Goal: Task Accomplishment & Management: Complete application form

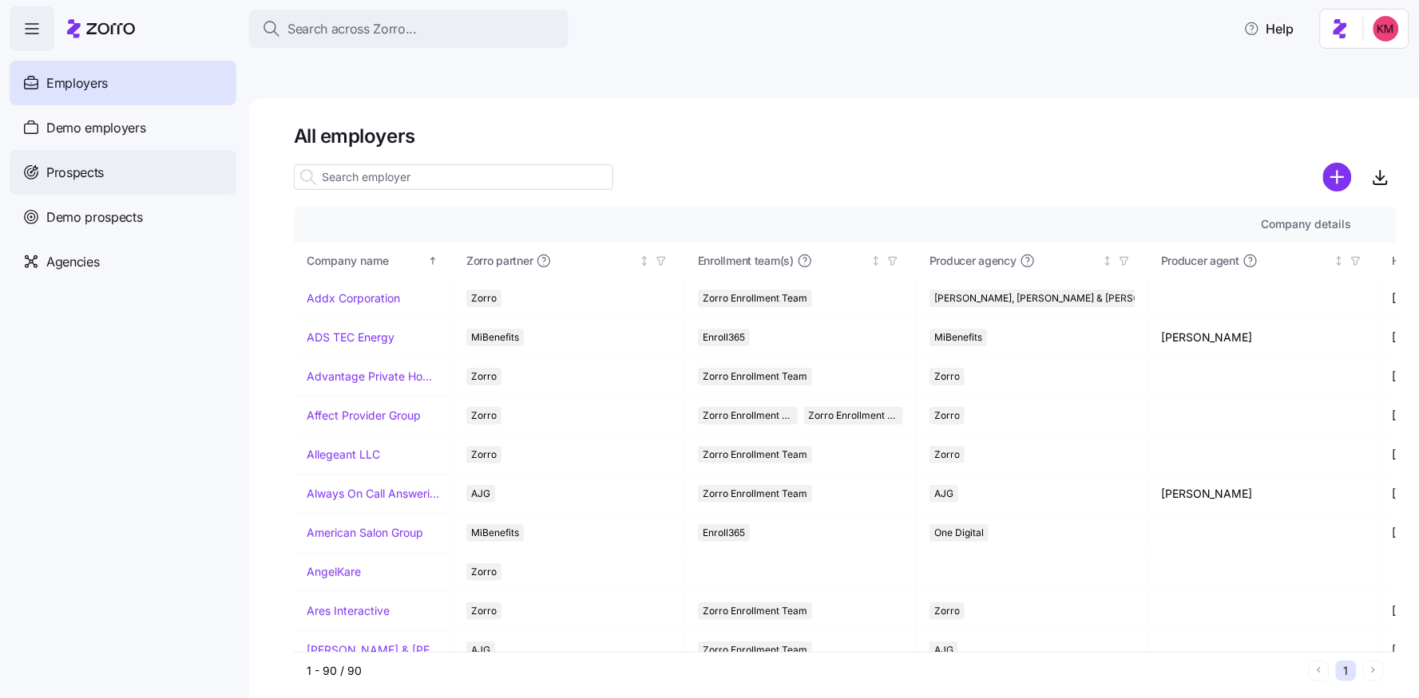
click at [81, 172] on span "Prospects" at bounding box center [74, 173] width 57 height 20
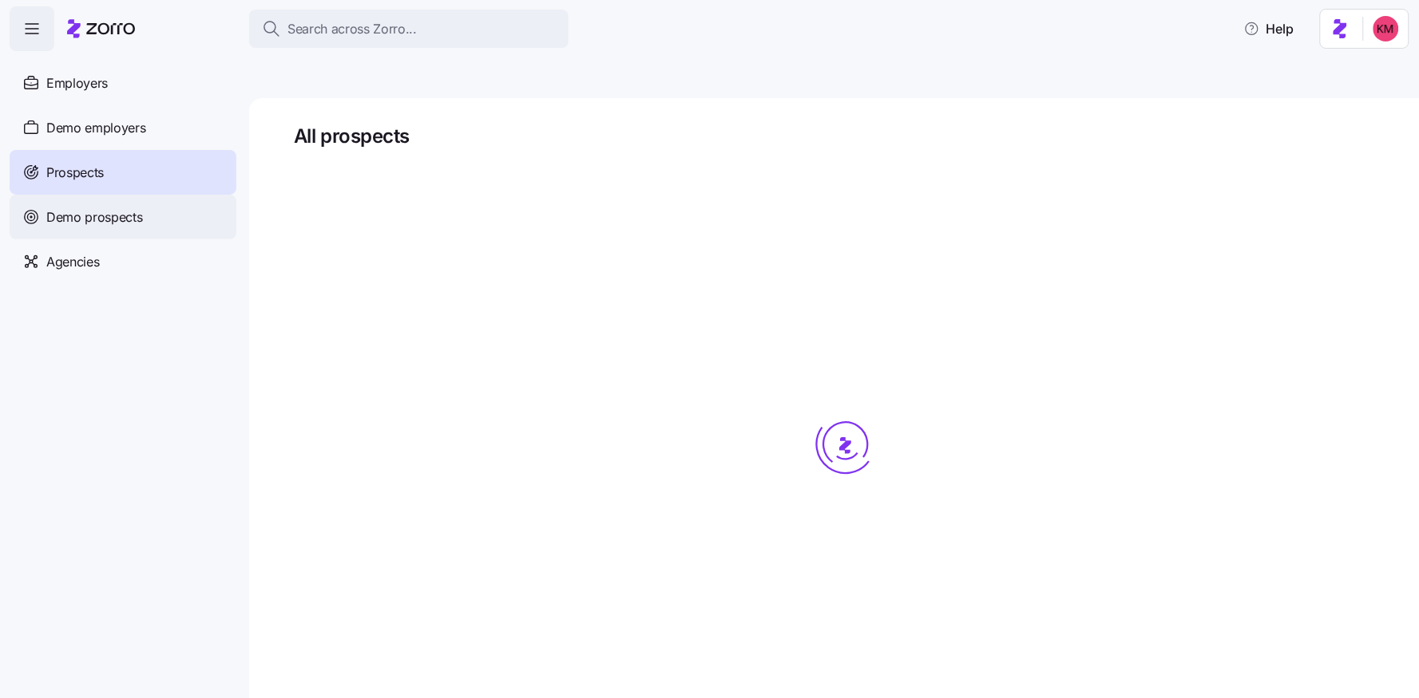
click at [73, 137] on div "Demo employers" at bounding box center [123, 127] width 227 height 45
click at [79, 204] on div "Demo prospects" at bounding box center [123, 217] width 227 height 45
click at [79, 214] on span "Demo prospects" at bounding box center [94, 218] width 97 height 20
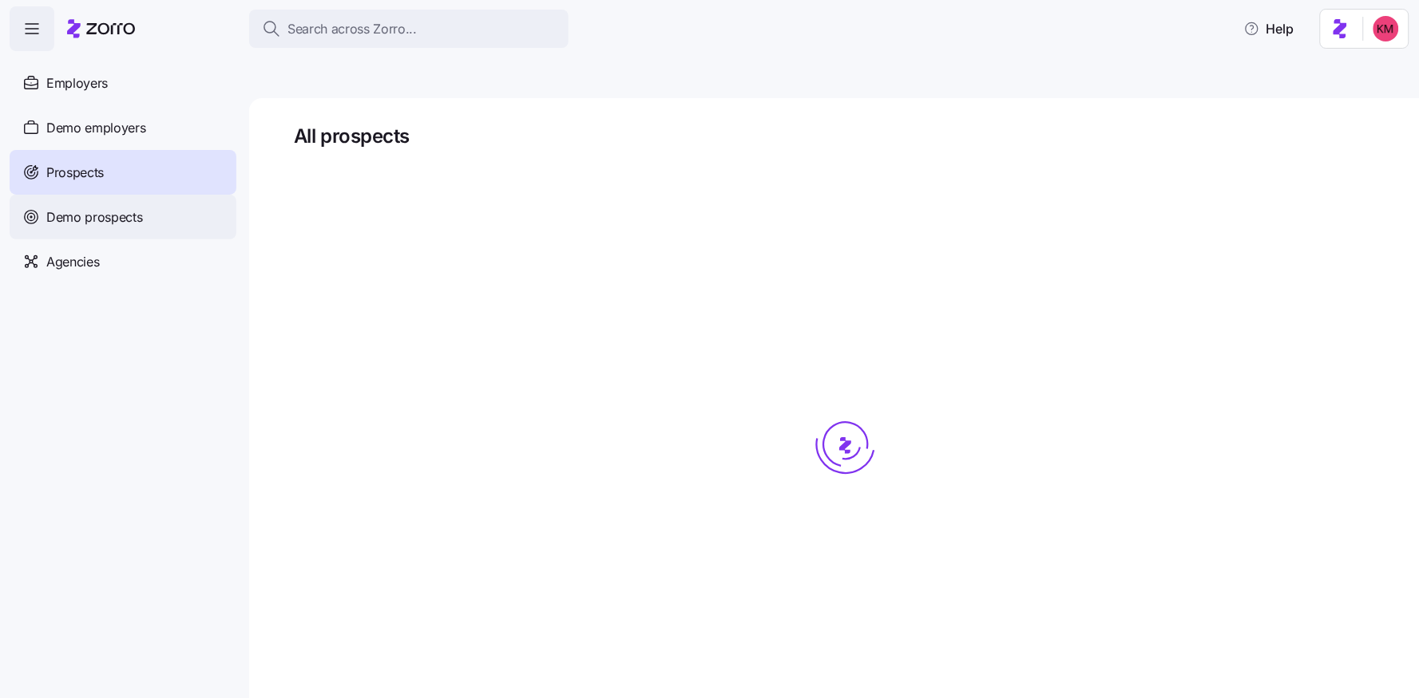
click at [79, 214] on span "Demo prospects" at bounding box center [94, 218] width 97 height 20
click at [94, 219] on span "Demo prospects" at bounding box center [94, 218] width 97 height 20
click at [72, 217] on span "Demo prospects" at bounding box center [94, 218] width 97 height 20
click at [76, 218] on span "Demo prospects" at bounding box center [94, 218] width 97 height 20
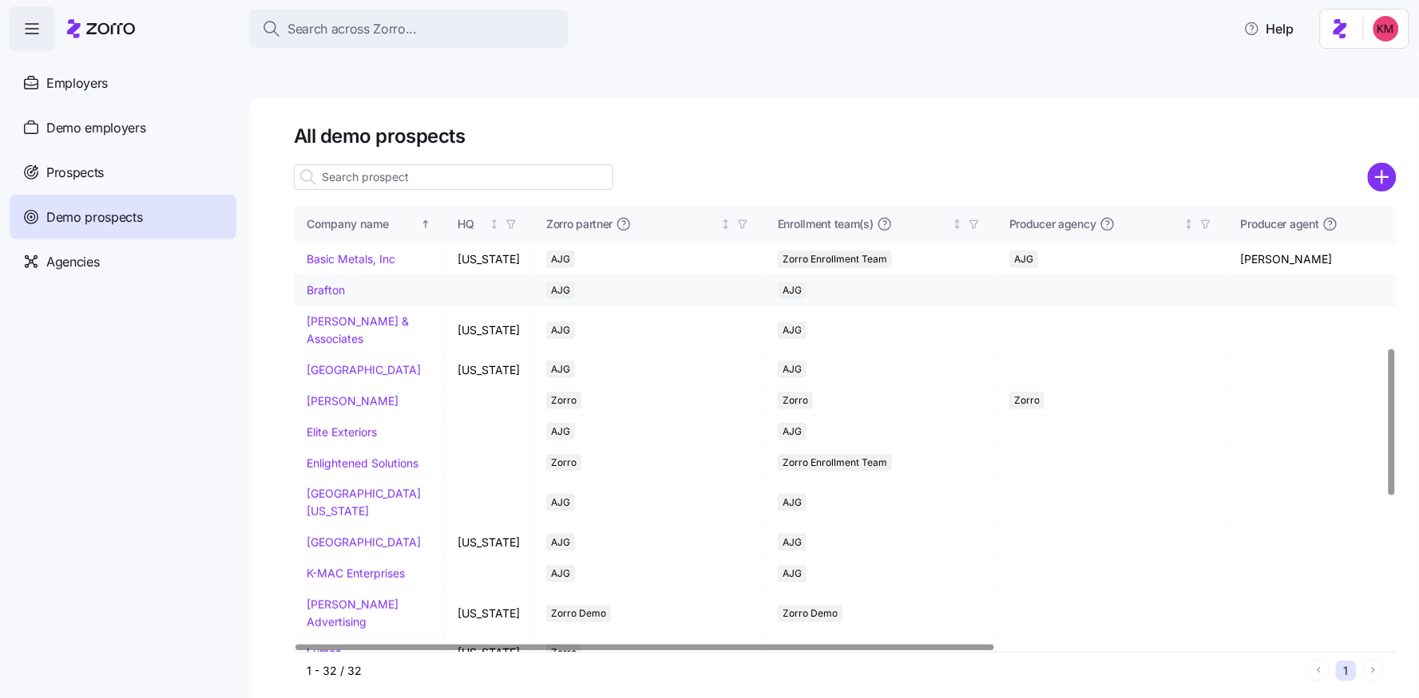
scroll to position [511, 0]
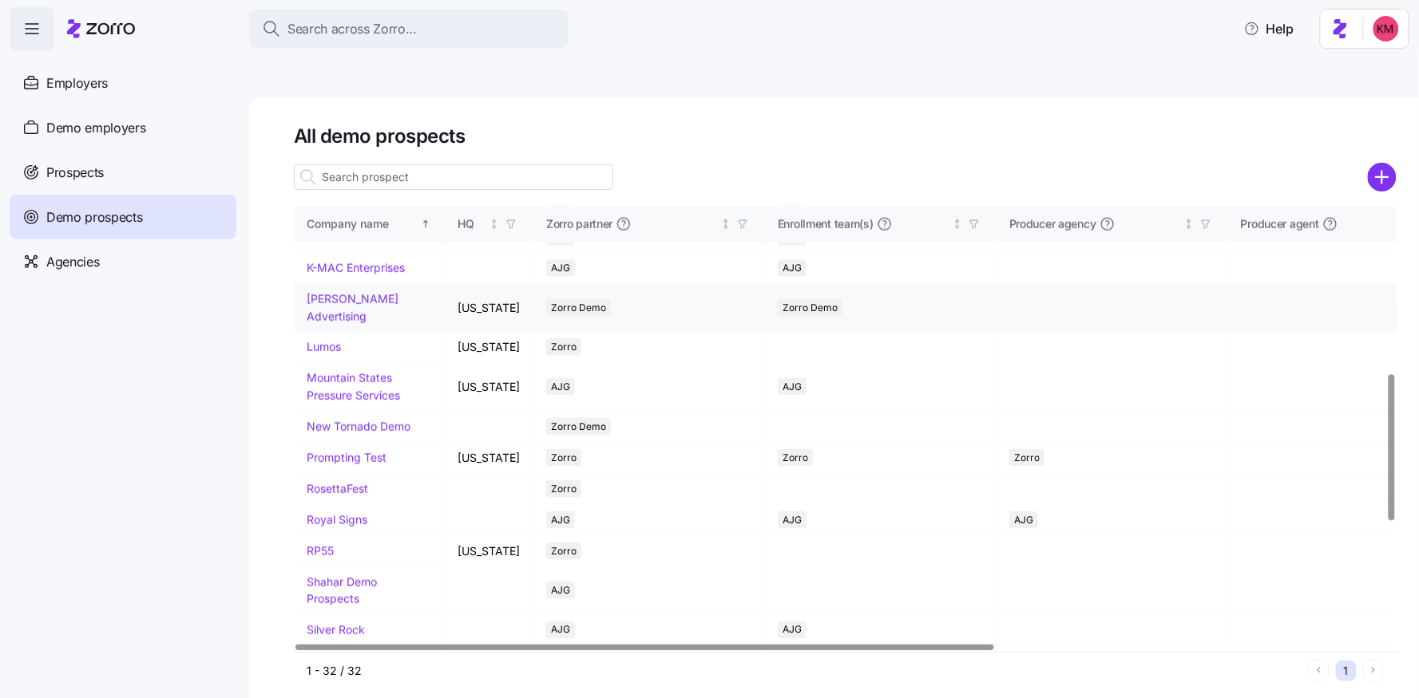
click at [326, 332] on td "[PERSON_NAME] Advertising" at bounding box center [369, 308] width 151 height 48
click at [326, 323] on link "[PERSON_NAME] Advertising" at bounding box center [353, 307] width 92 height 31
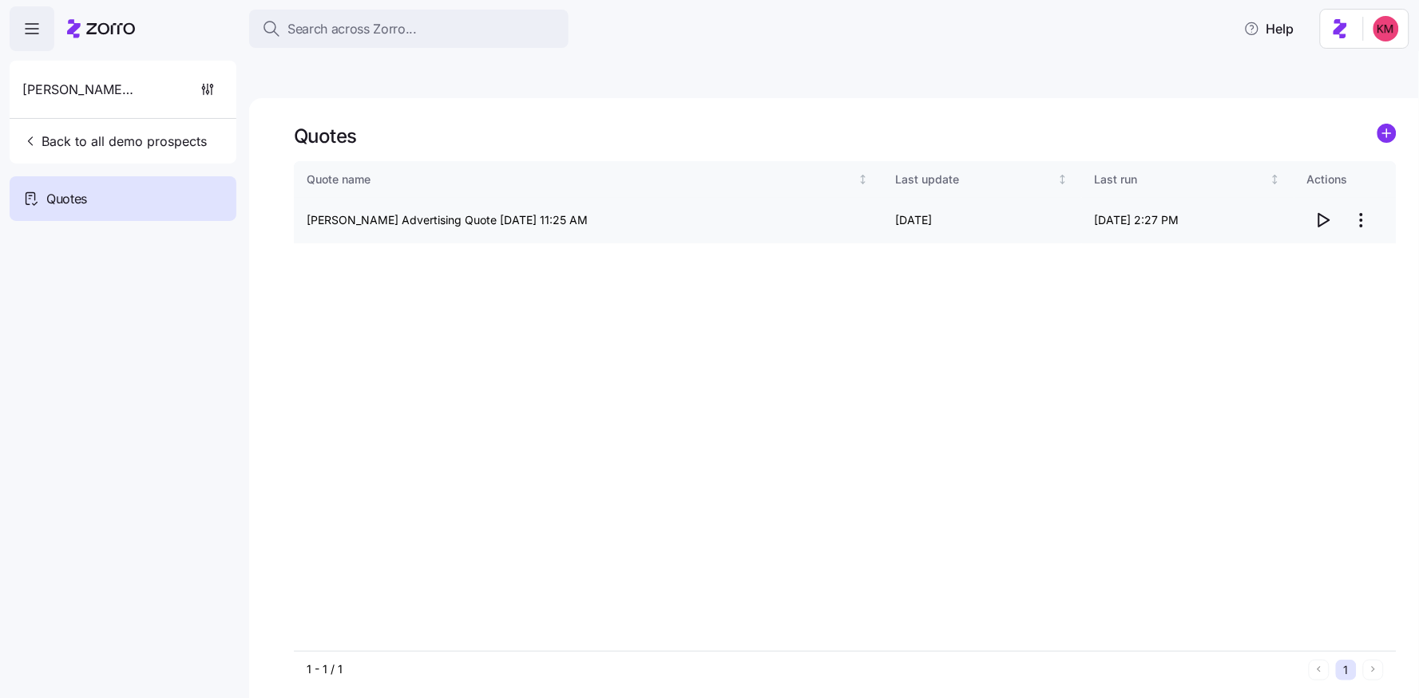
click at [1320, 211] on icon "button" at bounding box center [1322, 220] width 19 height 19
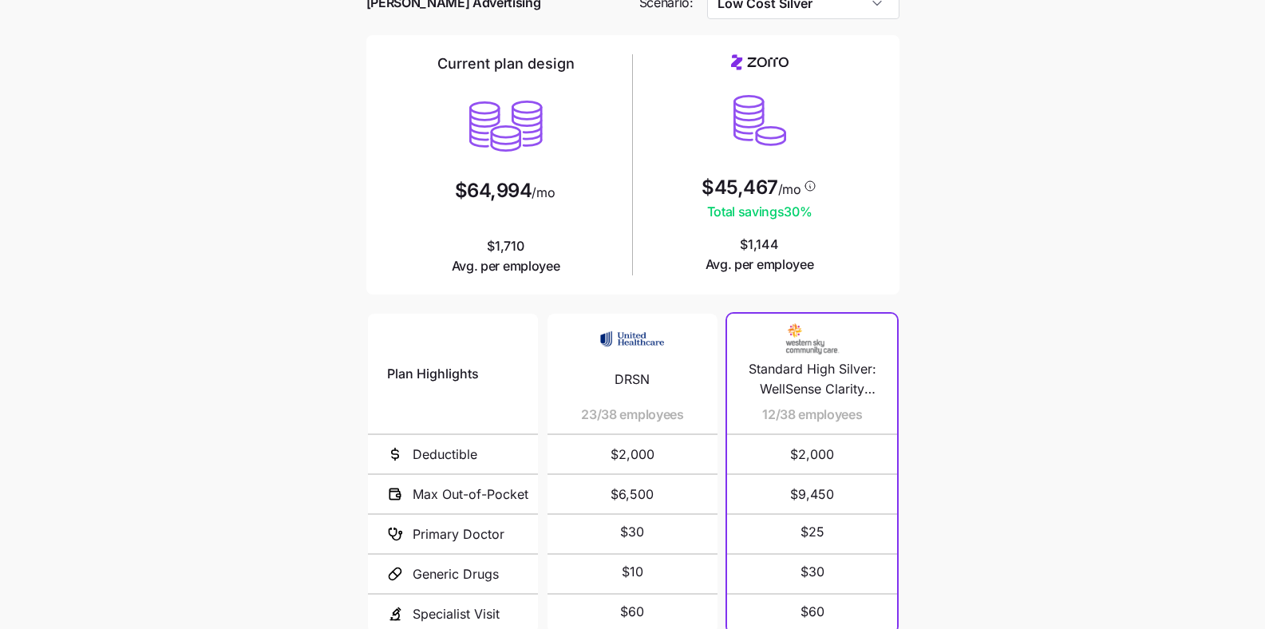
scroll to position [217, 0]
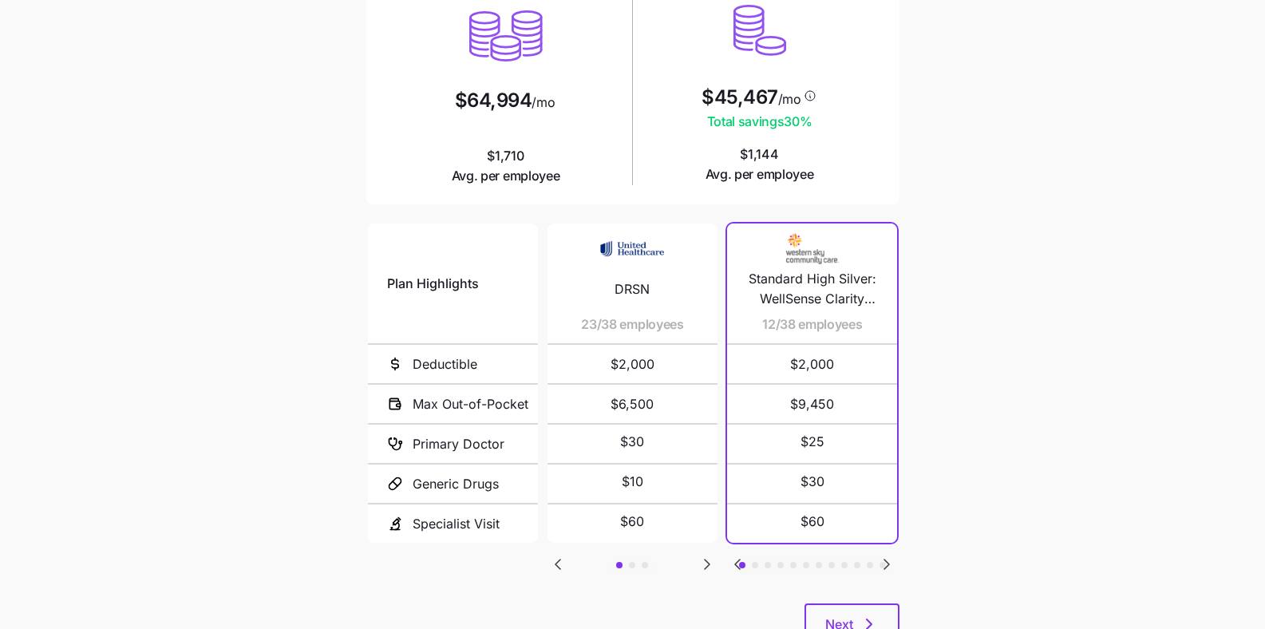
drag, startPoint x: 704, startPoint y: 557, endPoint x: 699, endPoint y: 545, distance: 12.9
click at [703, 554] on div "Plan Highlights Deductible Max Out-of-Pocket Primary Doctor Generic Drugs Speci…" at bounding box center [632, 411] width 533 height 383
click at [711, 555] on icon "Go to next slide" at bounding box center [707, 564] width 19 height 19
click at [552, 555] on icon "Go to previous slide" at bounding box center [557, 564] width 19 height 19
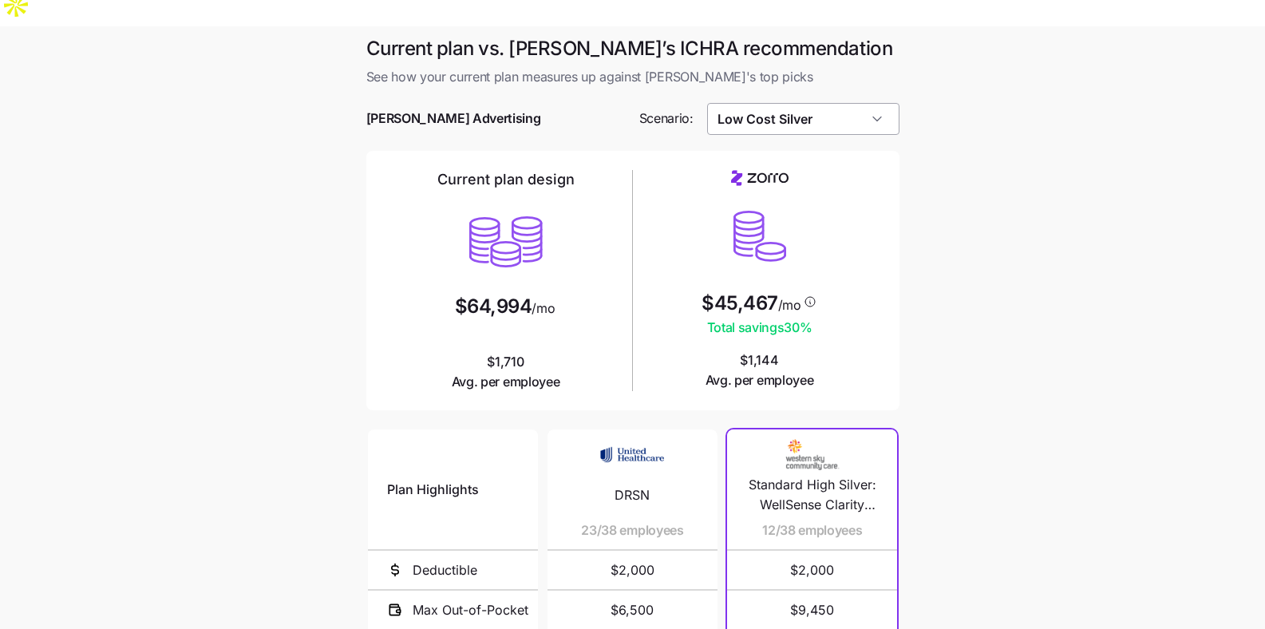
scroll to position [12, 0]
click at [883, 102] on input "Low Cost Silver" at bounding box center [803, 118] width 192 height 32
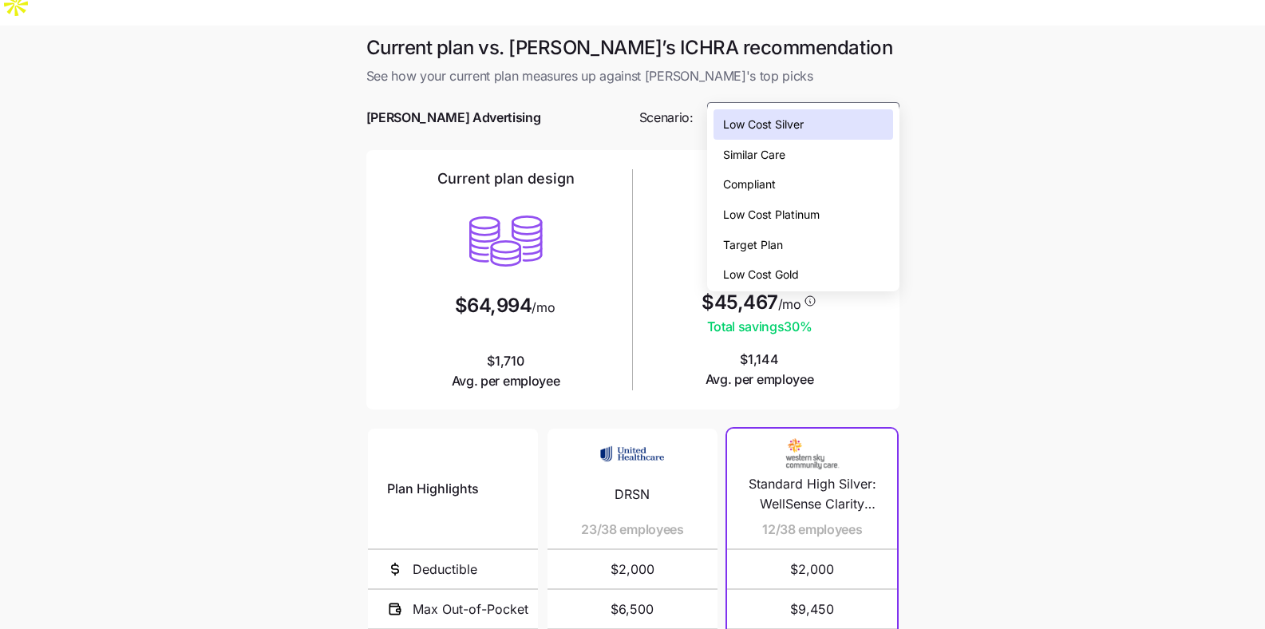
click at [992, 137] on main "Current plan vs. Zorro’s ICHRA recommendation See how your current plan measure…" at bounding box center [632, 462] width 1265 height 872
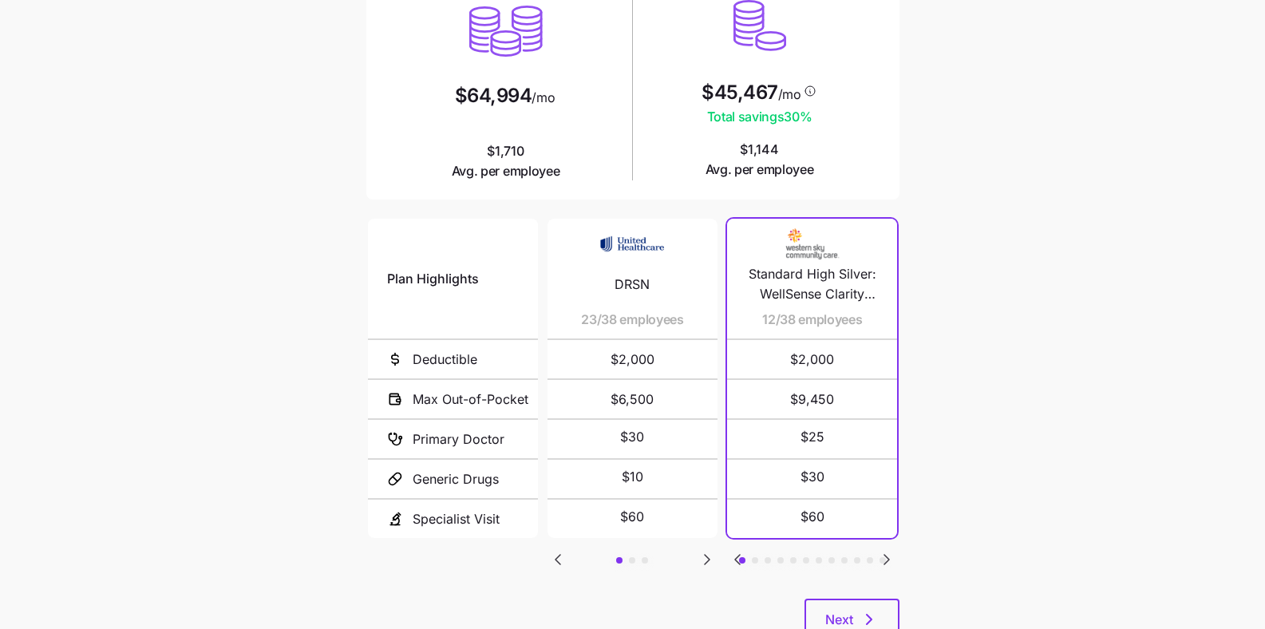
scroll to position [243, 0]
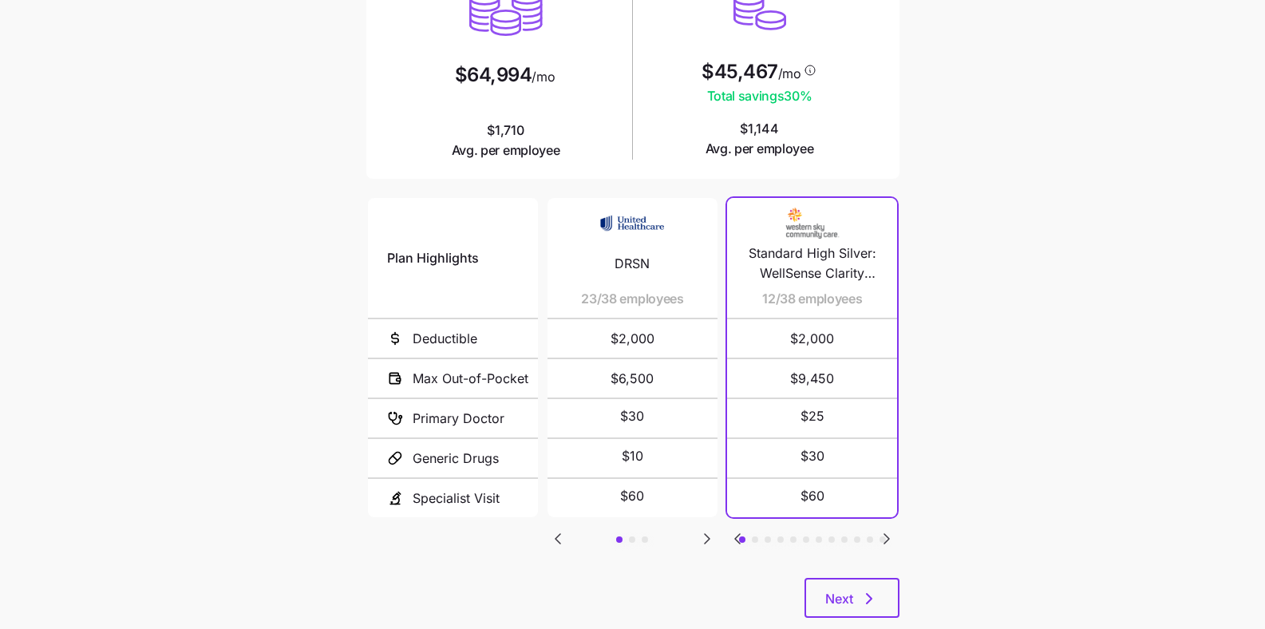
click at [892, 529] on icon "Go to next slide" at bounding box center [886, 538] width 19 height 19
click at [888, 534] on icon "Go to next slide" at bounding box center [886, 539] width 5 height 10
click at [742, 529] on icon "Go to previous slide" at bounding box center [737, 538] width 19 height 19
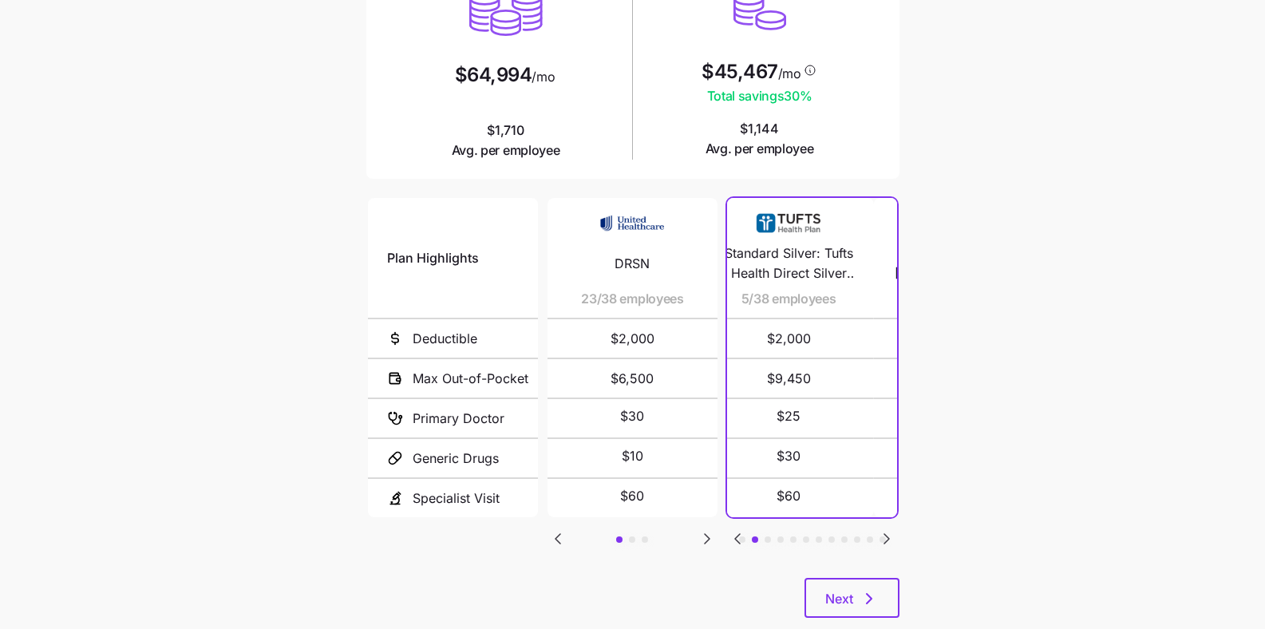
click at [739, 534] on icon "Go to previous slide" at bounding box center [737, 539] width 5 height 10
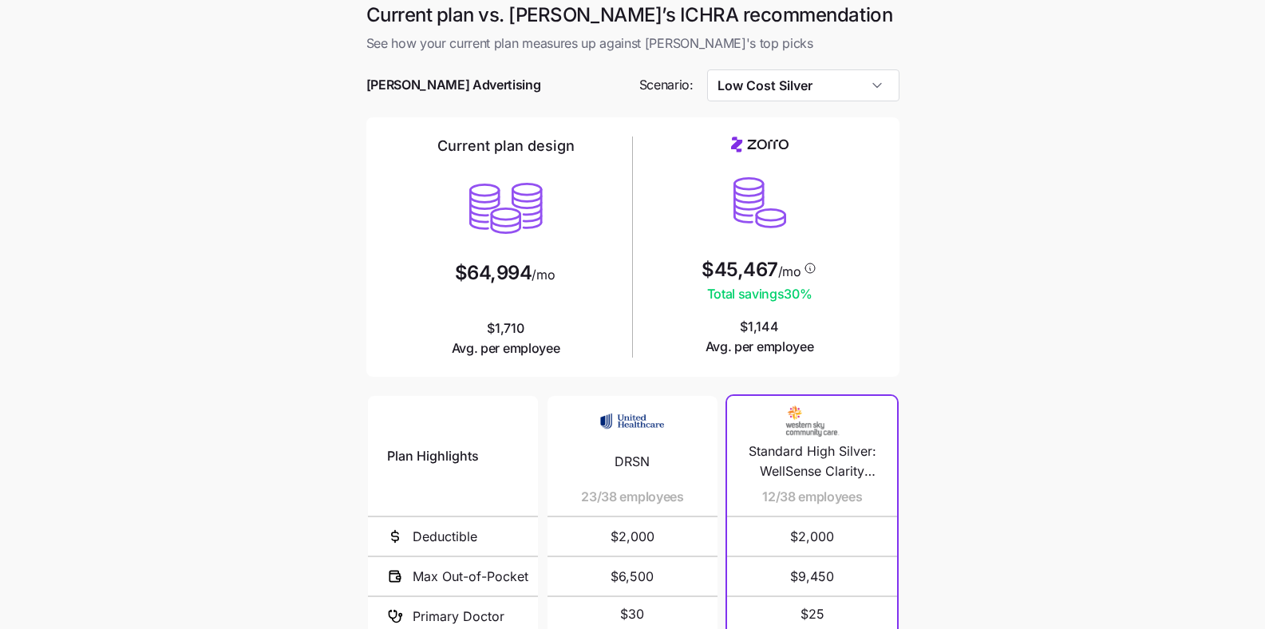
scroll to position [0, 0]
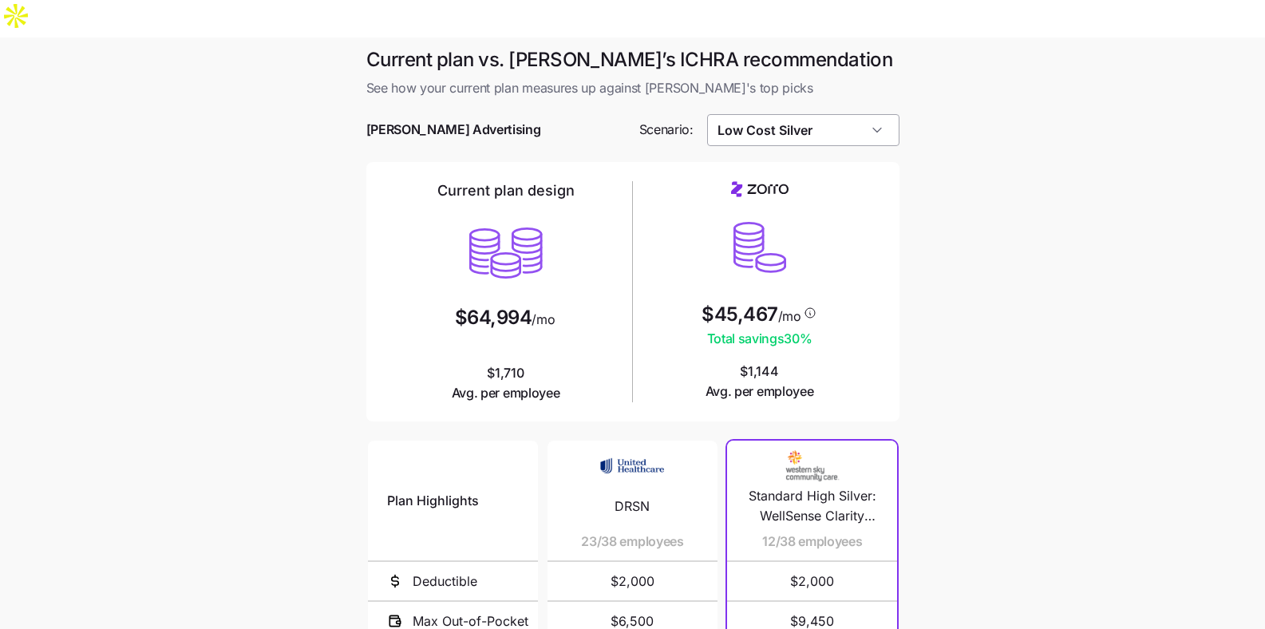
click at [884, 114] on input "Low Cost Silver" at bounding box center [803, 130] width 192 height 32
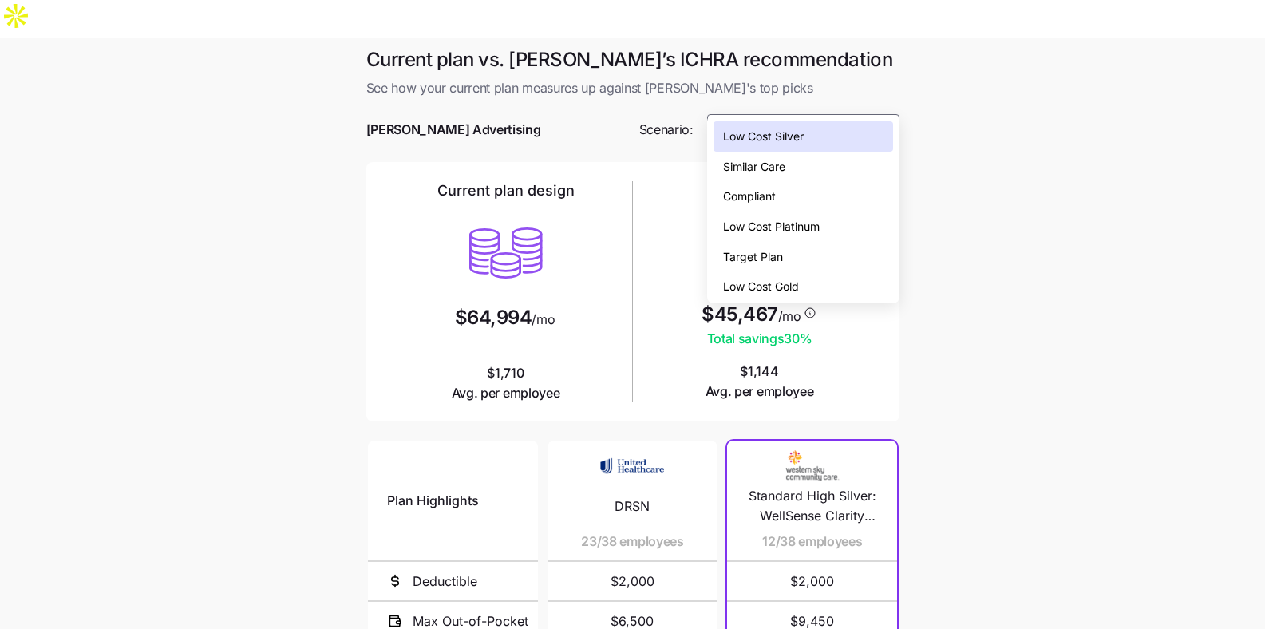
click at [900, 89] on div "Current plan vs. Zorro’s ICHRA recommendation See how your current plan measure…" at bounding box center [633, 463] width 559 height 833
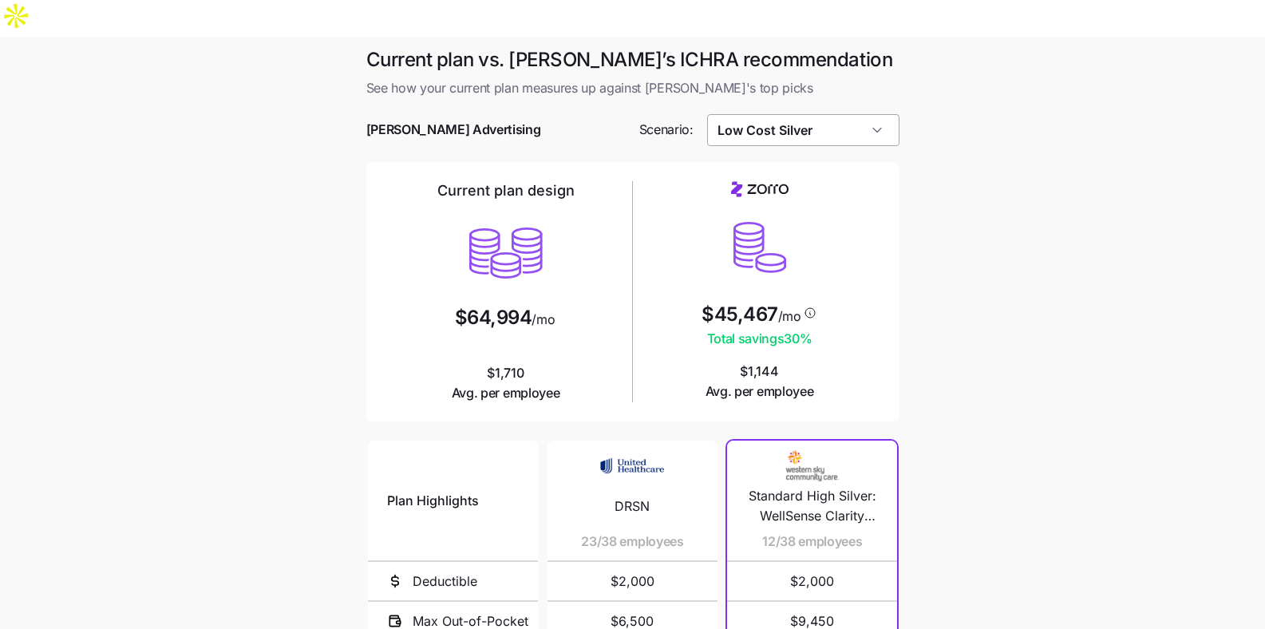
click at [854, 114] on input "Low Cost Silver" at bounding box center [803, 130] width 192 height 32
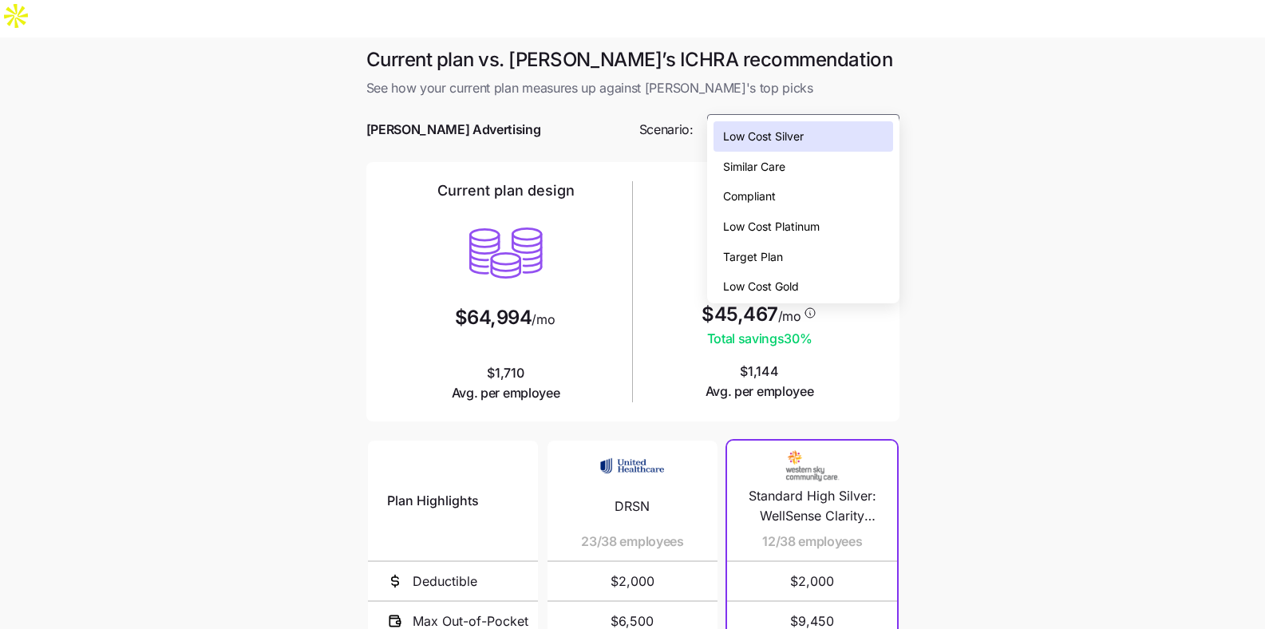
click at [825, 287] on div "Low Cost Gold" at bounding box center [804, 286] width 180 height 30
type input "Low Cost Gold"
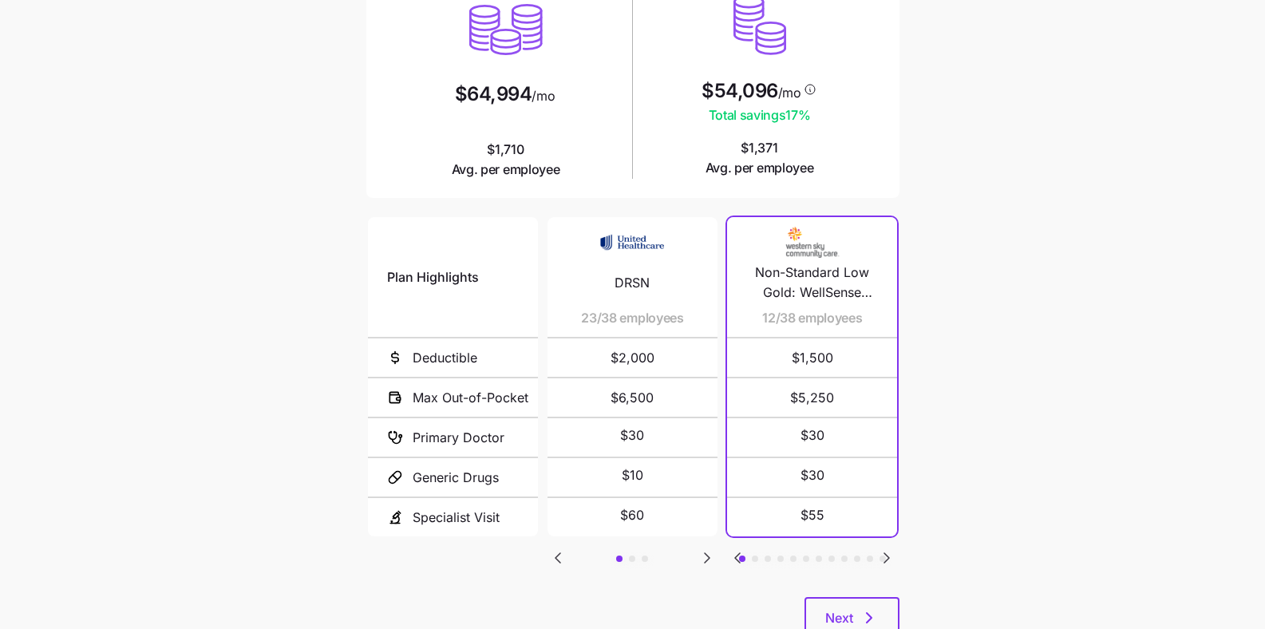
scroll to position [243, 0]
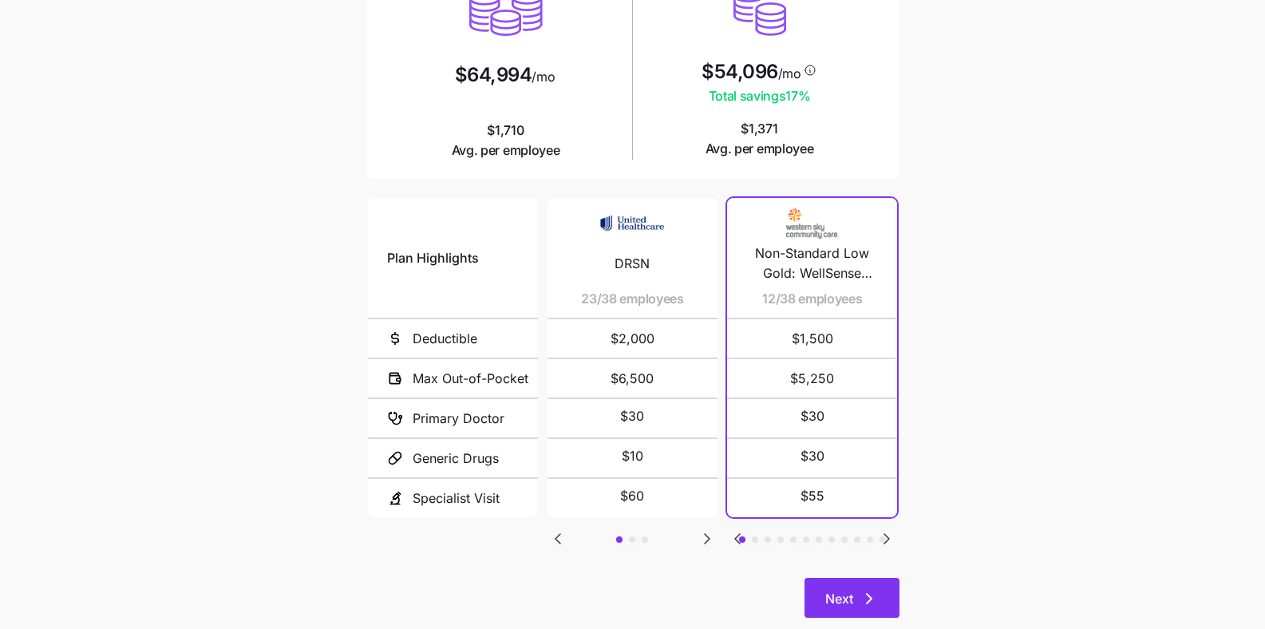
click at [862, 589] on icon "button" at bounding box center [869, 598] width 19 height 19
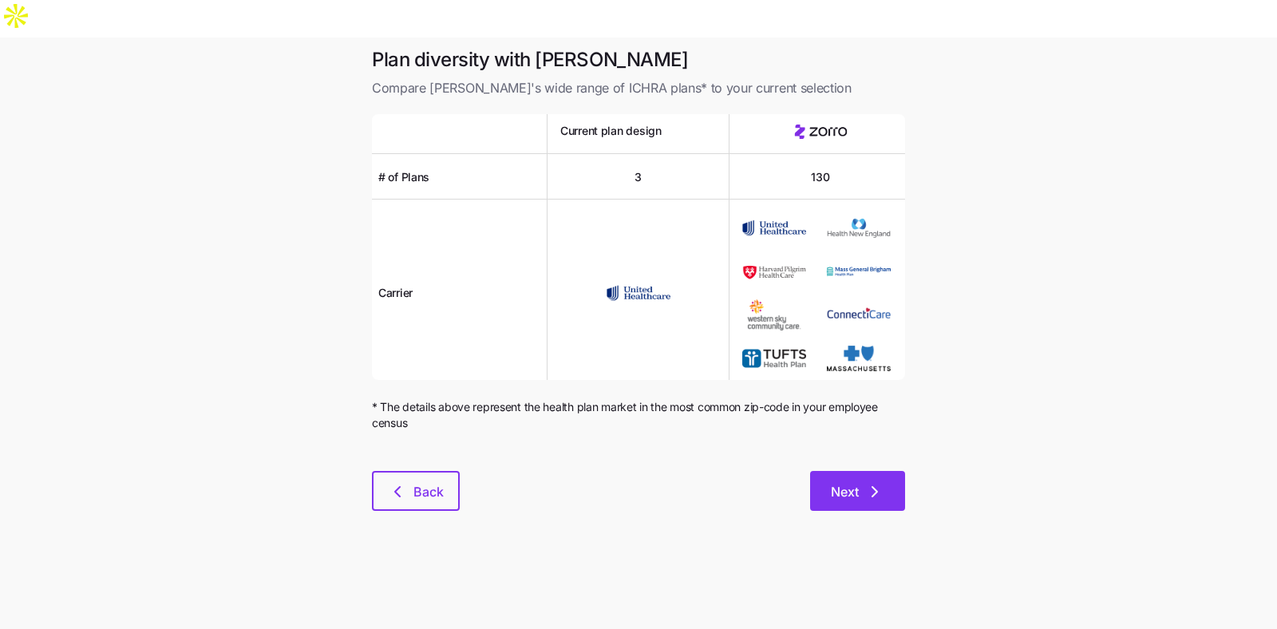
click at [874, 487] on icon "button" at bounding box center [875, 492] width 5 height 10
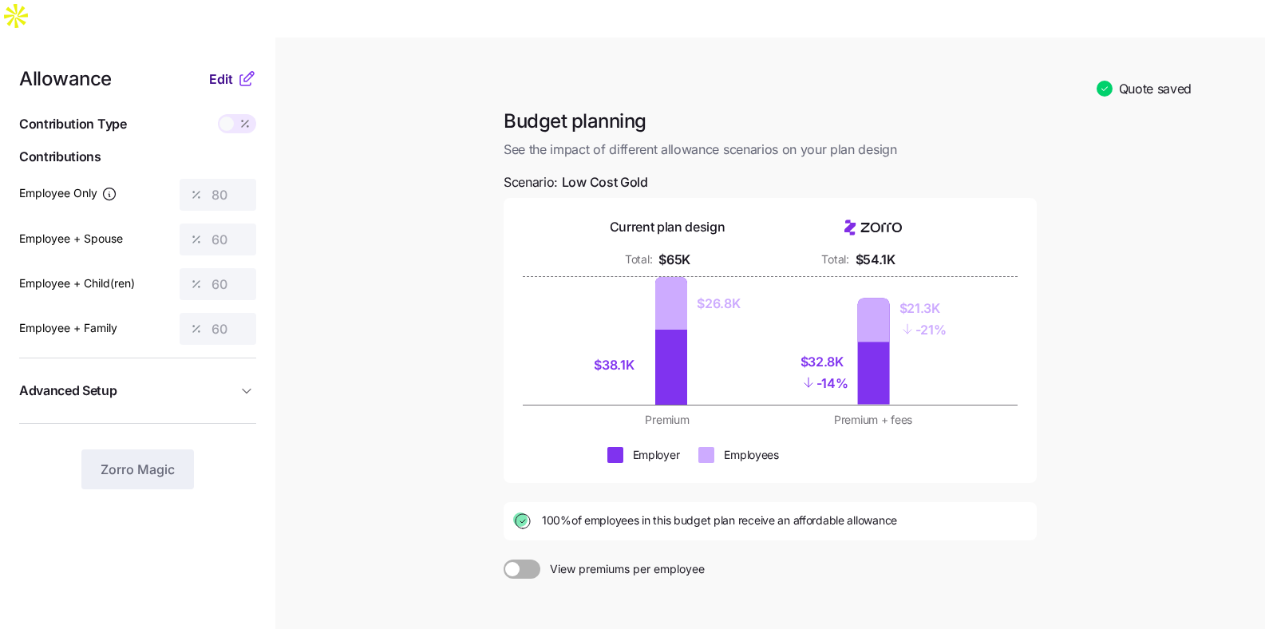
click at [213, 69] on span "Edit" at bounding box center [221, 78] width 24 height 19
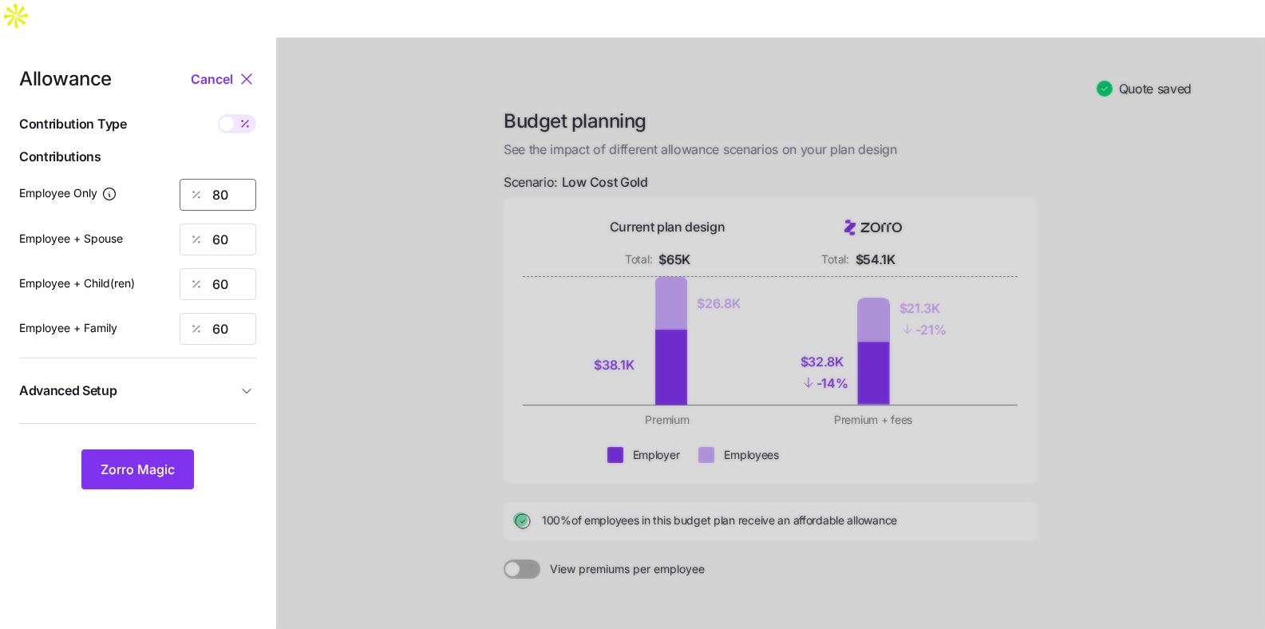
click at [239, 179] on input "80" at bounding box center [218, 195] width 77 height 32
type input "70"
type input "50"
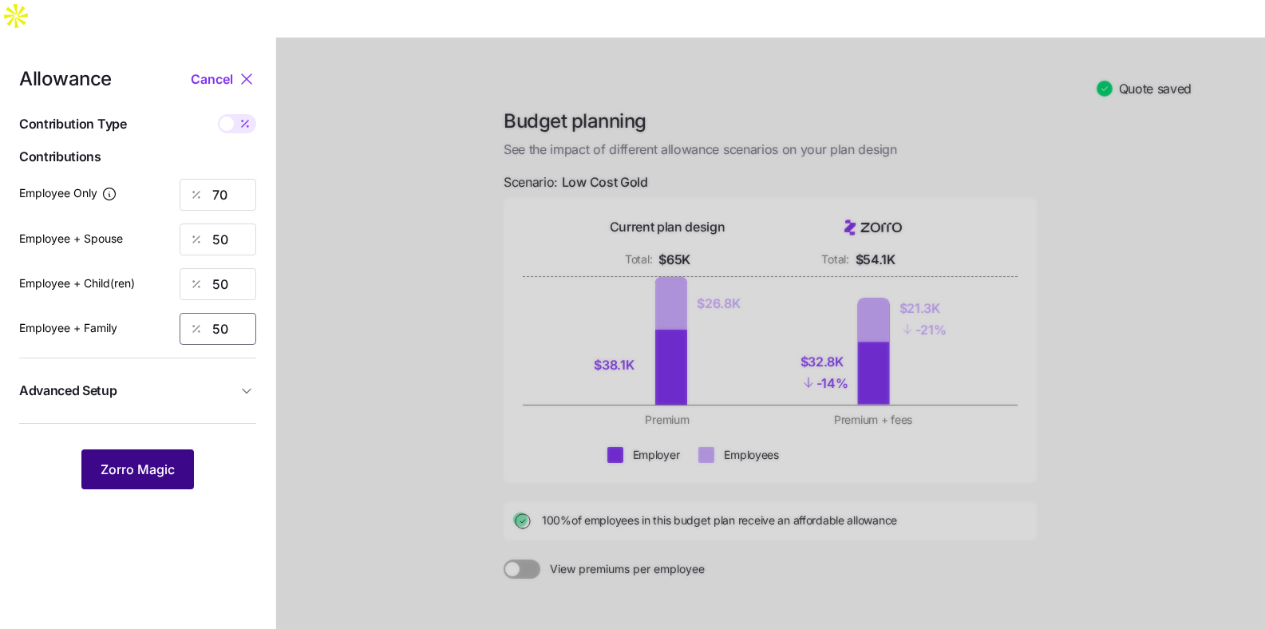
type input "50"
click at [162, 460] on span "Zorro Magic" at bounding box center [138, 469] width 74 height 19
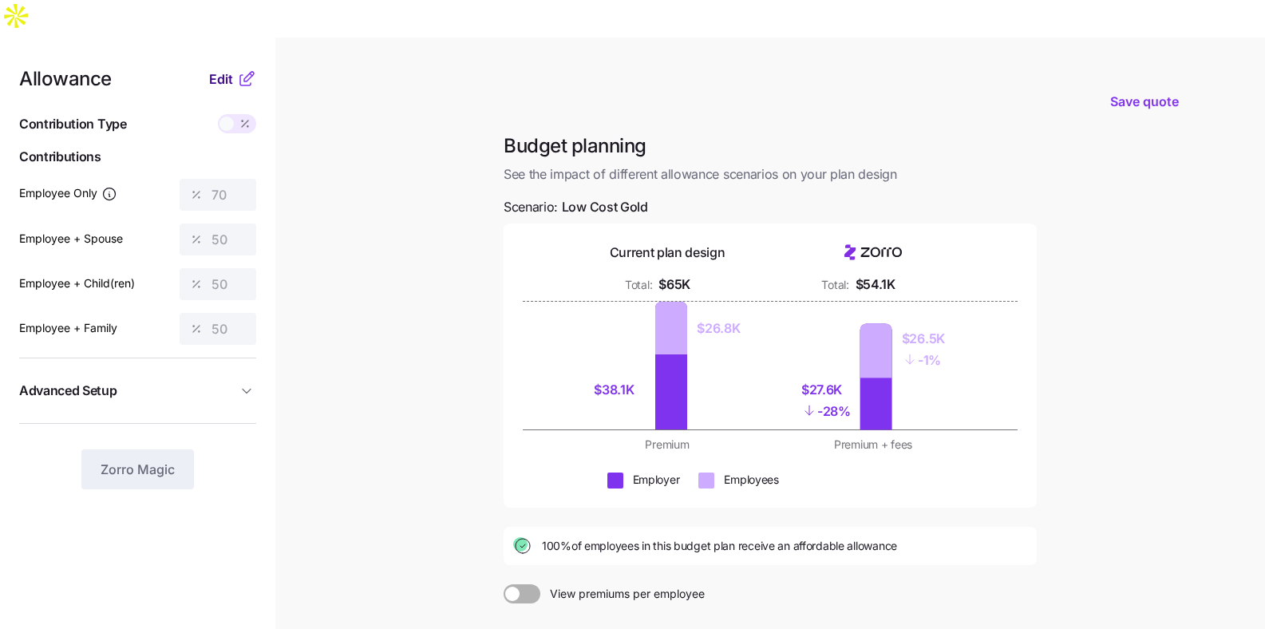
click at [212, 69] on span "Edit" at bounding box center [221, 78] width 24 height 19
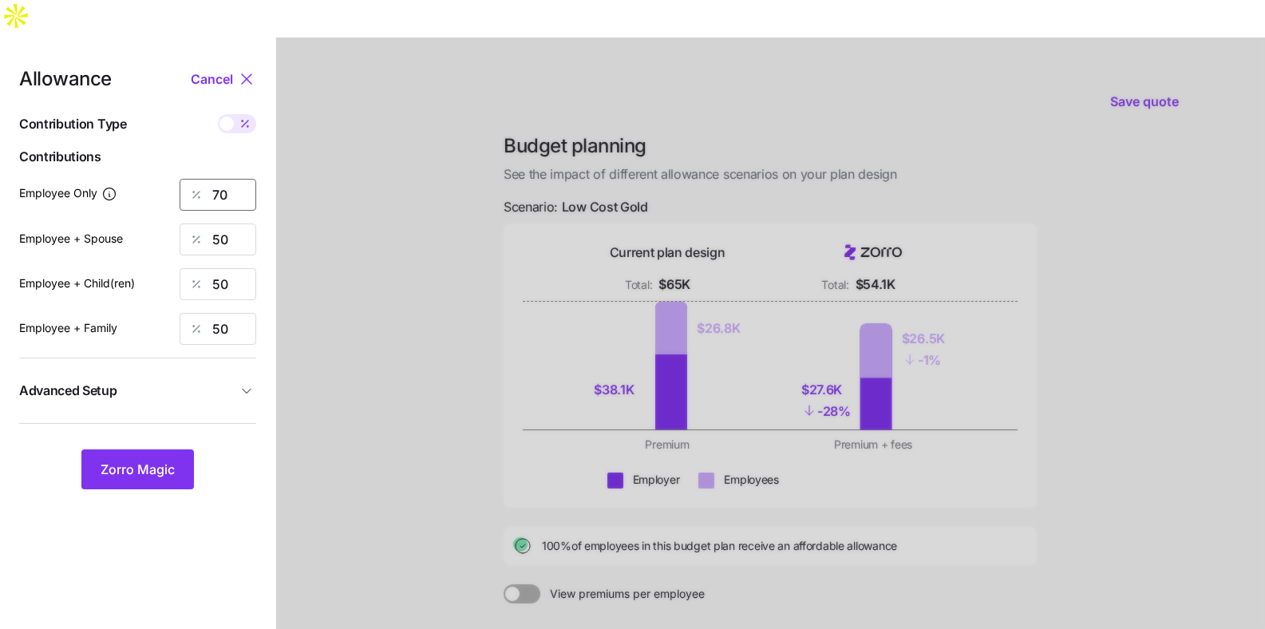
click at [249, 179] on input "70" at bounding box center [218, 195] width 77 height 32
type input "85"
type input "65"
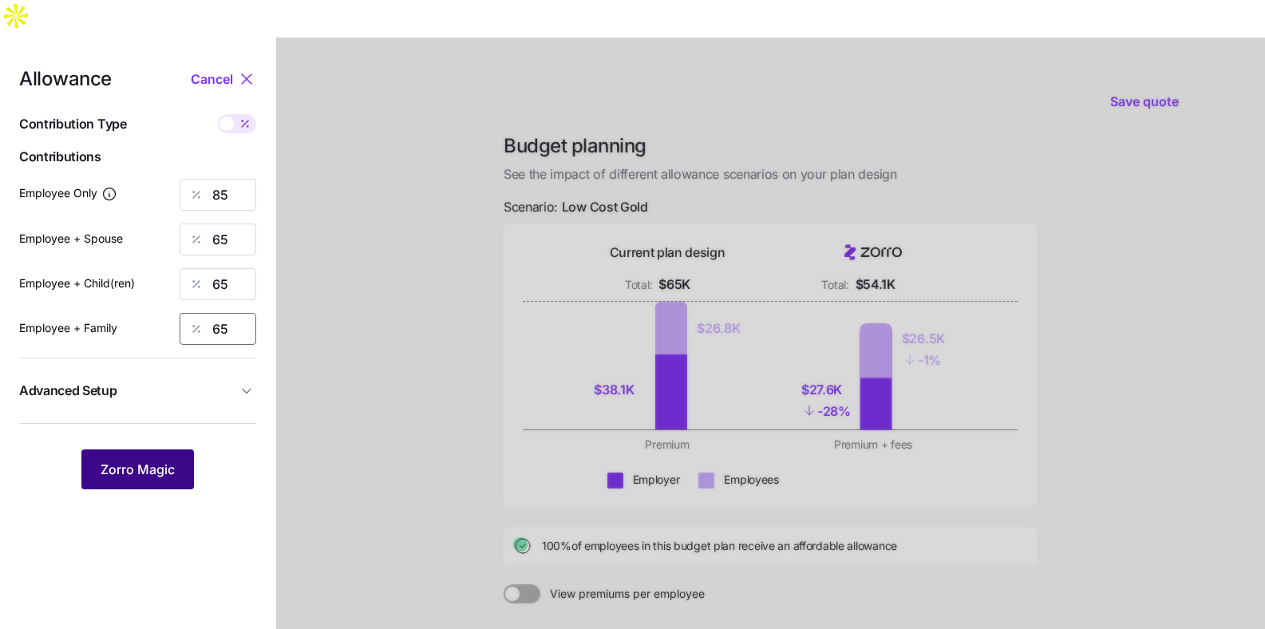
type input "65"
click at [120, 460] on span "Zorro Magic" at bounding box center [138, 469] width 74 height 19
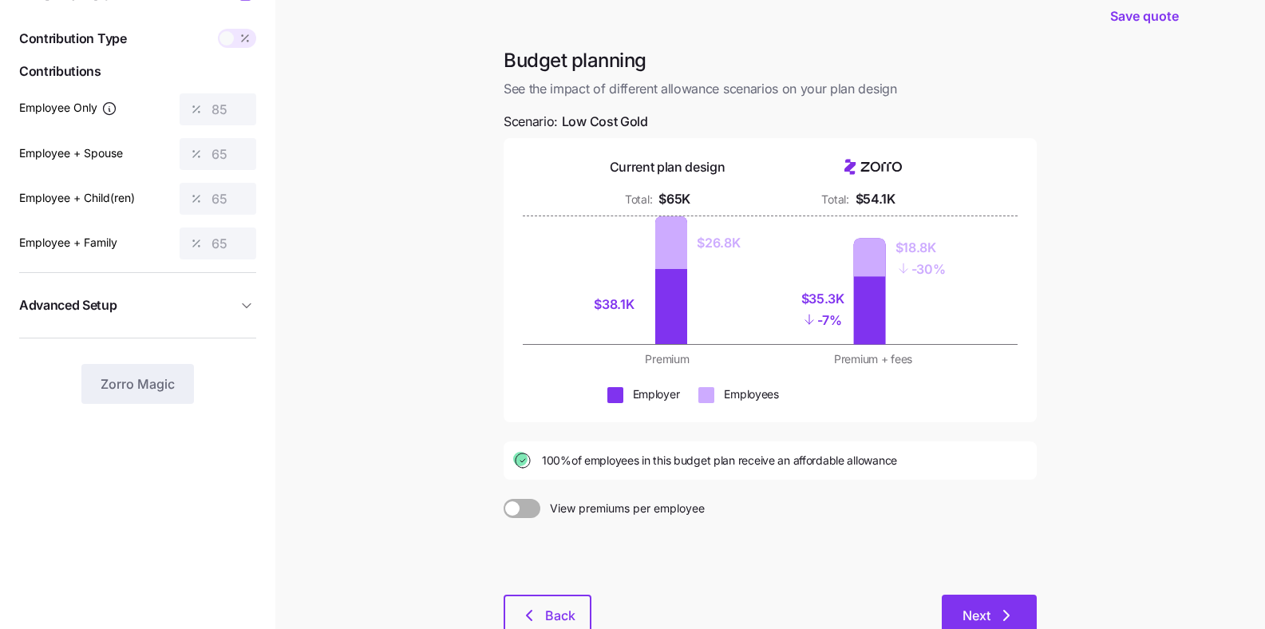
scroll to position [81, 0]
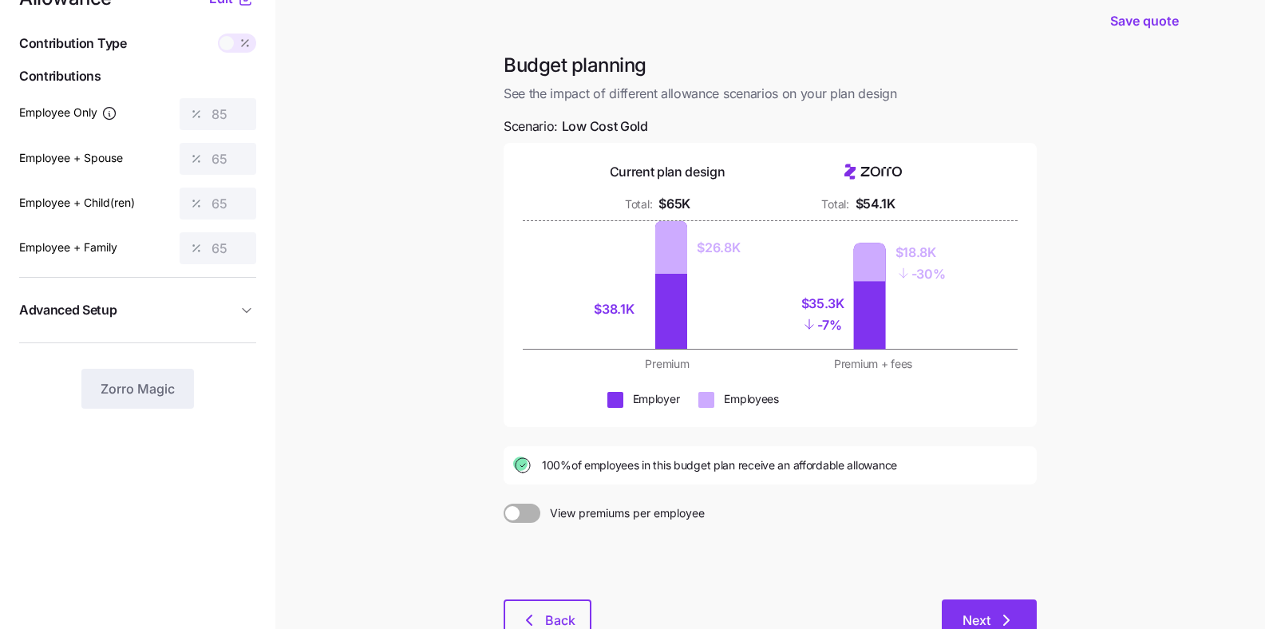
click at [982, 611] on span "Next" at bounding box center [977, 620] width 28 height 19
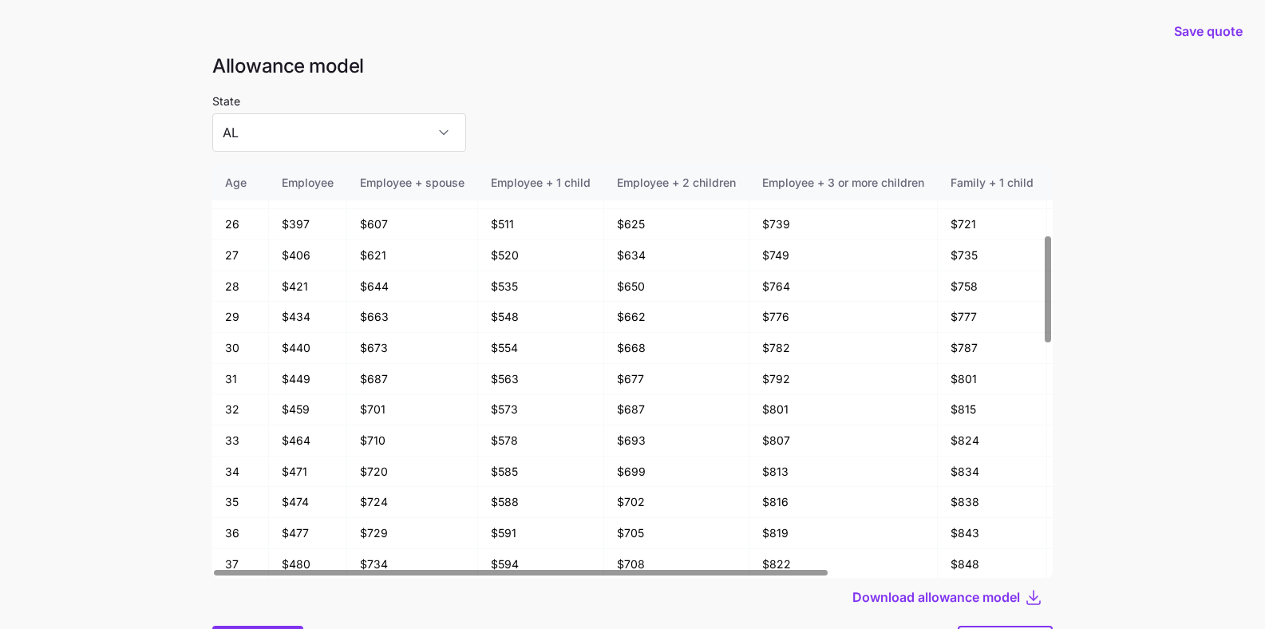
scroll to position [85, 0]
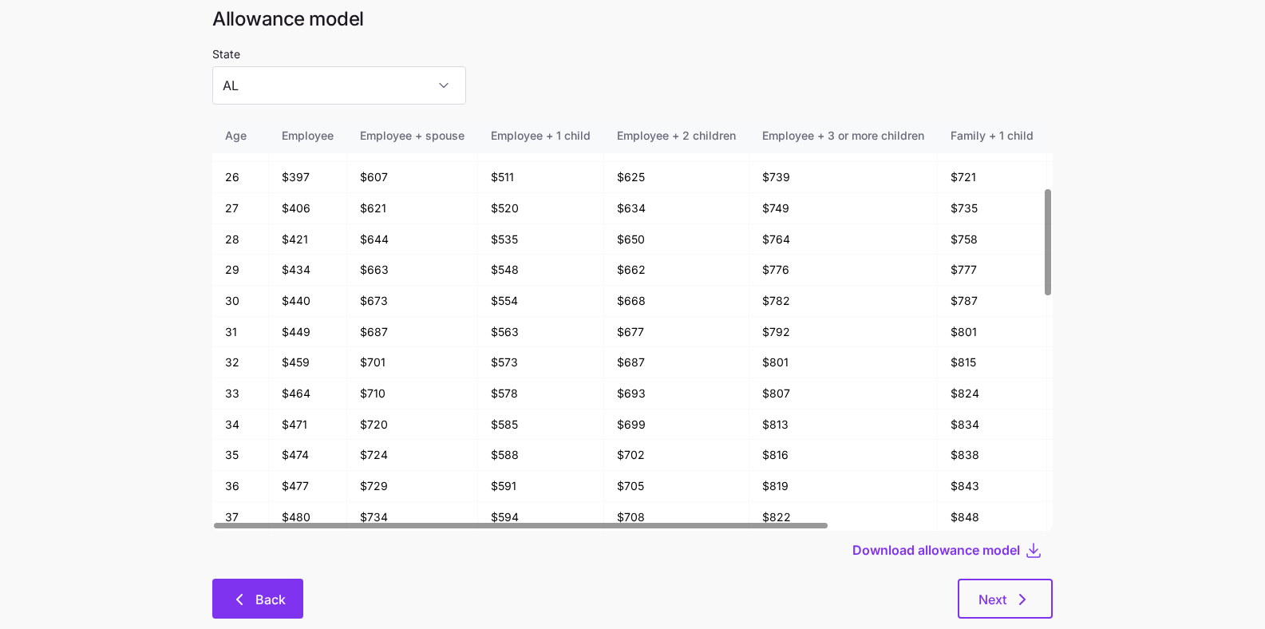
click at [218, 579] on button "Back" at bounding box center [257, 599] width 91 height 40
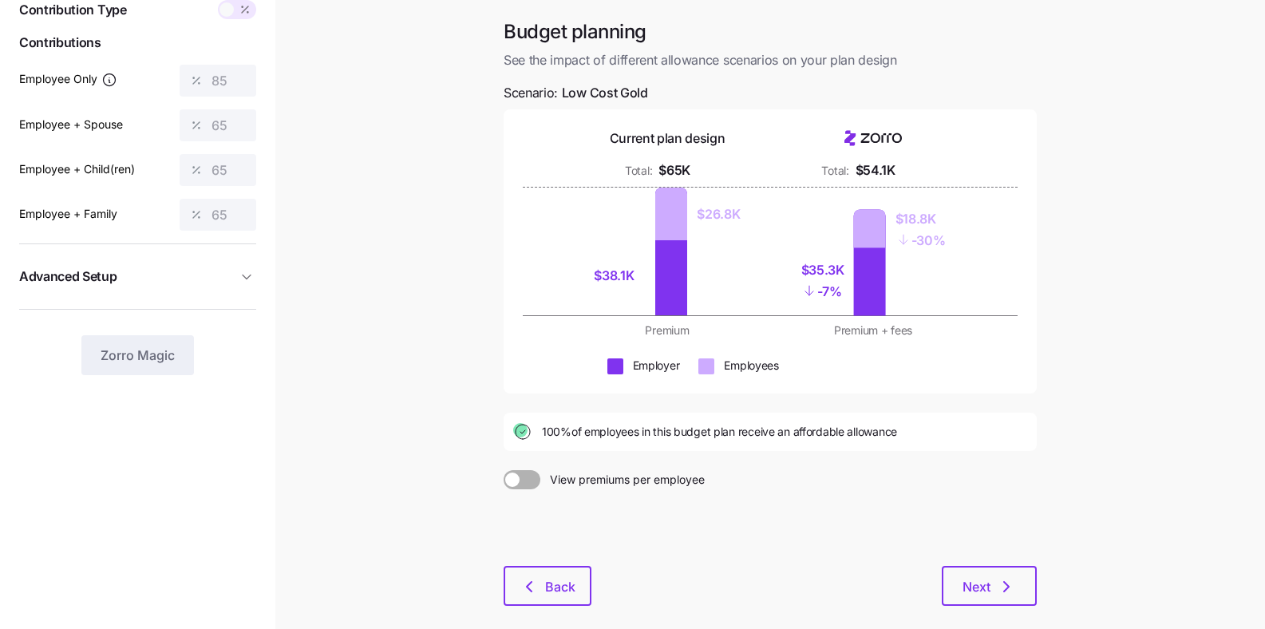
scroll to position [156, 0]
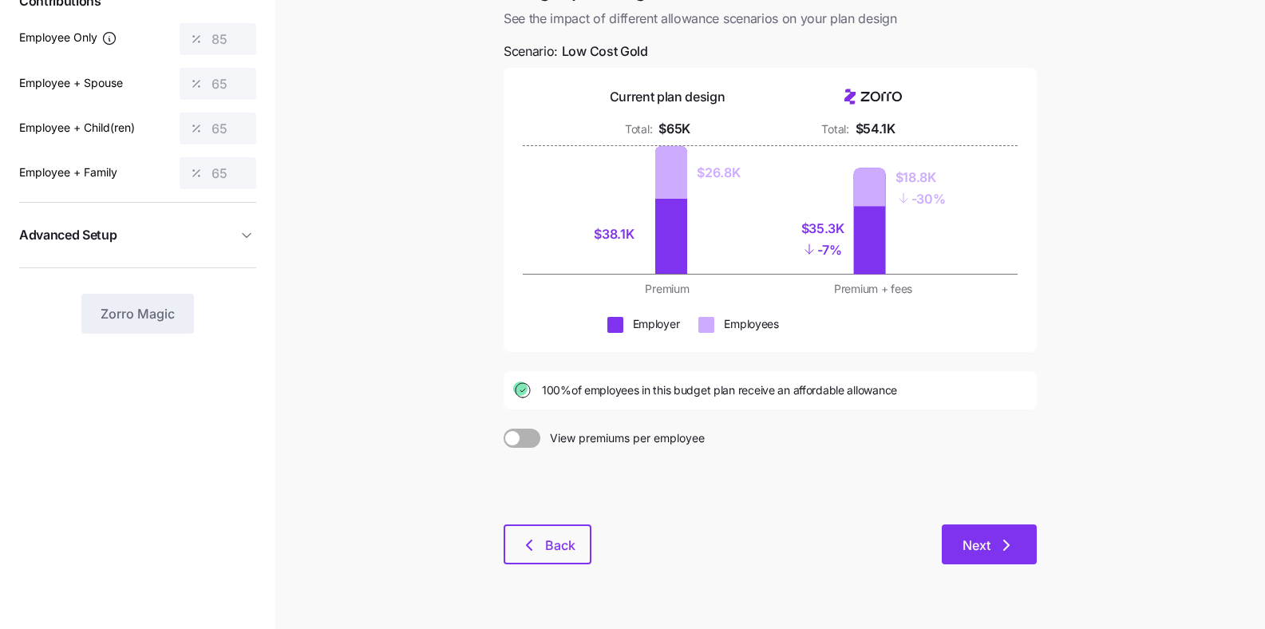
click at [963, 536] on span "Next" at bounding box center [977, 545] width 28 height 19
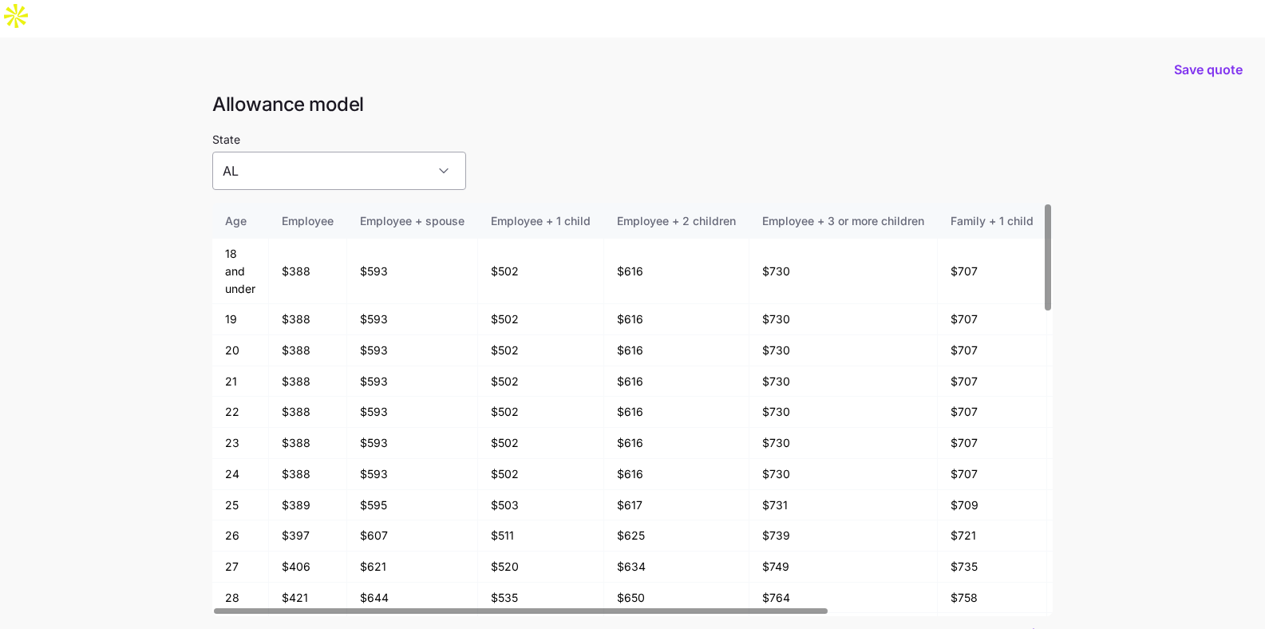
click at [308, 152] on input "AL" at bounding box center [339, 171] width 254 height 38
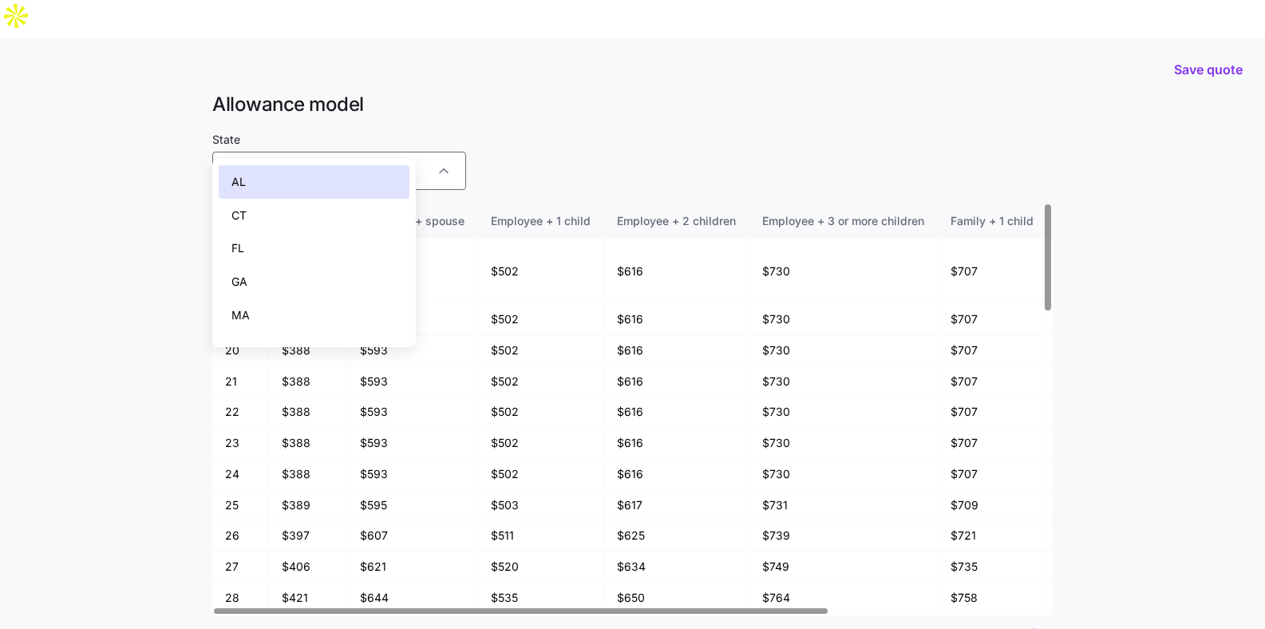
click at [299, 240] on div "FL" at bounding box center [314, 248] width 191 height 34
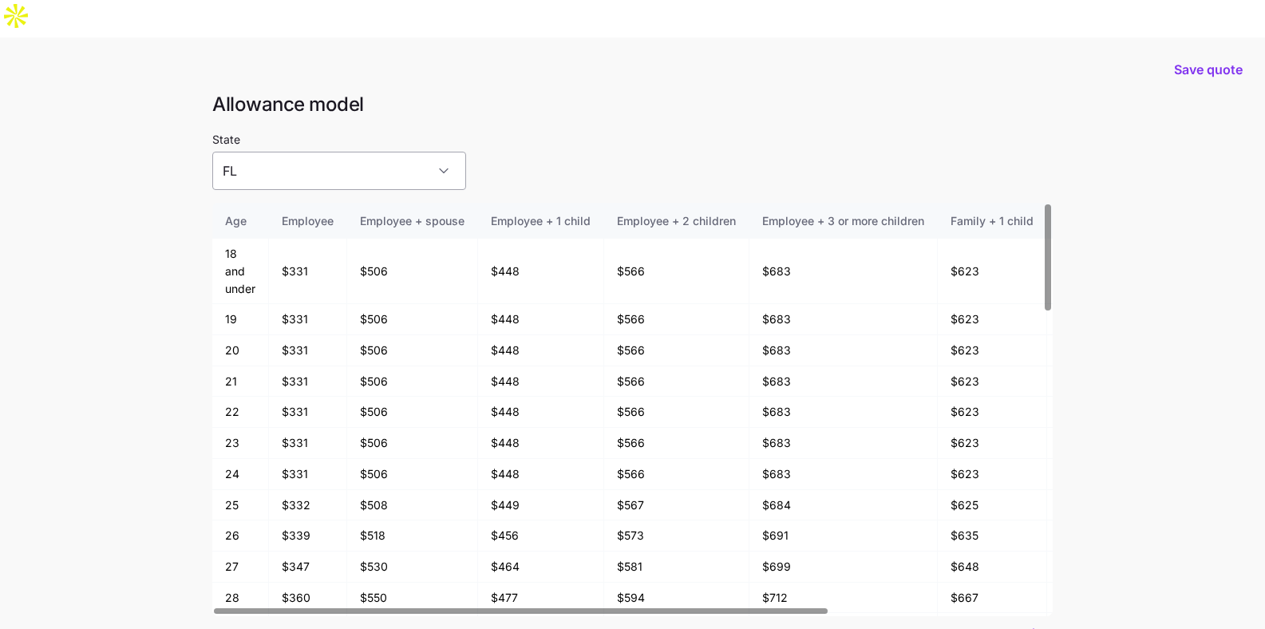
click at [283, 152] on input "FL" at bounding box center [339, 171] width 254 height 38
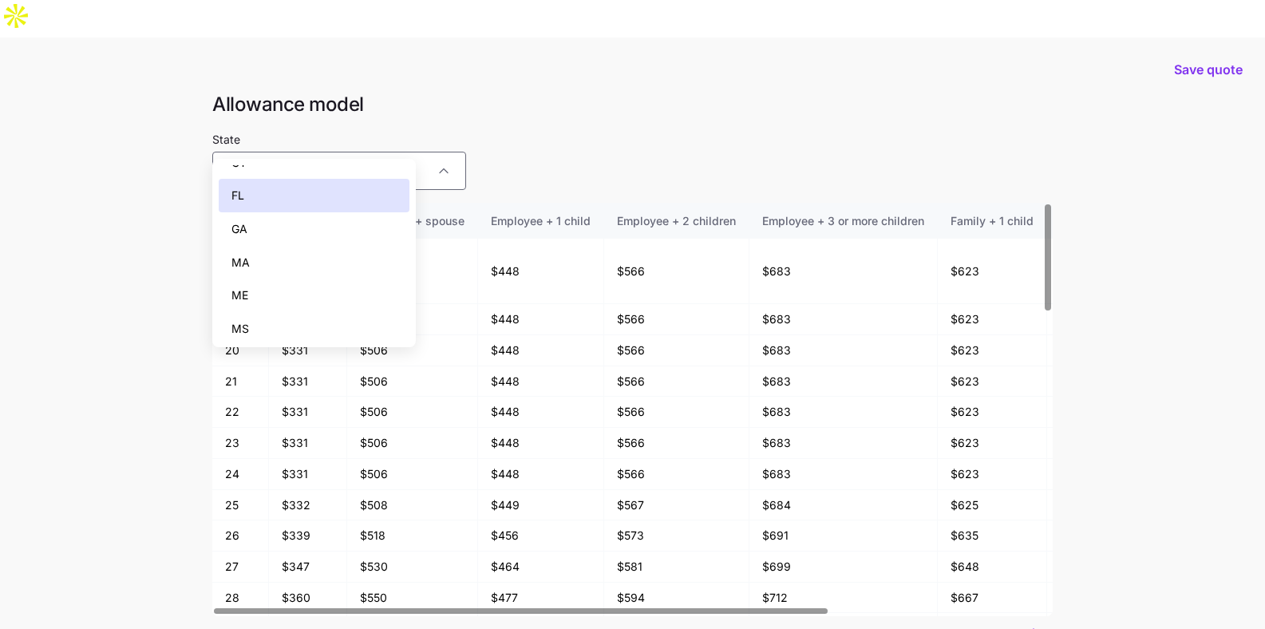
scroll to position [119, 0]
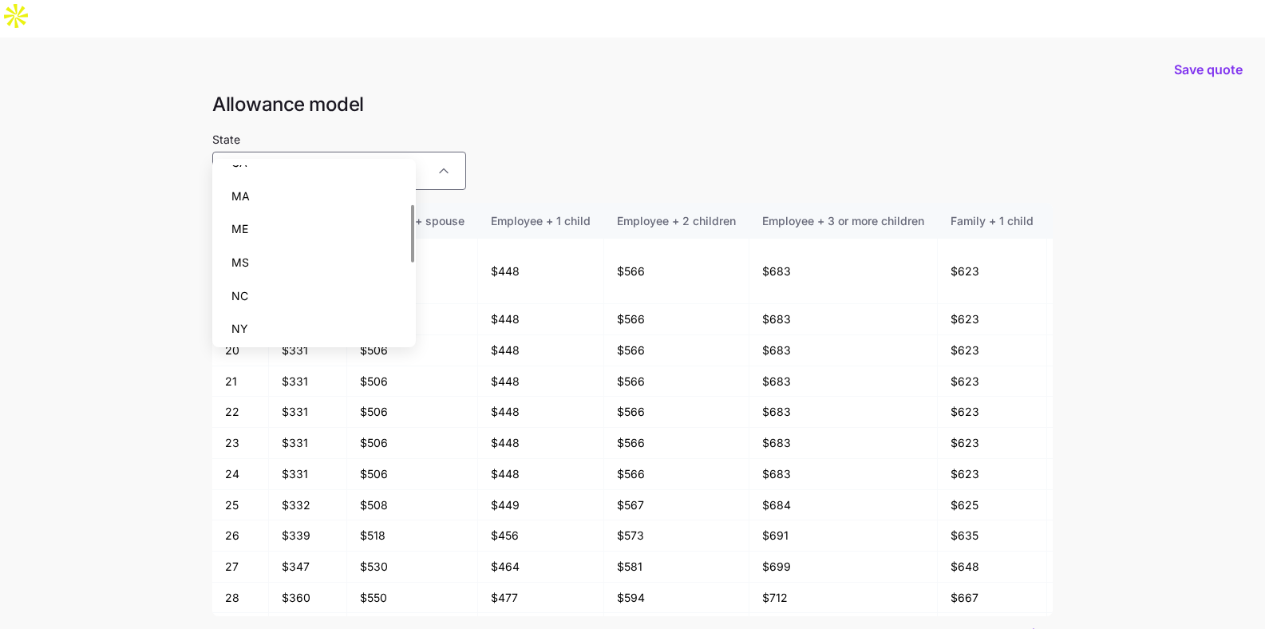
click at [294, 265] on div "MS" at bounding box center [314, 263] width 191 height 34
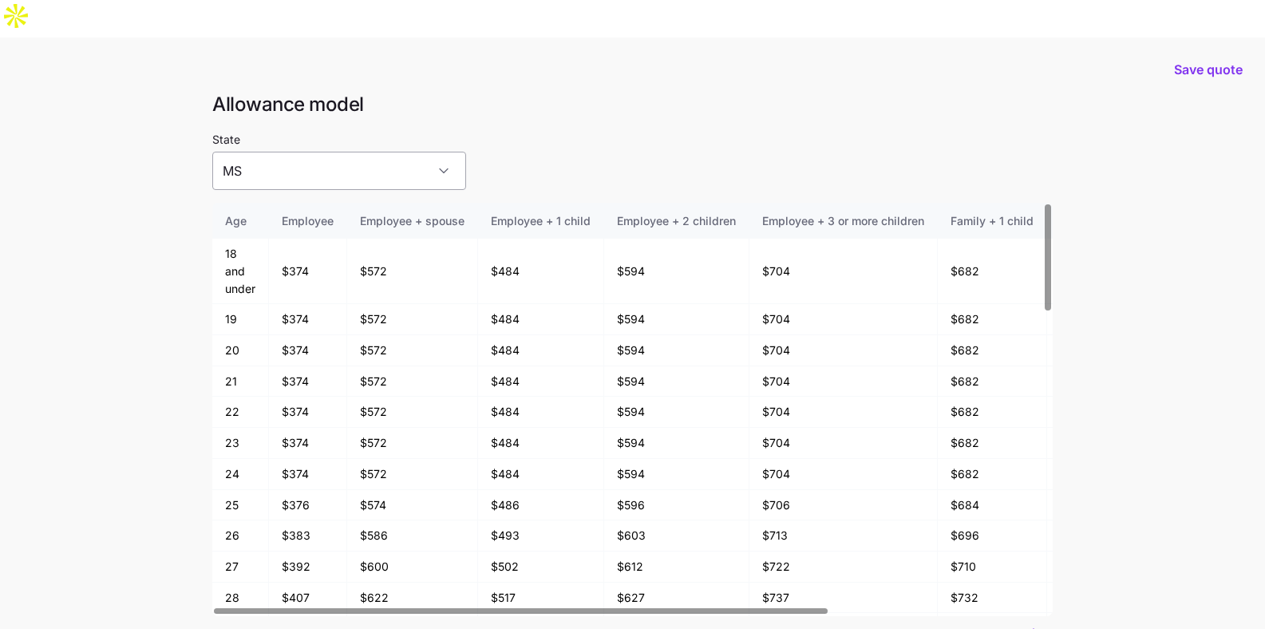
click at [273, 152] on input "MS" at bounding box center [339, 171] width 254 height 38
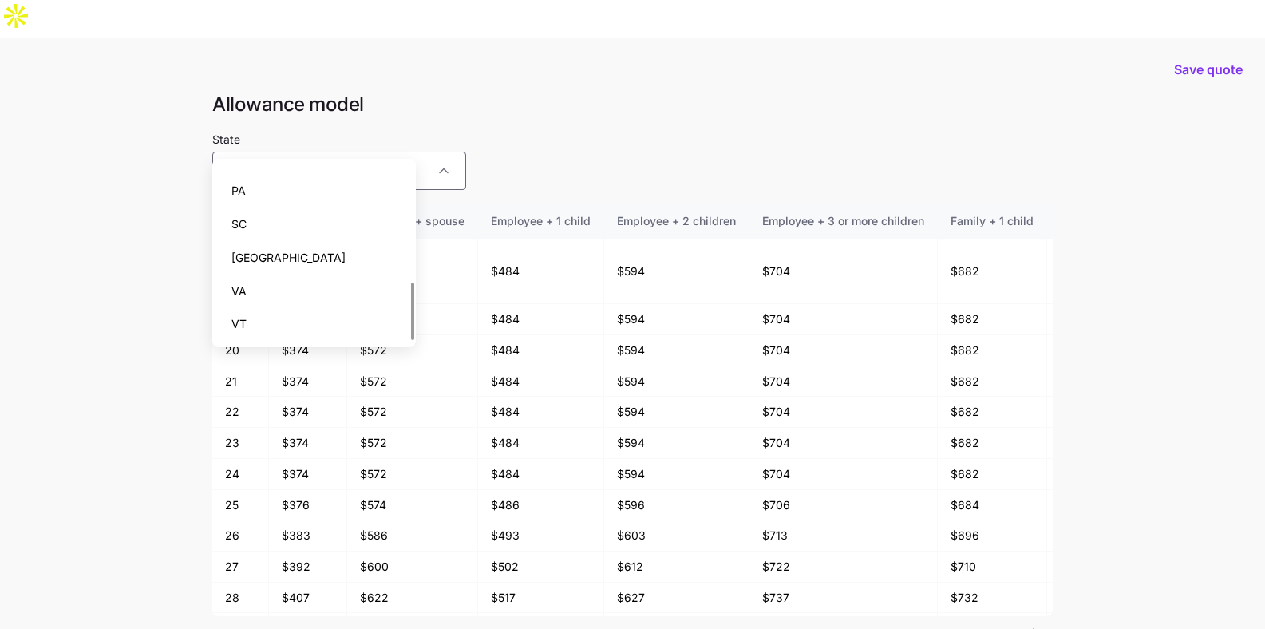
click at [287, 259] on div "TX" at bounding box center [314, 258] width 191 height 34
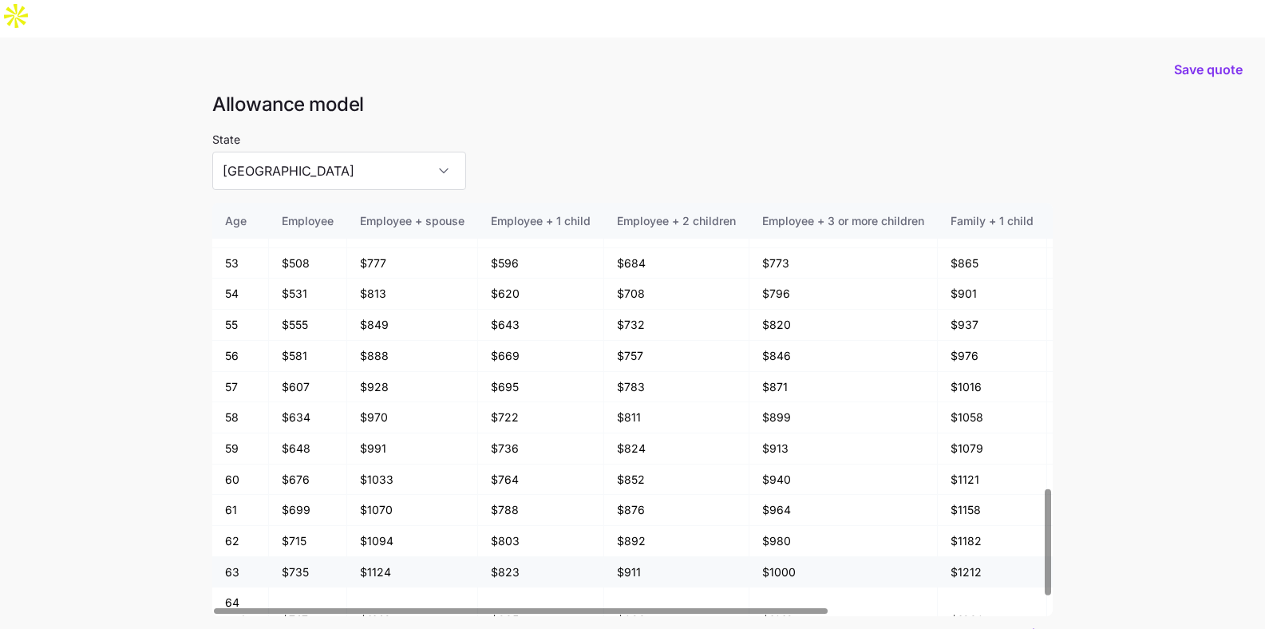
scroll to position [1143, 0]
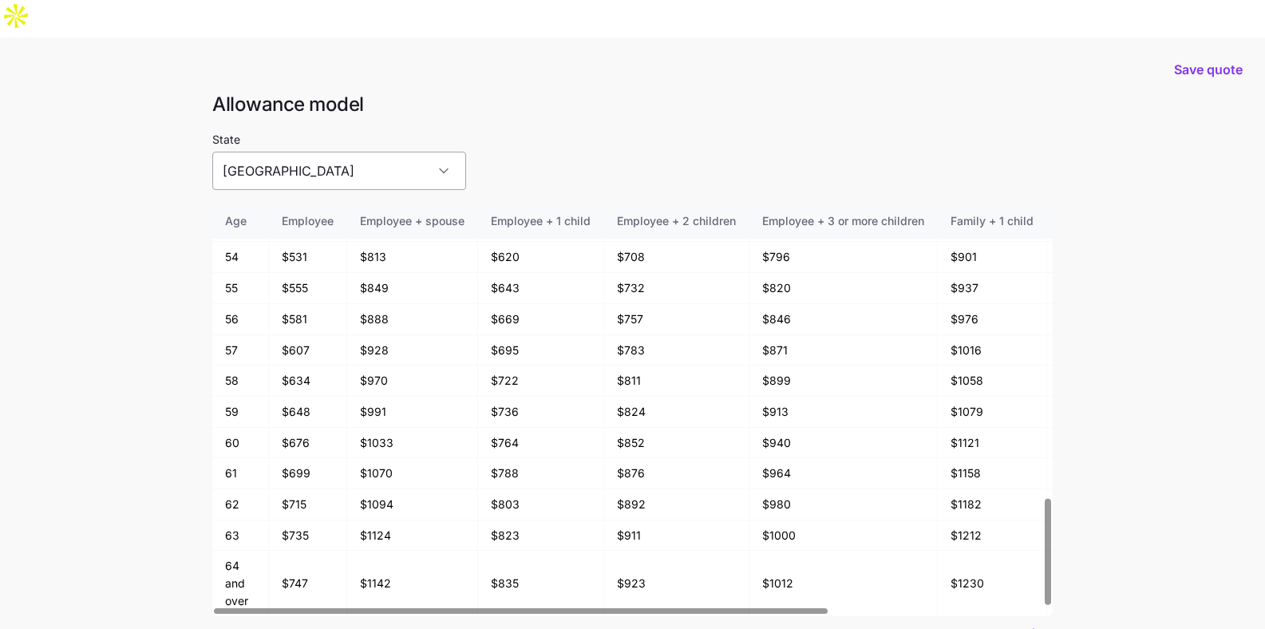
click at [306, 152] on input "TX" at bounding box center [339, 171] width 254 height 38
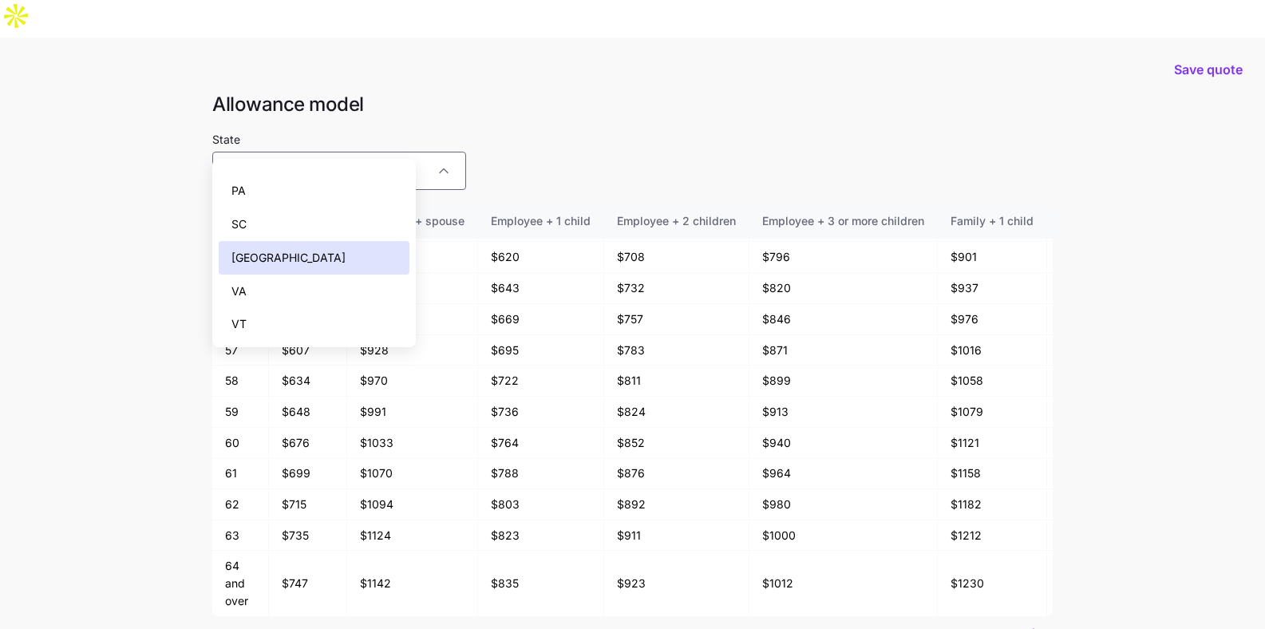
click at [304, 203] on div "PA" at bounding box center [314, 191] width 191 height 34
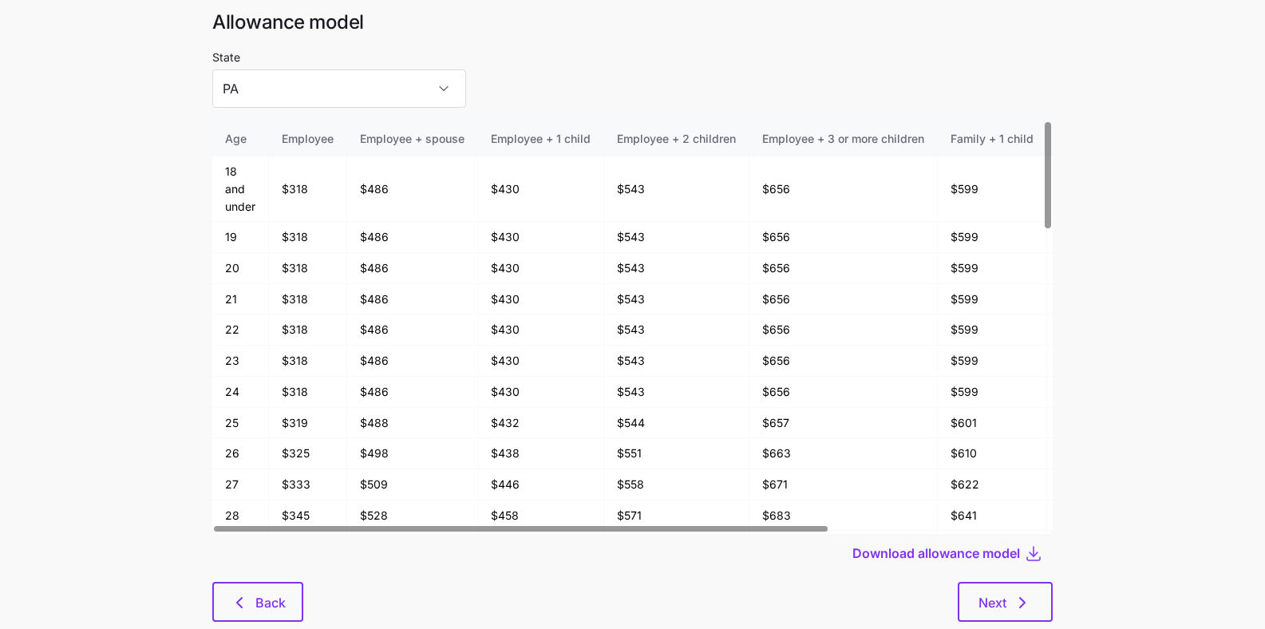
scroll to position [85, 0]
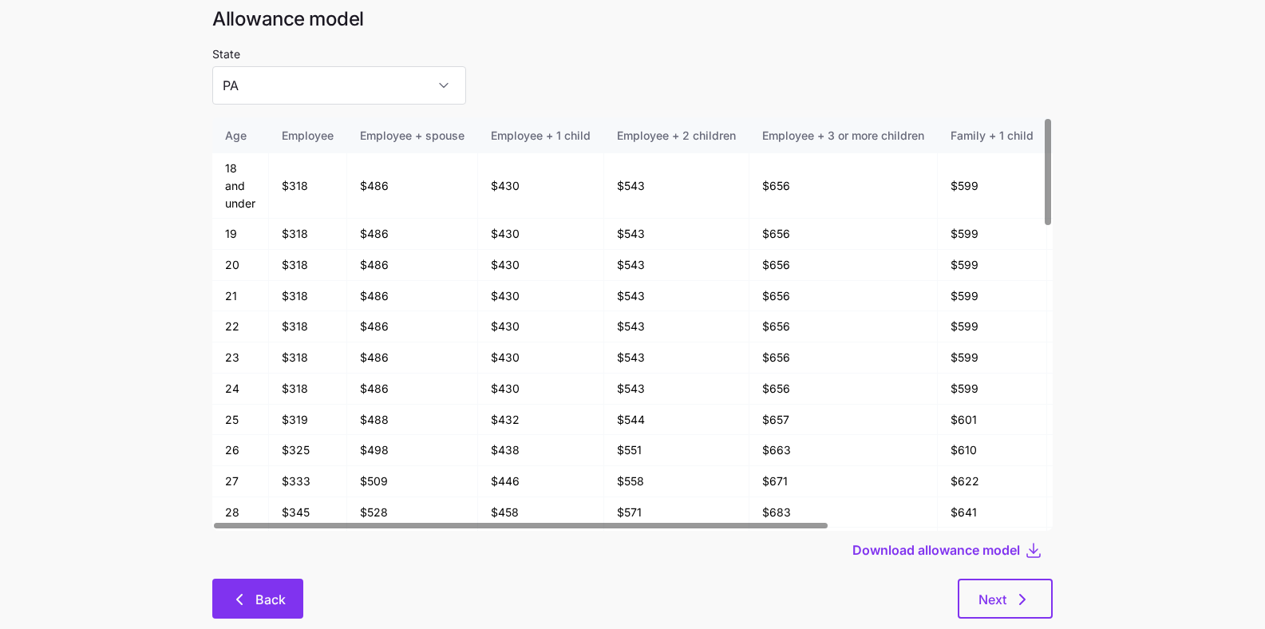
click at [253, 579] on div "Back Next" at bounding box center [632, 599] width 841 height 40
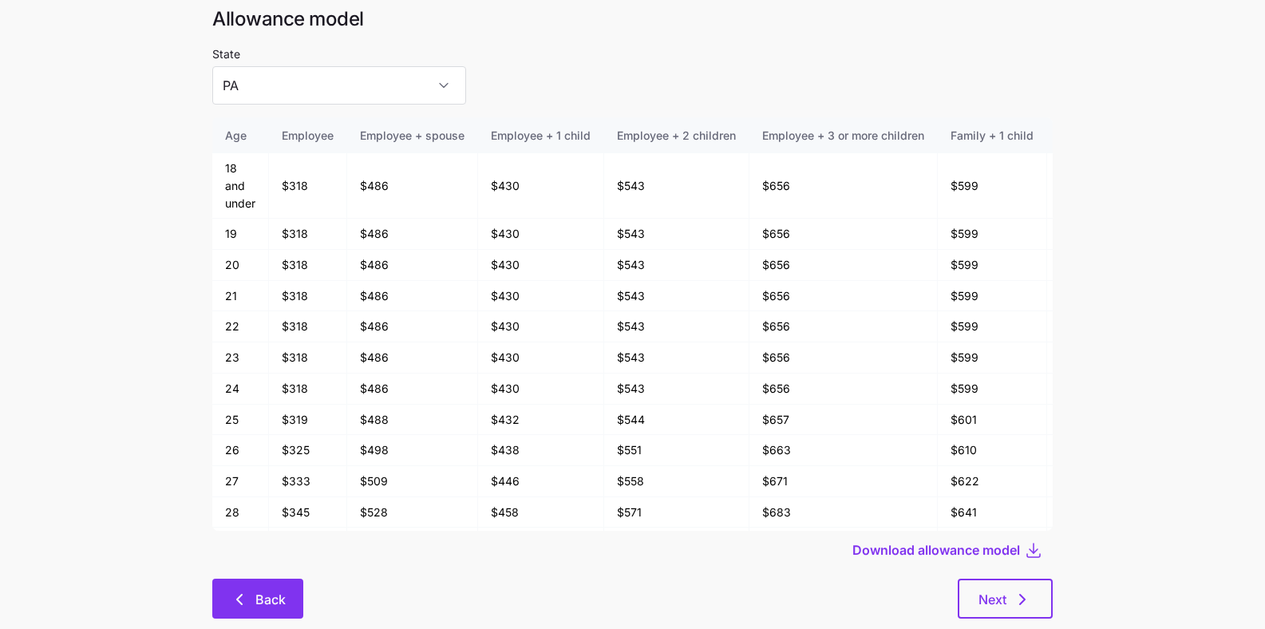
click at [247, 590] on icon "button" at bounding box center [239, 599] width 19 height 19
type input "AL"
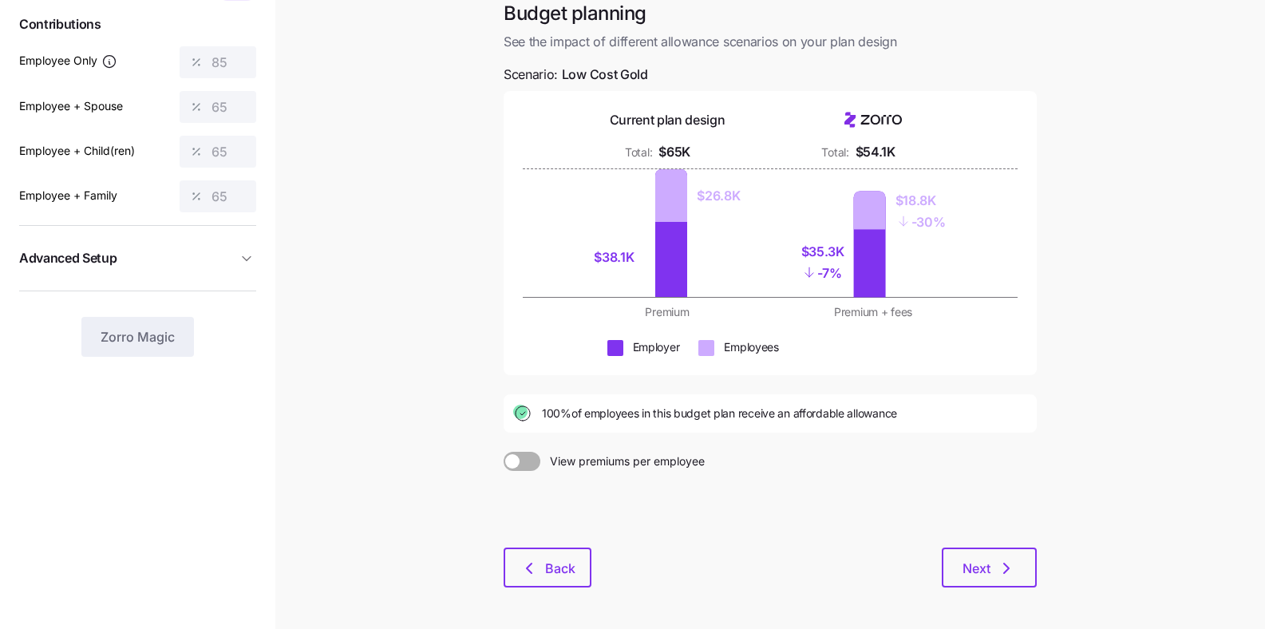
scroll to position [156, 0]
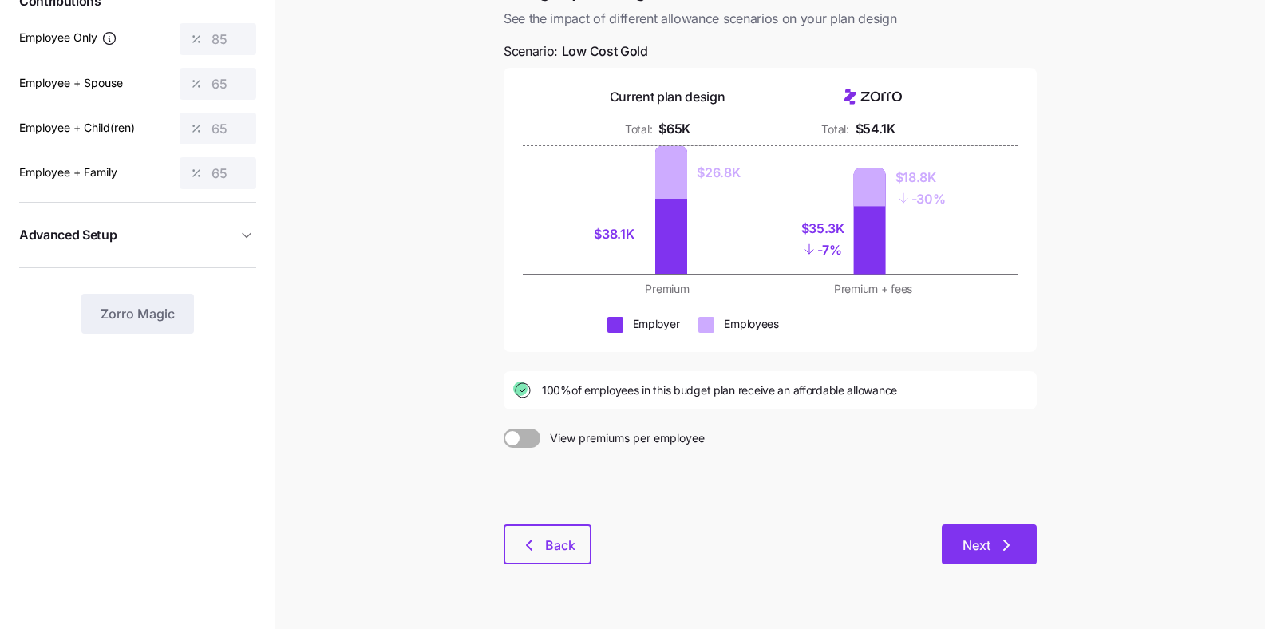
click at [1027, 524] on button "Next" at bounding box center [989, 544] width 95 height 40
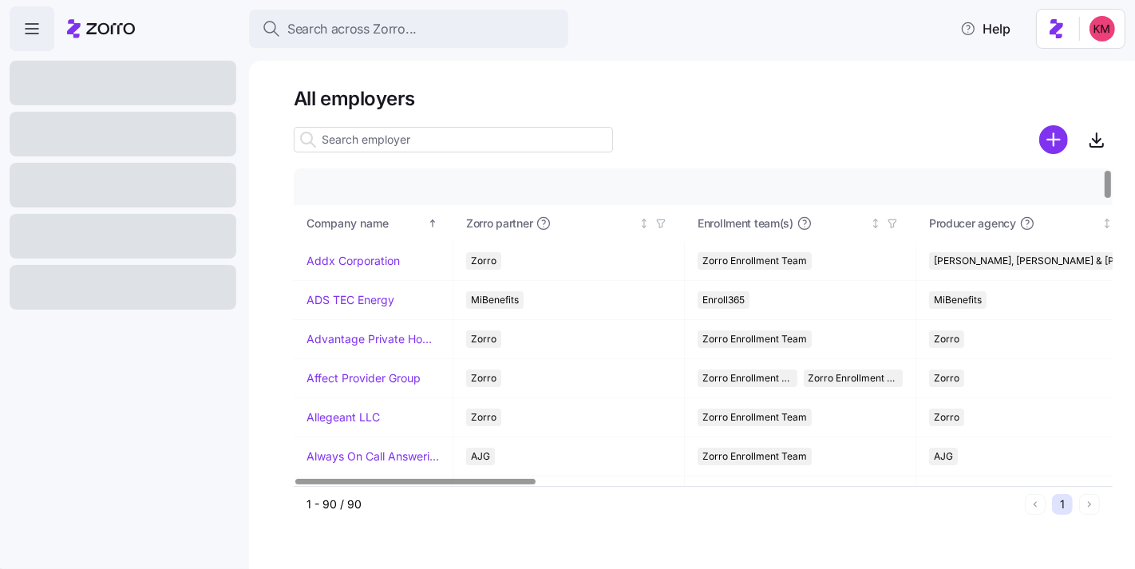
click at [363, 131] on input at bounding box center [453, 140] width 319 height 26
click at [363, 133] on input at bounding box center [453, 140] width 319 height 26
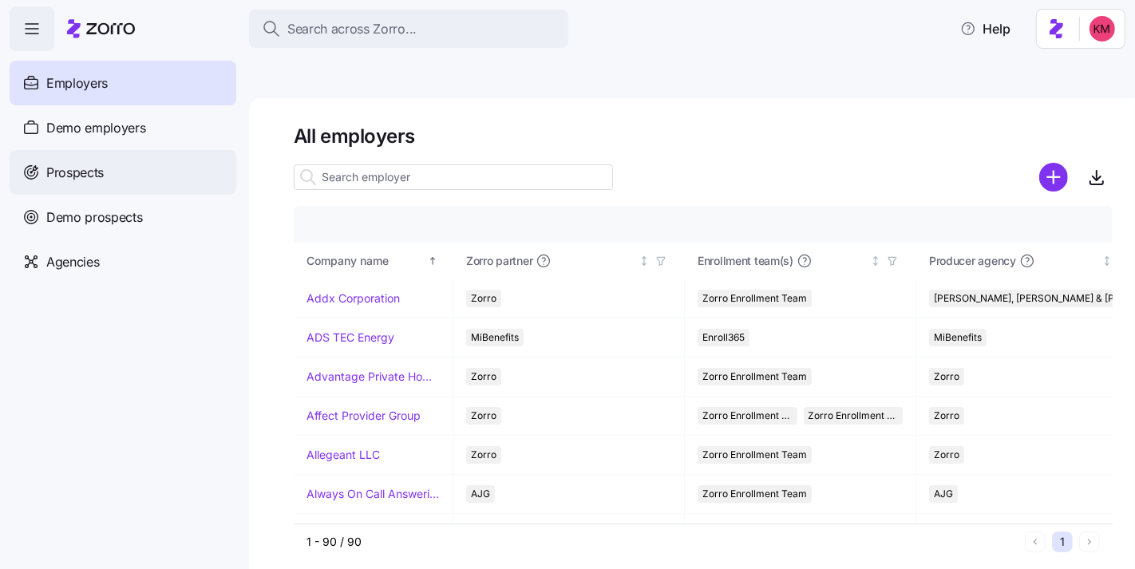
click at [104, 174] on span "Prospects" at bounding box center [74, 173] width 57 height 20
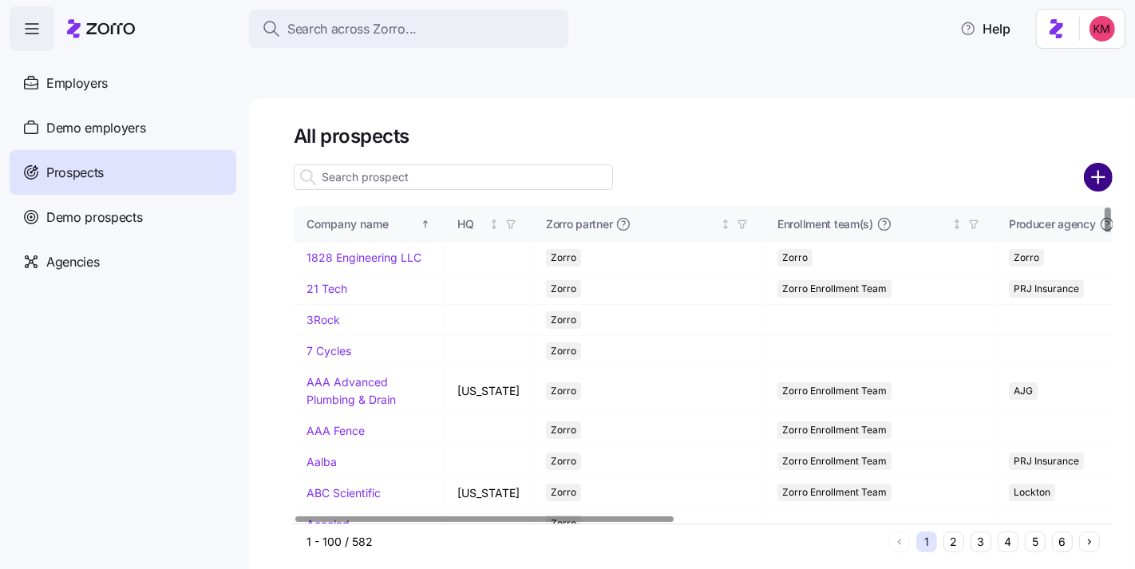
click at [1086, 164] on circle "add icon" at bounding box center [1099, 177] width 26 height 26
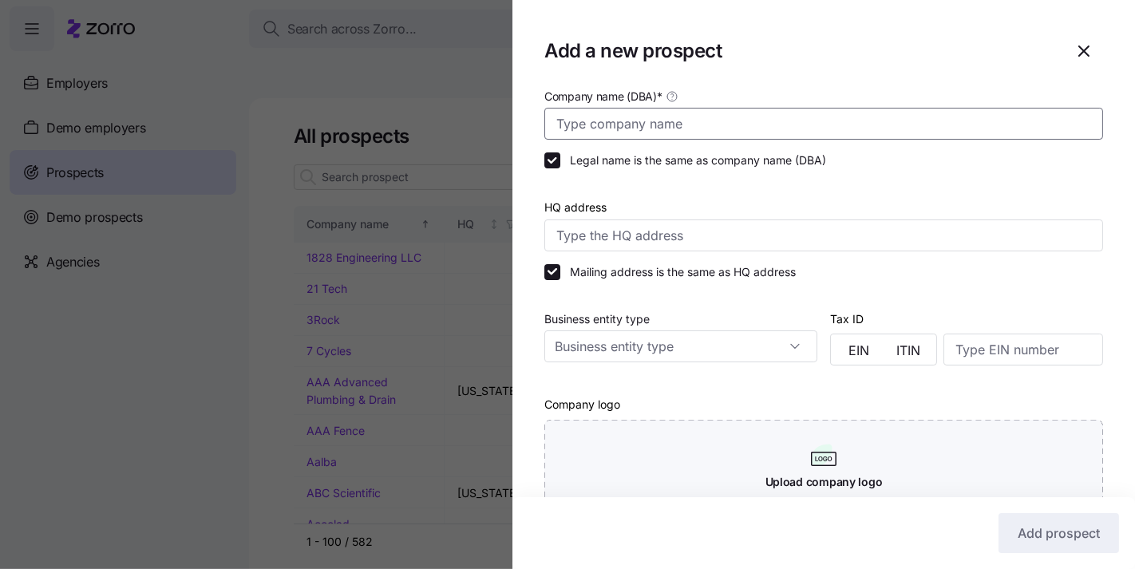
click at [668, 118] on input "Company name (DBA) *" at bounding box center [823, 124] width 559 height 32
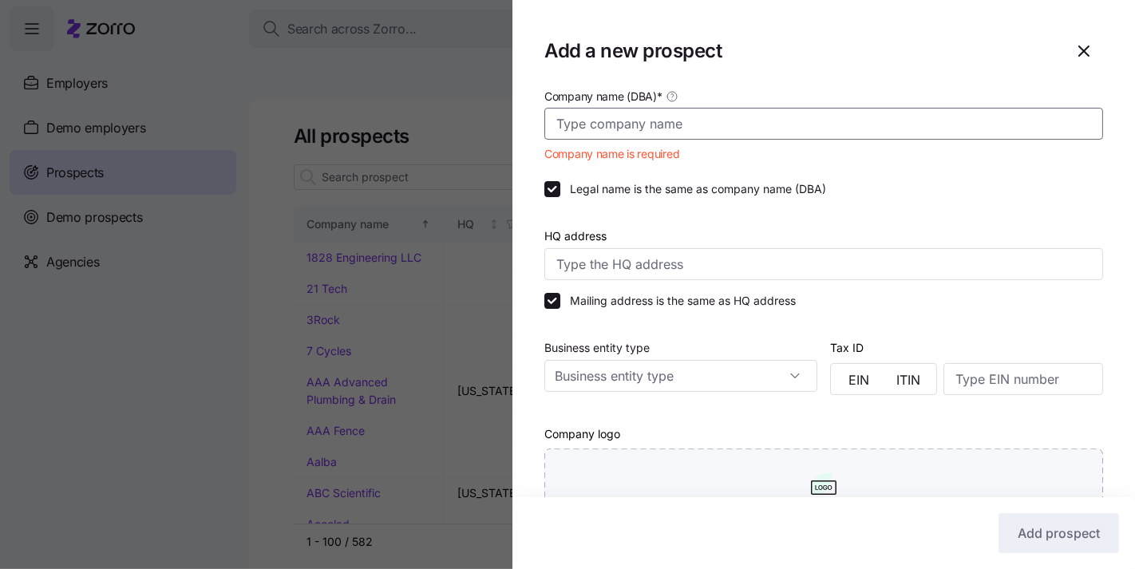
click at [719, 122] on input "Company name (DBA) *" at bounding box center [823, 124] width 559 height 32
paste input "Seward Ideal Market"
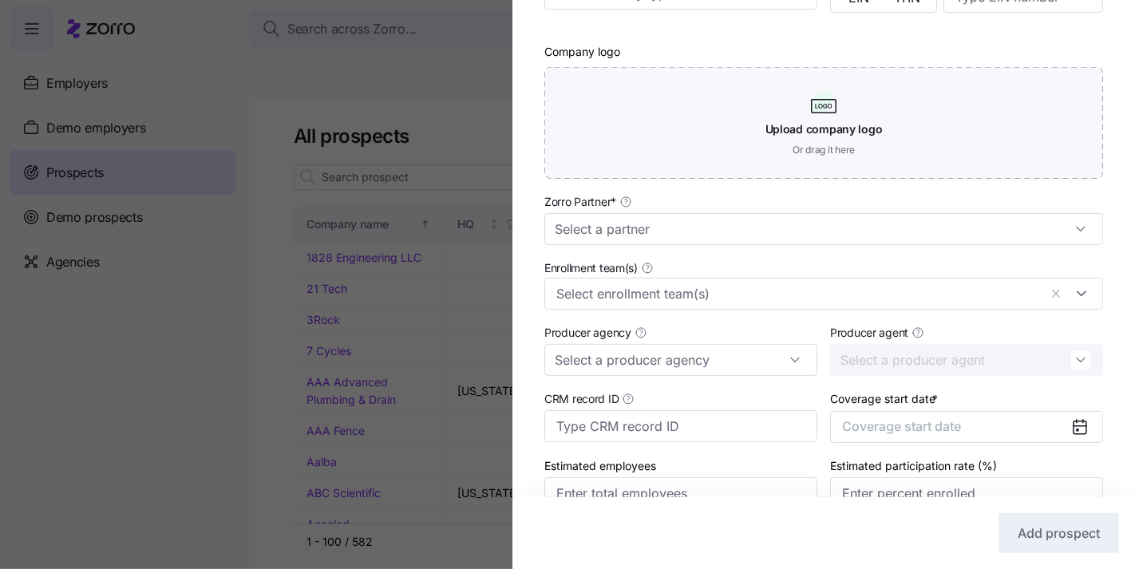
scroll to position [358, 0]
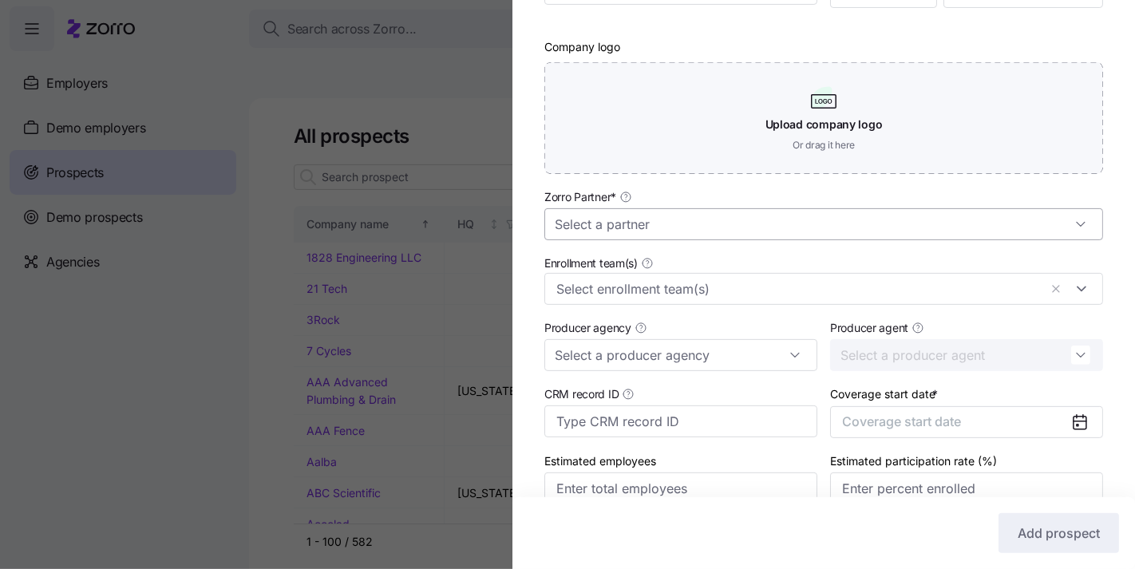
type input "Seward Ideal Market"
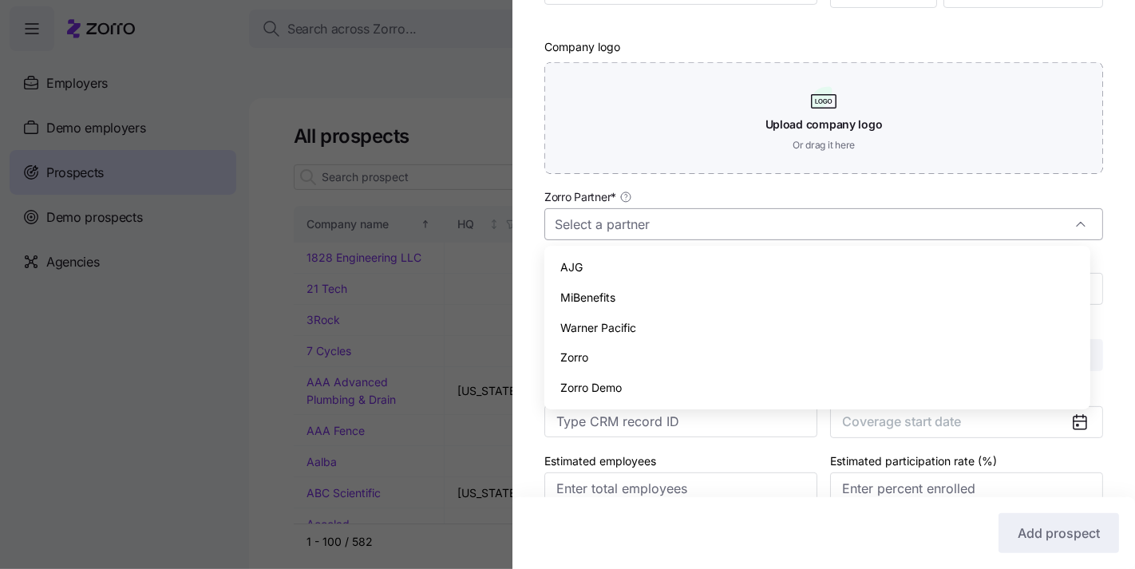
click at [677, 223] on input "Zorro Partner *" at bounding box center [823, 224] width 559 height 32
click at [639, 351] on div "Zorro" at bounding box center [817, 357] width 532 height 30
type input "Zorro"
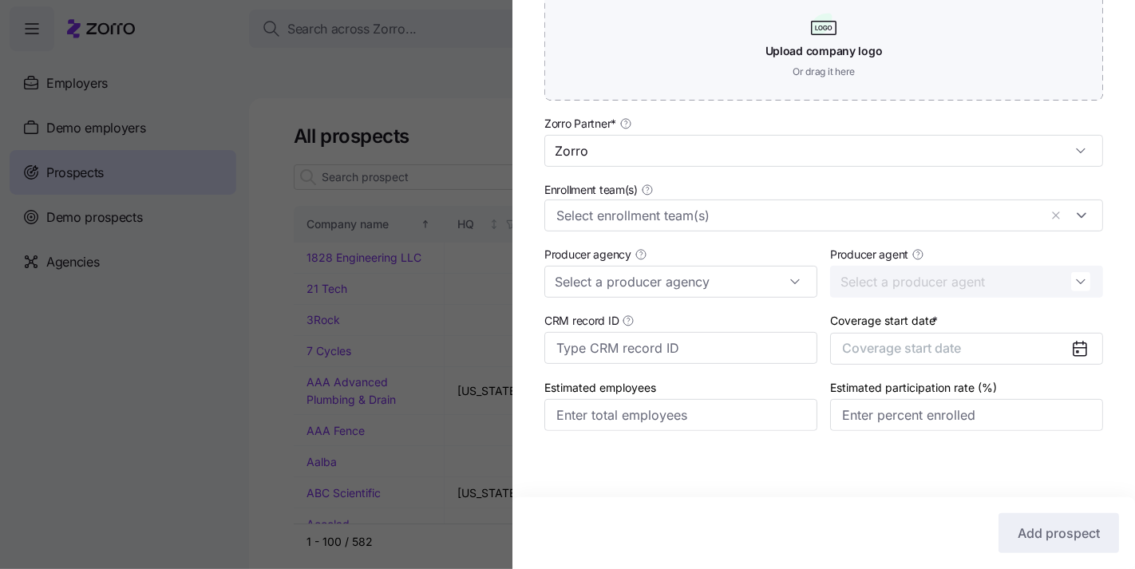
scroll to position [435, 0]
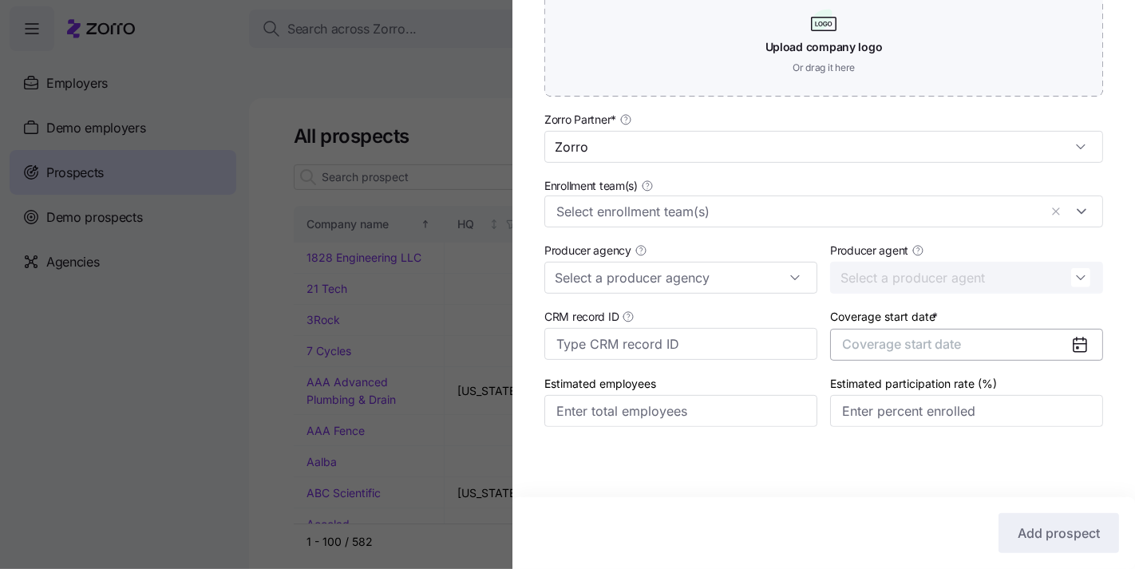
click at [916, 331] on button "Coverage start date" at bounding box center [966, 345] width 273 height 32
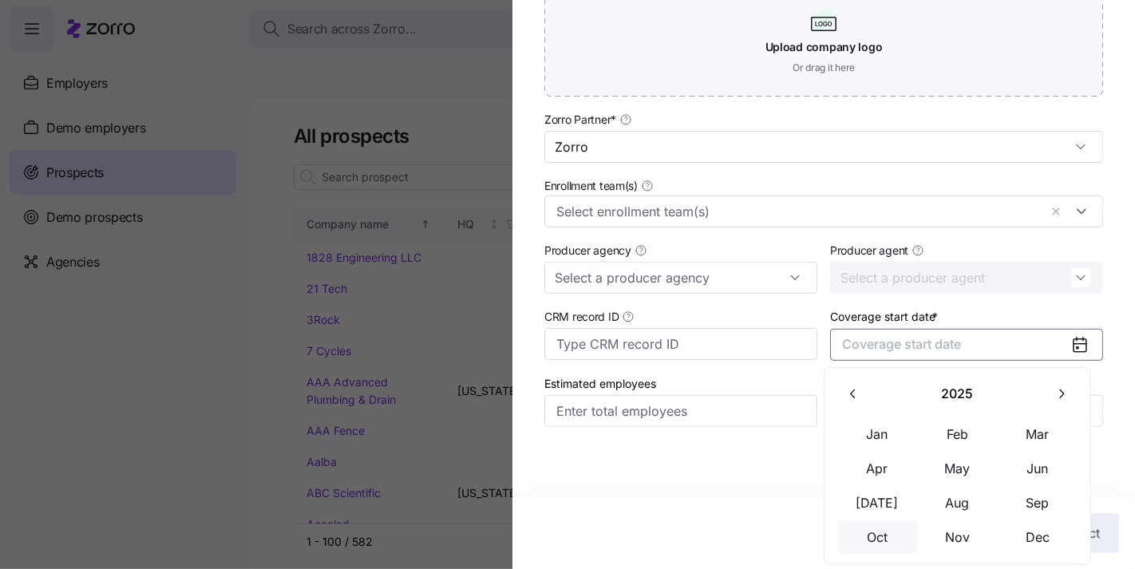
click at [880, 533] on button "Oct" at bounding box center [877, 537] width 80 height 34
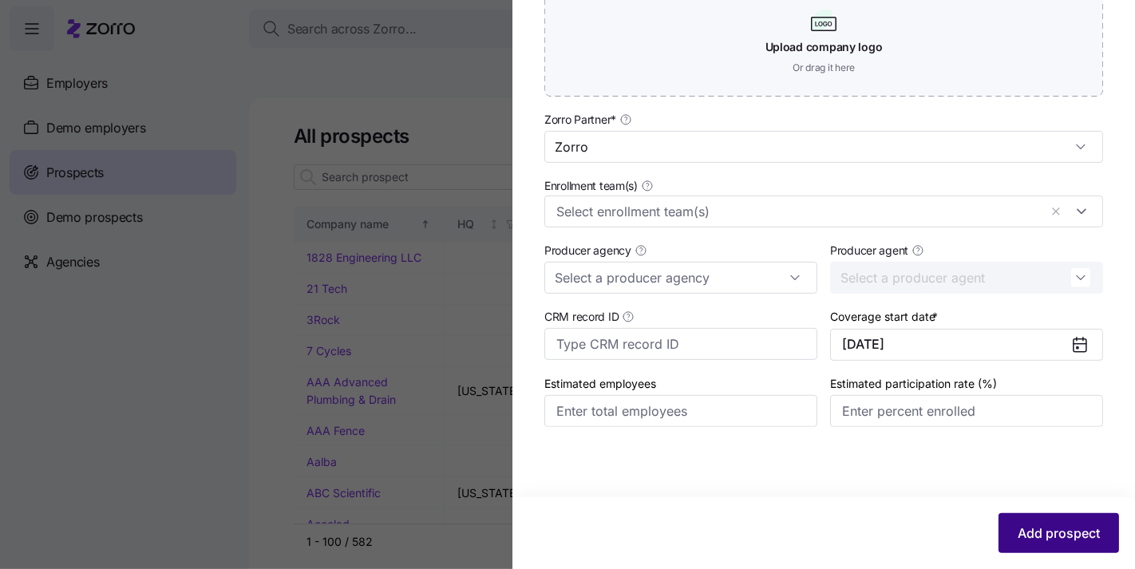
click at [1003, 528] on button "Add prospect" at bounding box center [1059, 533] width 121 height 40
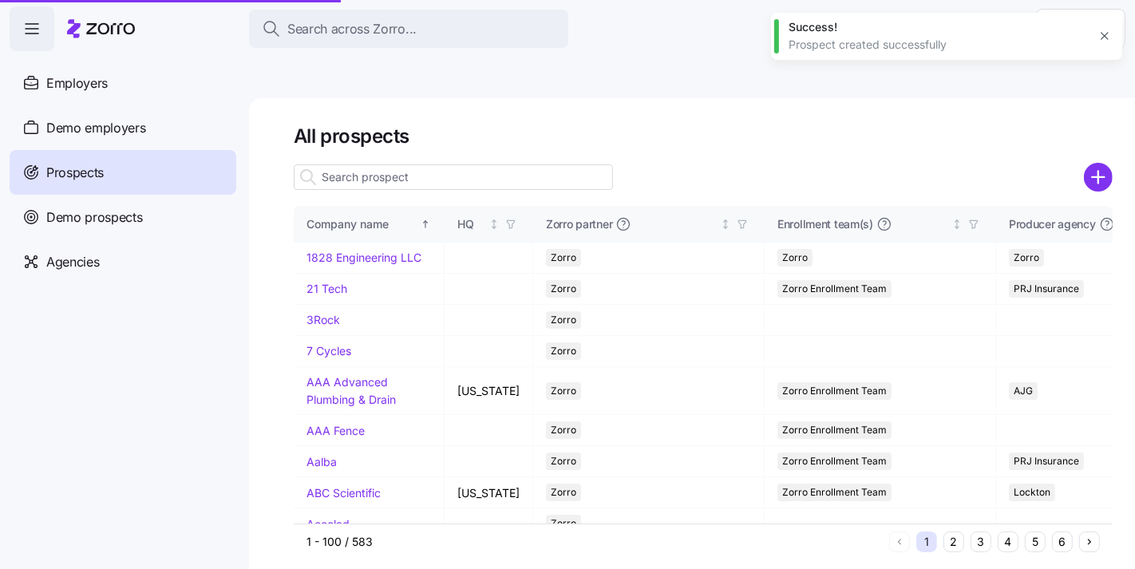
click at [470, 164] on input at bounding box center [453, 177] width 319 height 26
click at [1033, 532] on button "5" at bounding box center [1035, 542] width 21 height 21
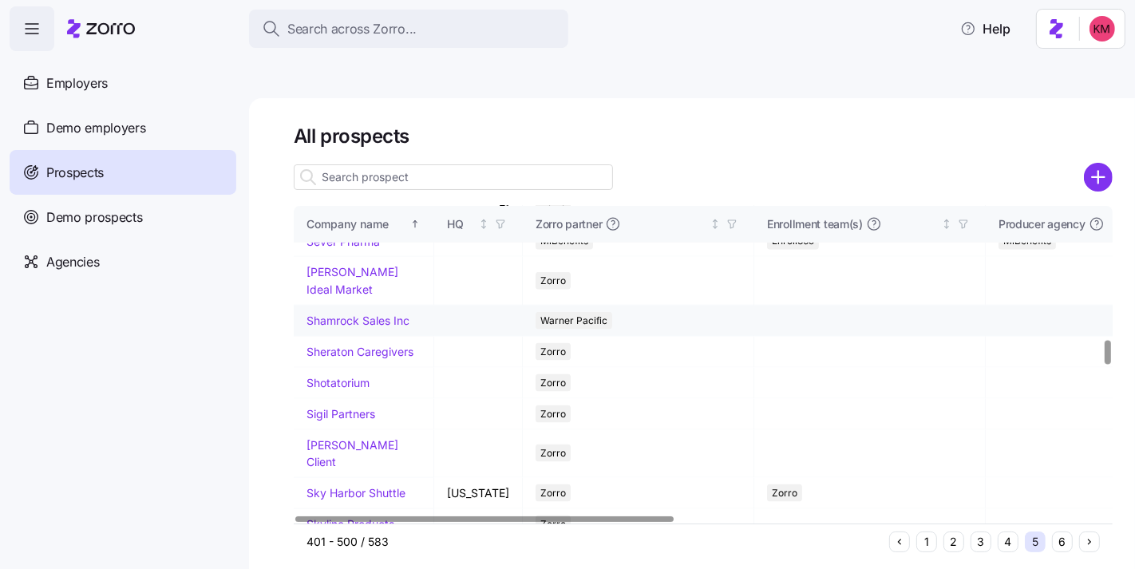
scroll to position [1794, 0]
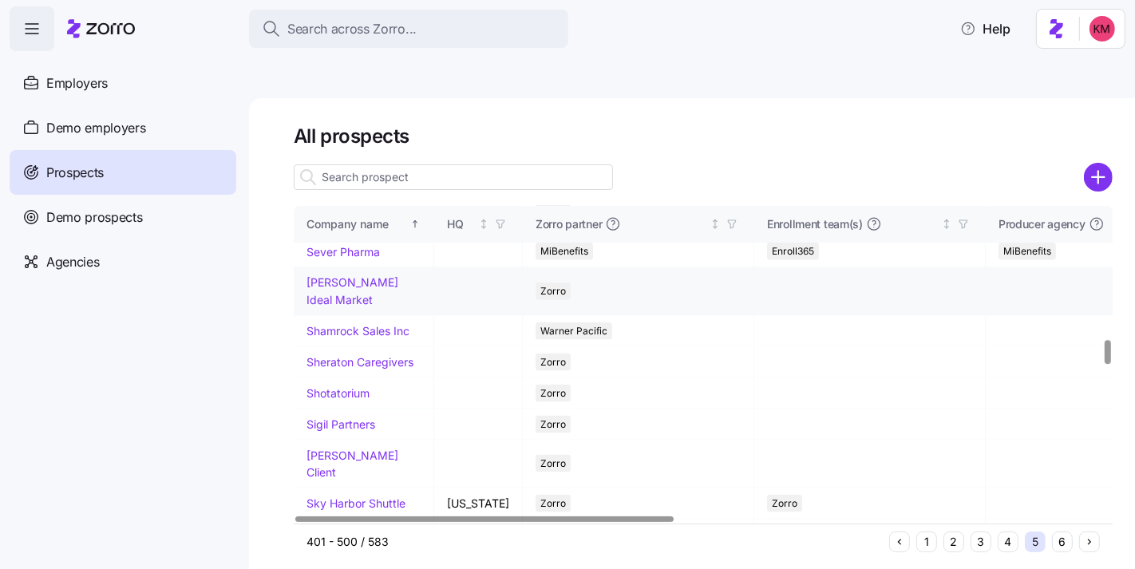
click at [330, 299] on td "Seward Ideal Market" at bounding box center [364, 291] width 140 height 48
click at [326, 307] on link "Seward Ideal Market" at bounding box center [353, 290] width 92 height 31
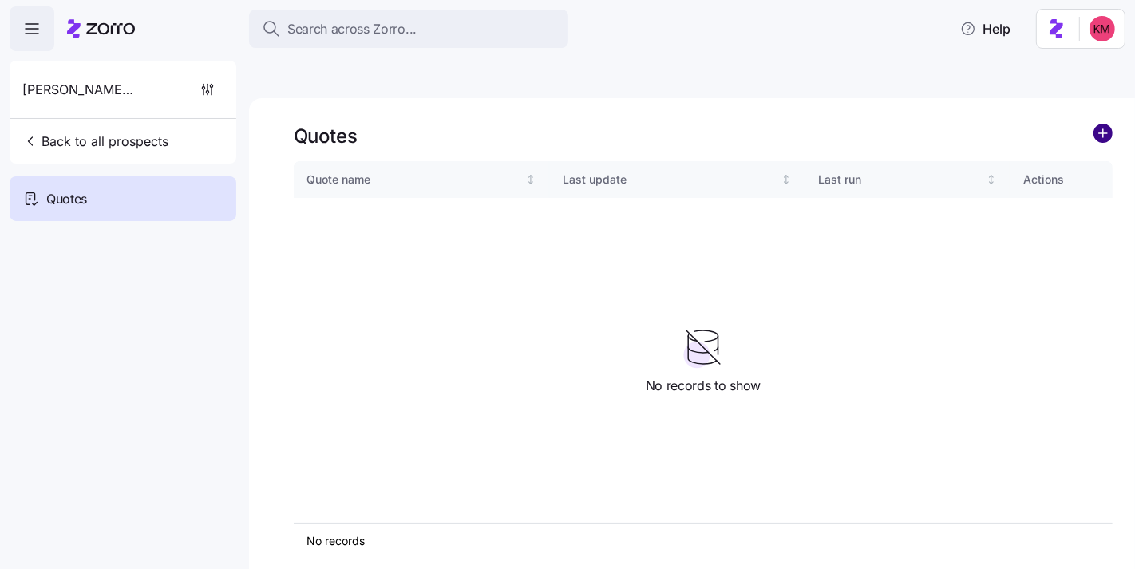
click at [1100, 125] on circle "add icon" at bounding box center [1103, 134] width 18 height 18
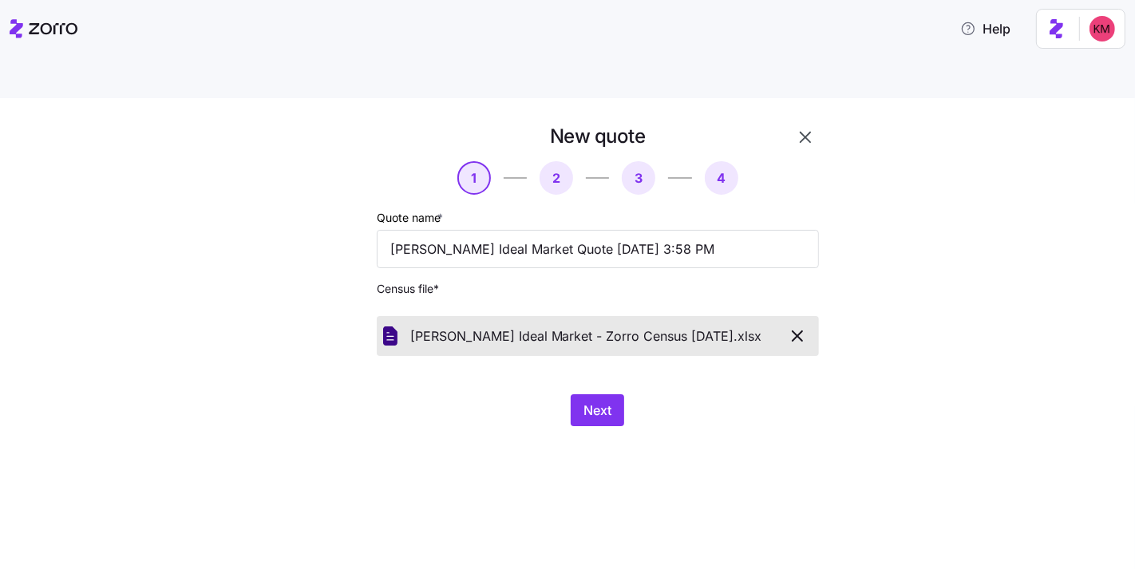
click at [593, 390] on div "New quote 1 2 3 4 Quote name * Seward Ideal Market Quote 08/27/2025 3:58 PM Cen…" at bounding box center [578, 285] width 559 height 322
click at [596, 401] on span "Next" at bounding box center [598, 410] width 28 height 19
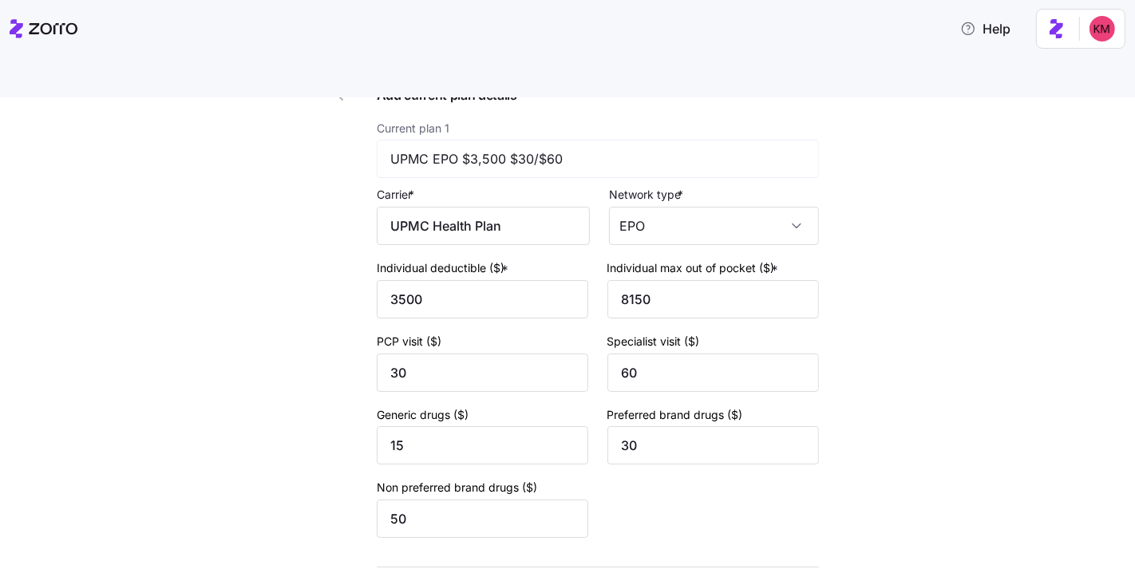
scroll to position [211, 0]
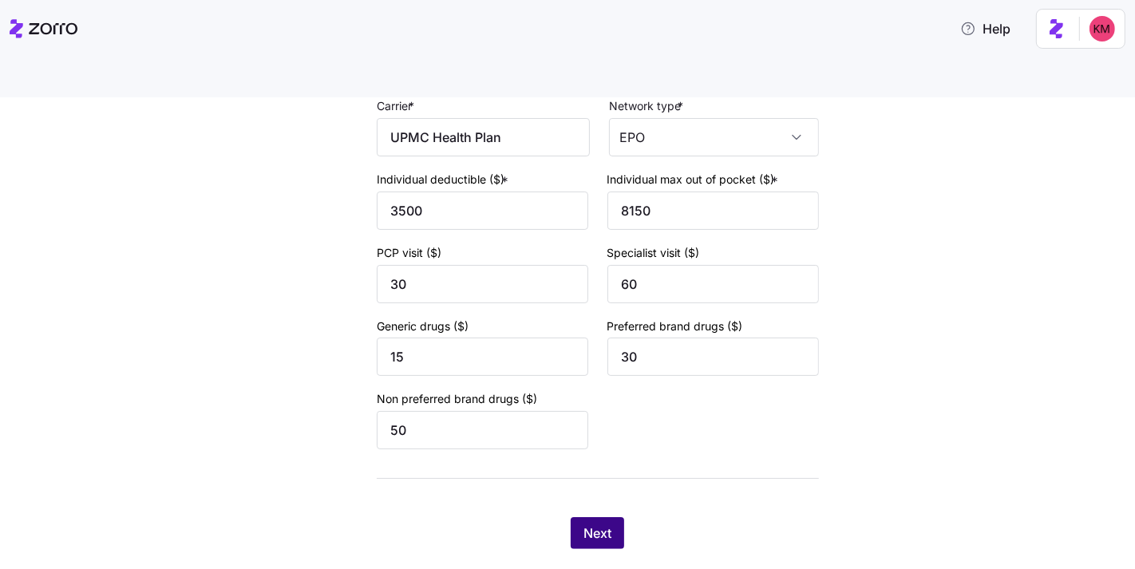
click at [610, 517] on button "Next" at bounding box center [597, 533] width 53 height 32
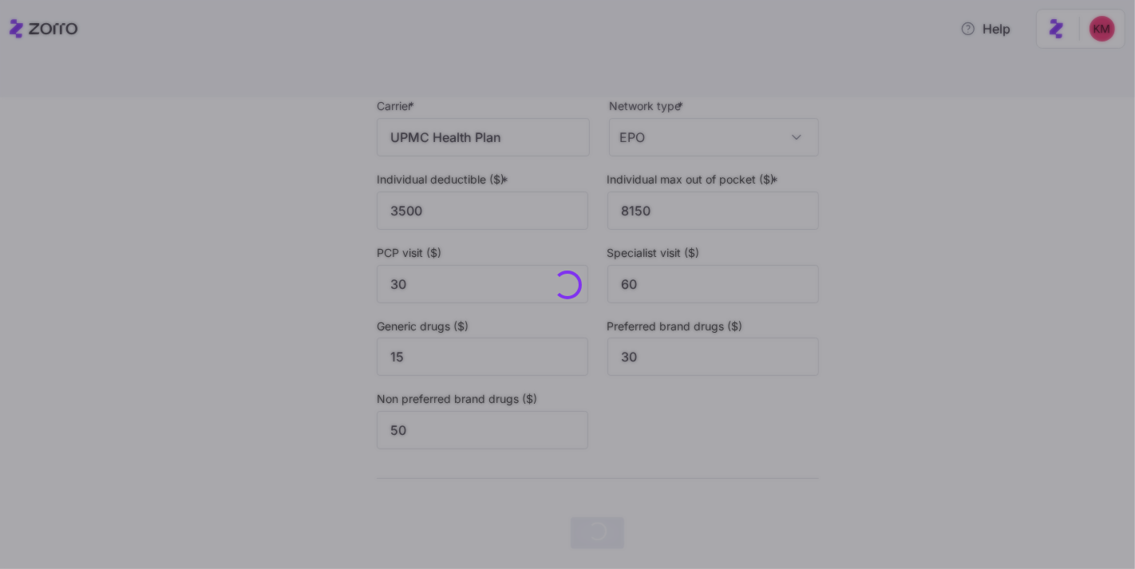
scroll to position [0, 0]
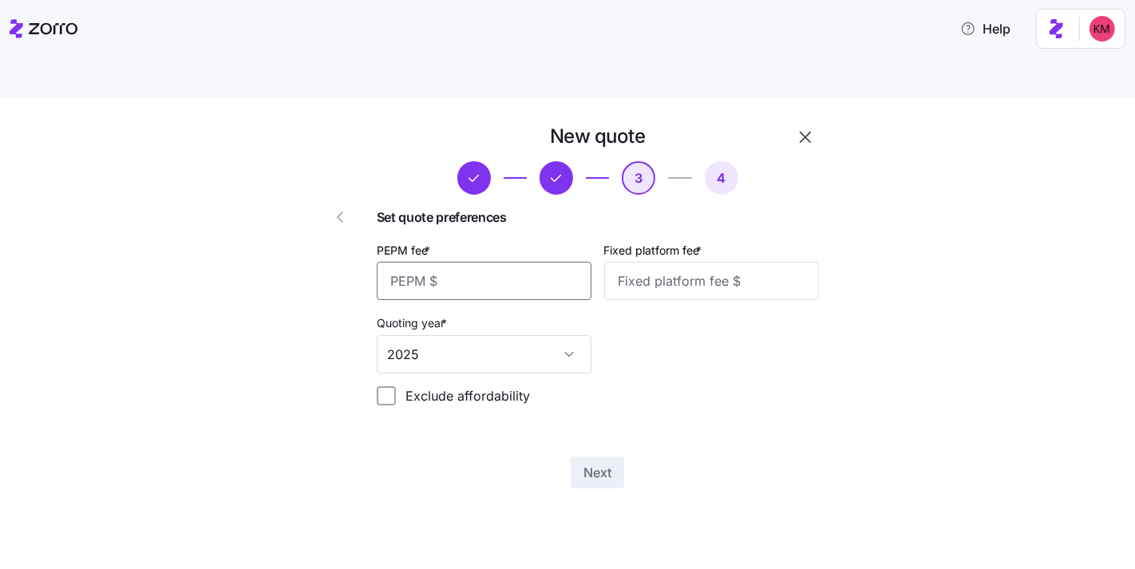
click at [452, 262] on input "PEPM fee *" at bounding box center [484, 281] width 215 height 38
type input "20"
type input "1000"
click at [594, 463] on span "Next" at bounding box center [598, 472] width 28 height 19
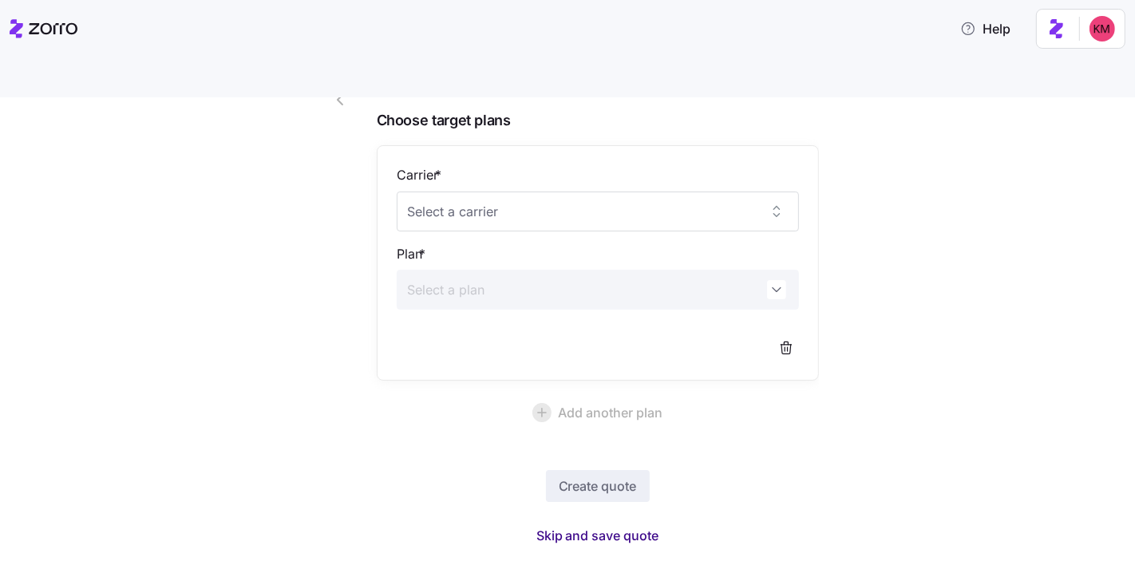
click at [550, 526] on span "Skip and save quote" at bounding box center [597, 535] width 123 height 19
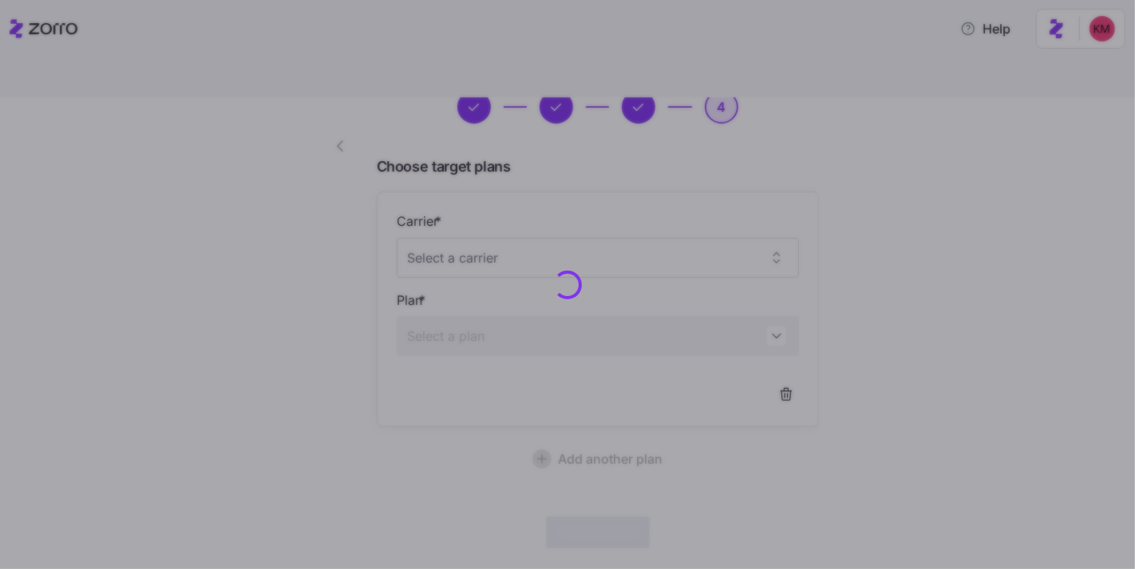
scroll to position [69, 0]
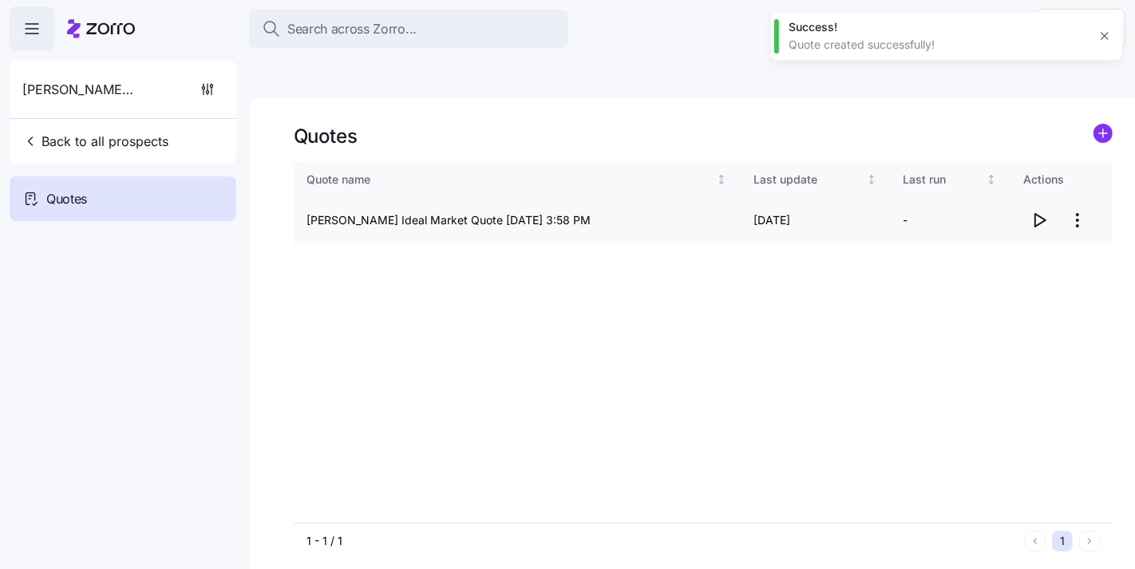
click at [1036, 211] on icon "button" at bounding box center [1039, 220] width 19 height 19
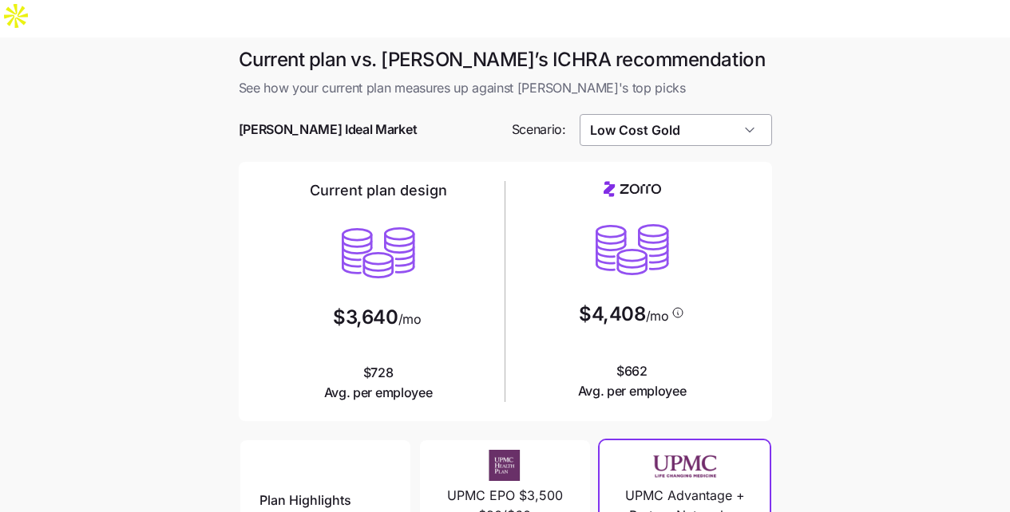
click at [710, 114] on input "Low Cost Gold" at bounding box center [676, 130] width 192 height 32
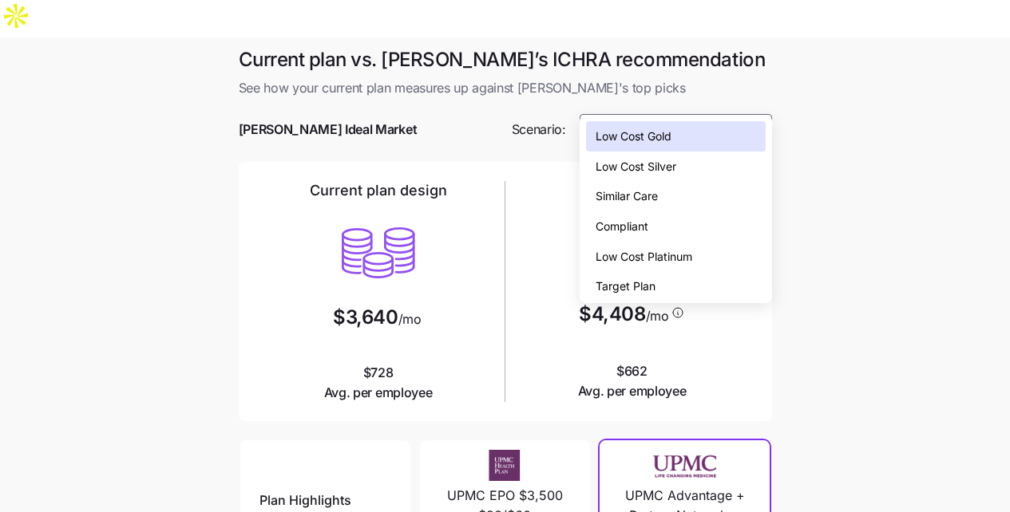
click at [698, 155] on div "Low Cost Silver" at bounding box center [676, 167] width 180 height 30
type input "Low Cost Silver"
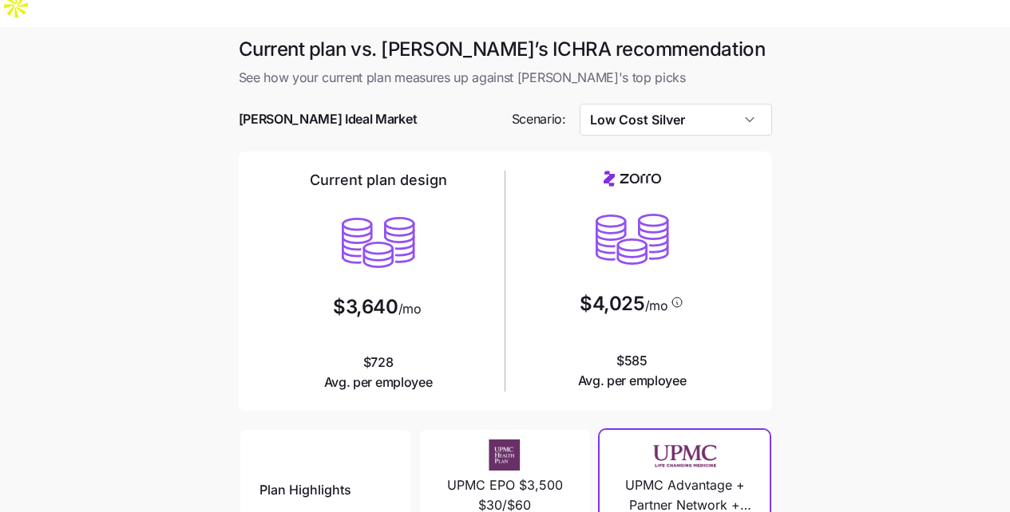
scroll to position [8, 0]
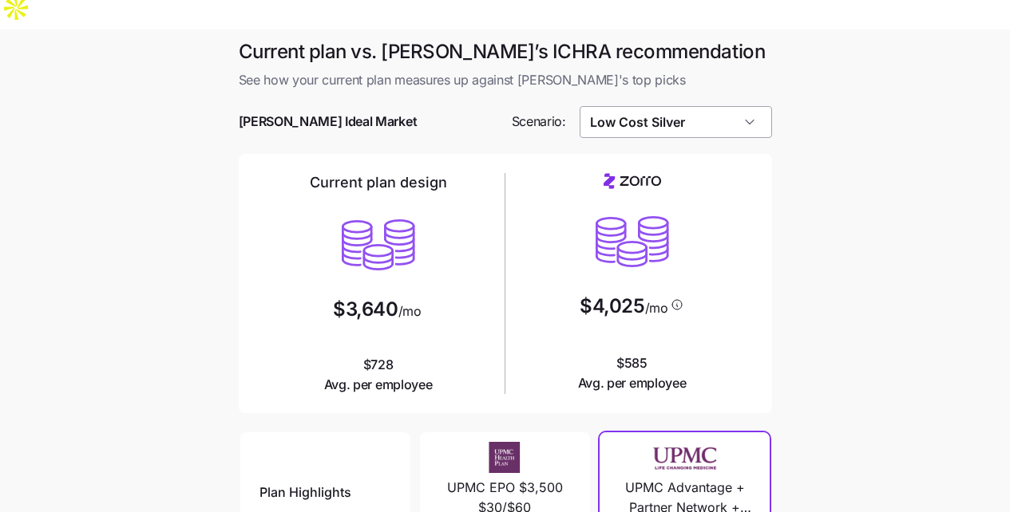
click at [700, 106] on input "Low Cost Silver" at bounding box center [676, 122] width 192 height 32
click at [895, 171] on main "Current plan vs. Zorro’s ICHRA recommendation See how your current plan measure…" at bounding box center [505, 466] width 1010 height 872
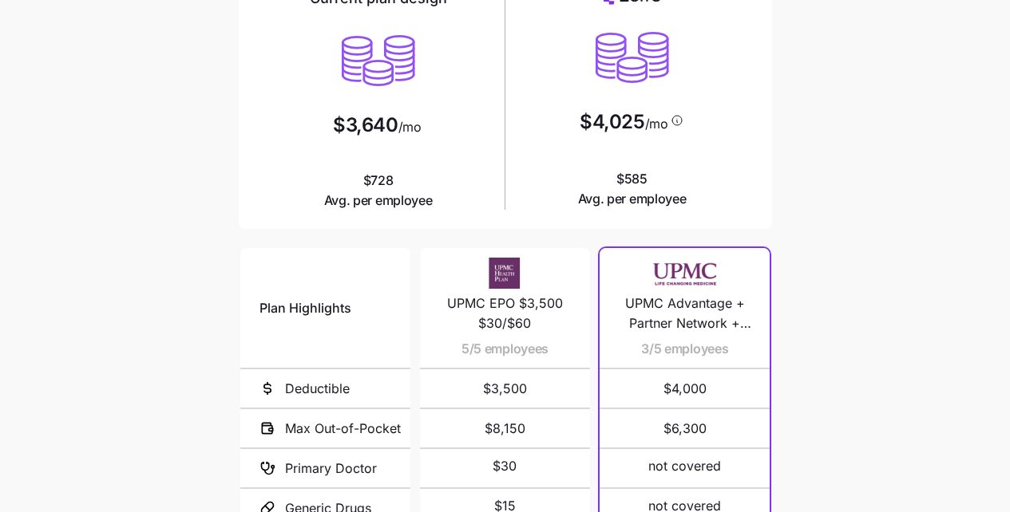
scroll to position [358, 0]
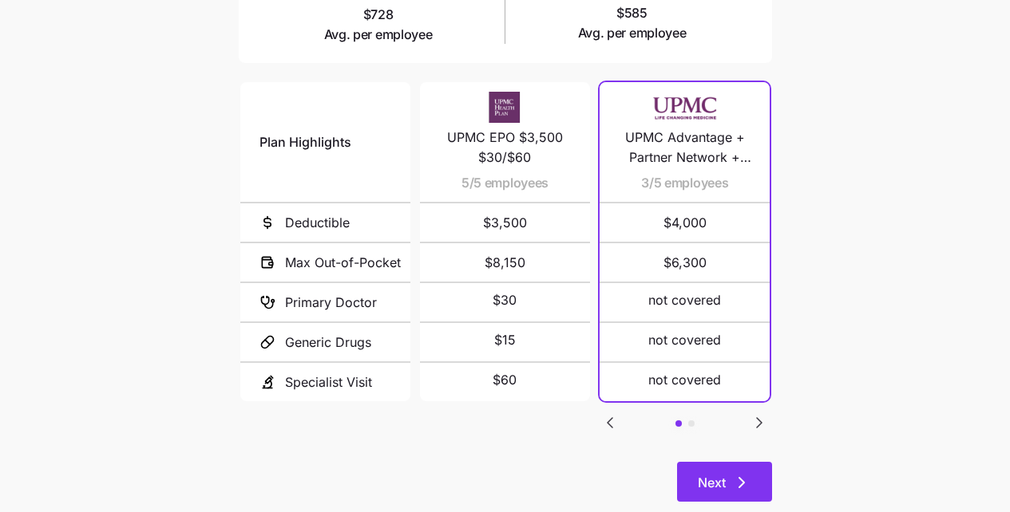
click at [730, 473] on span "Next" at bounding box center [724, 482] width 53 height 19
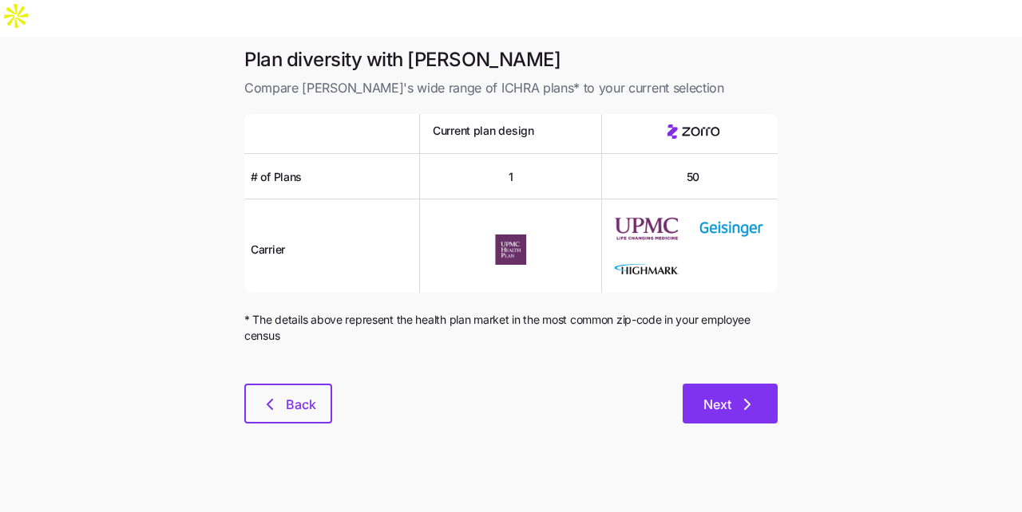
click at [736, 384] on button "Next" at bounding box center [730, 404] width 95 height 40
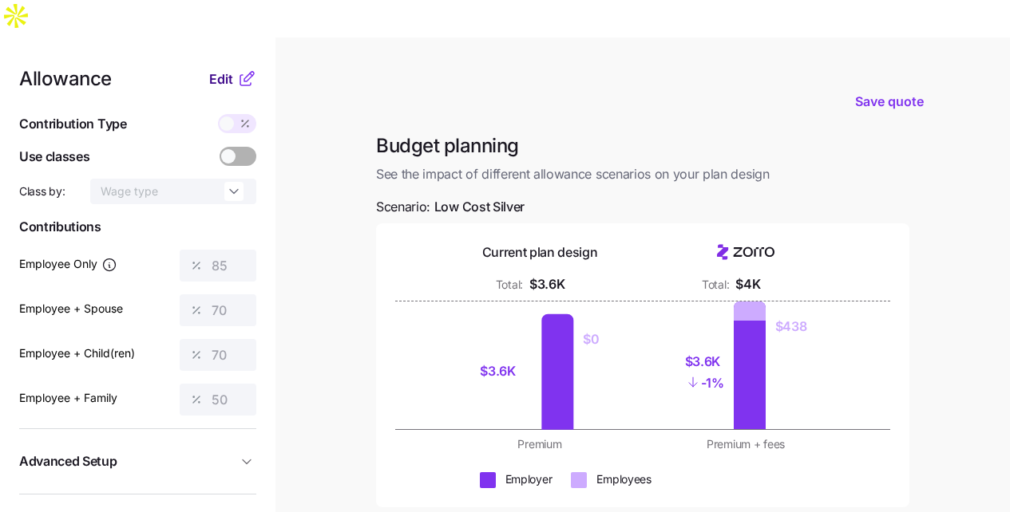
click at [213, 69] on span "Edit" at bounding box center [221, 78] width 24 height 19
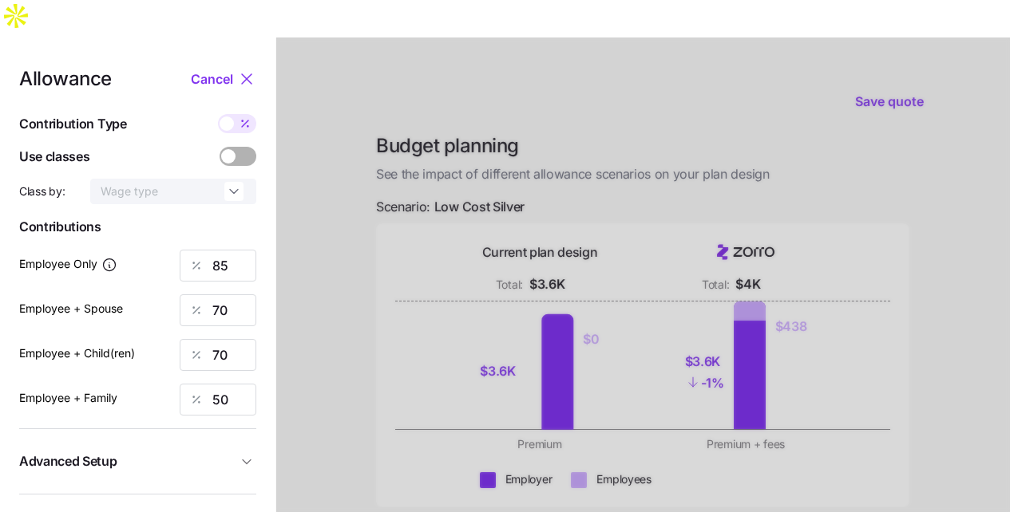
click at [199, 251] on div at bounding box center [196, 266] width 32 height 30
click at [214, 250] on input "85" at bounding box center [218, 266] width 77 height 32
click at [213, 250] on input "85" at bounding box center [218, 266] width 77 height 32
type input "100"
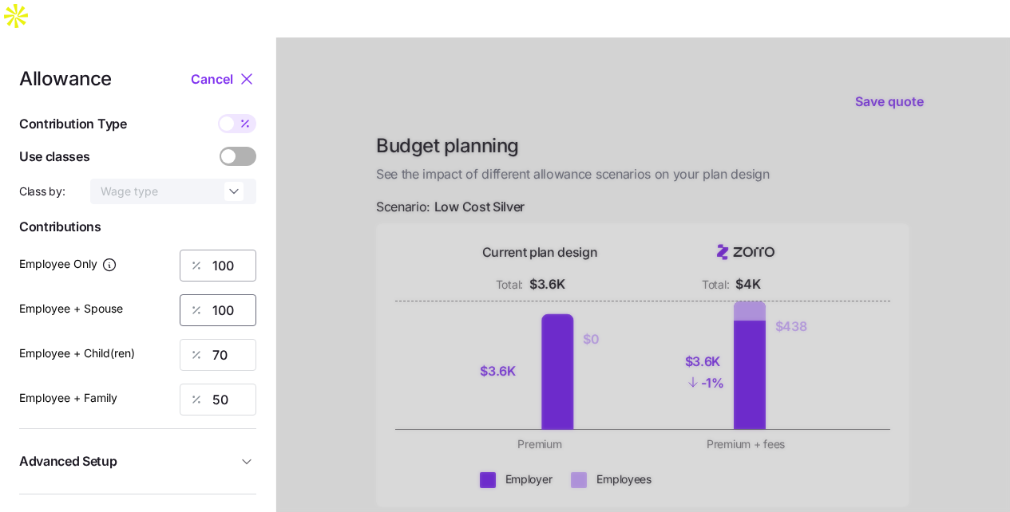
type input "100"
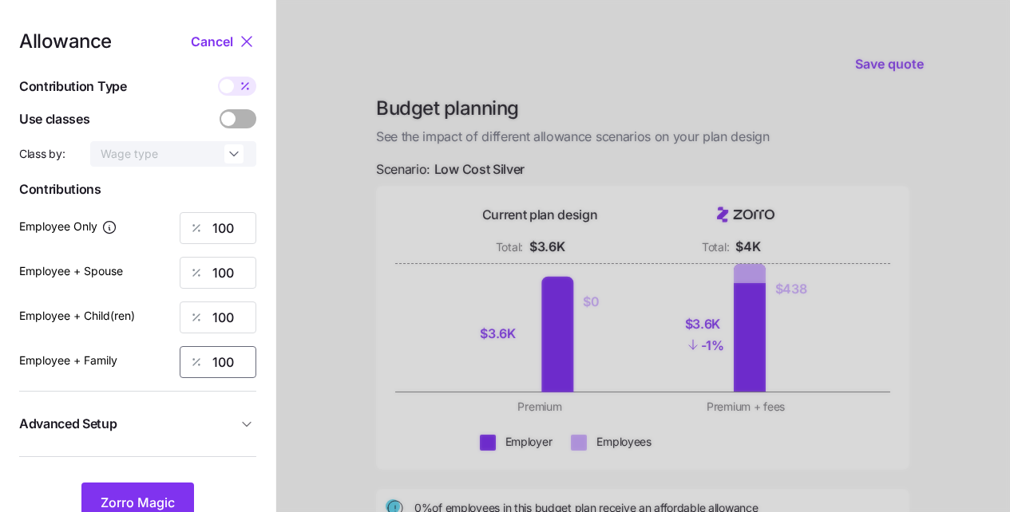
scroll to position [208, 0]
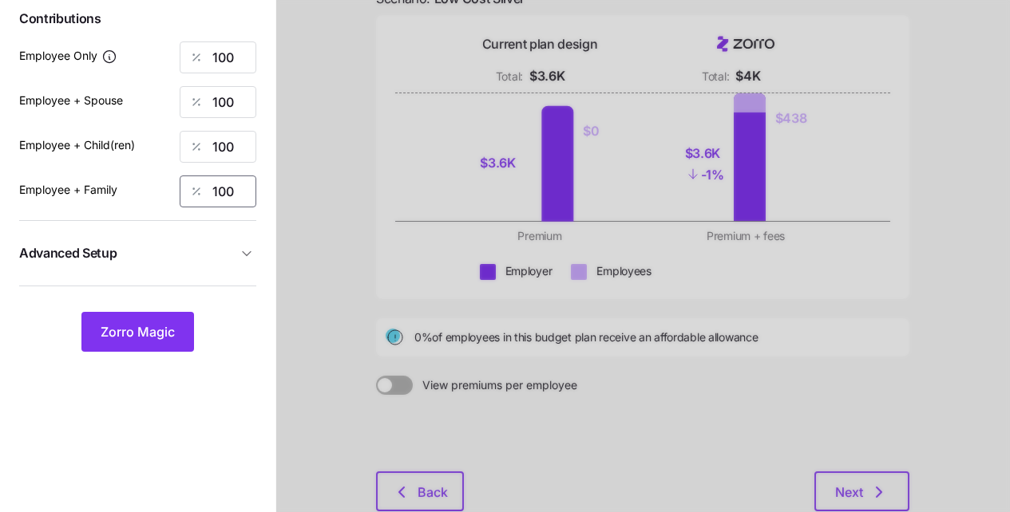
type input "100"
click at [207, 243] on span "Advanced Setup" at bounding box center [128, 253] width 218 height 20
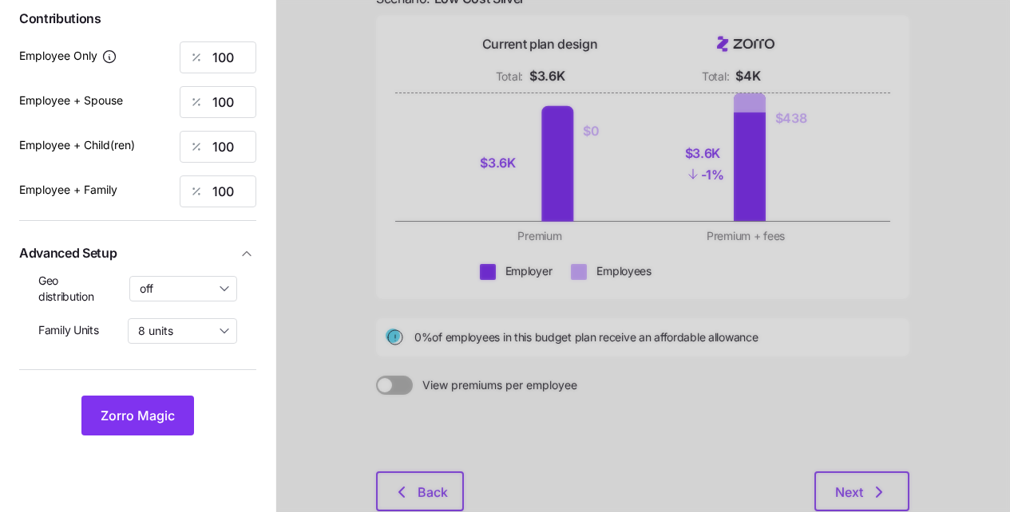
click at [181, 276] on input "off" at bounding box center [183, 289] width 109 height 26
drag, startPoint x: 185, startPoint y: 342, endPoint x: 177, endPoint y: 354, distance: 14.4
click at [185, 342] on span "By state (1)" at bounding box center [173, 345] width 59 height 18
type input "By state (1)"
click at [168, 396] on button "Zorro Magic" at bounding box center [137, 416] width 113 height 40
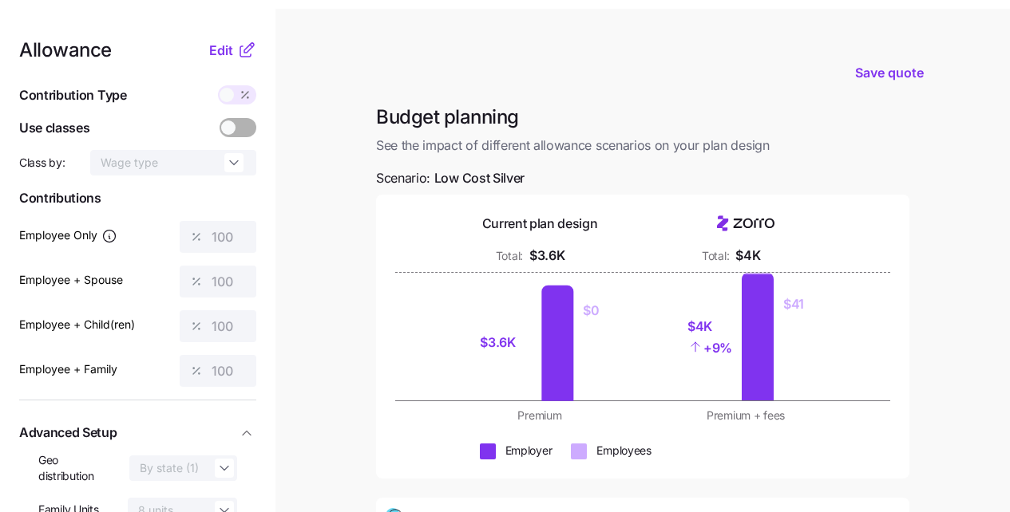
scroll to position [0, 0]
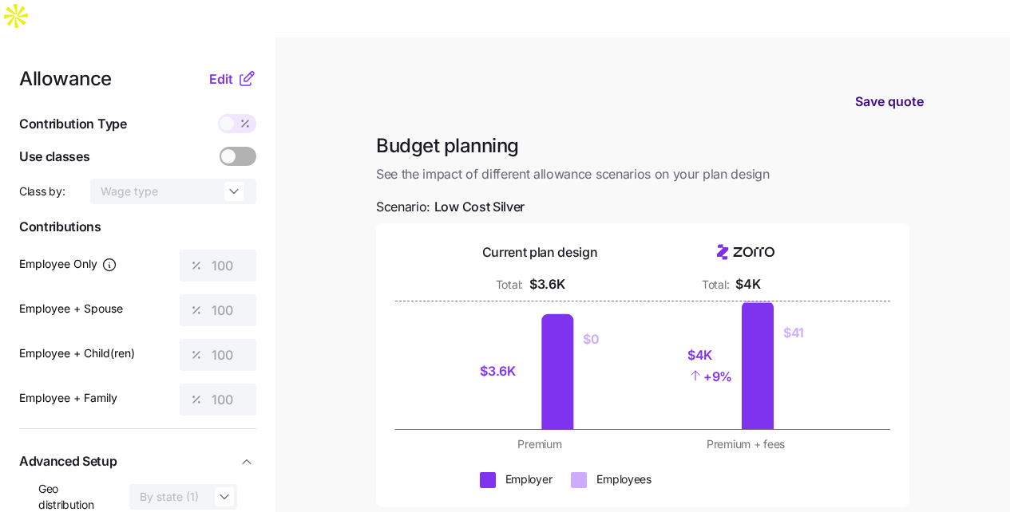
click at [878, 92] on span "Save quote" at bounding box center [889, 101] width 69 height 19
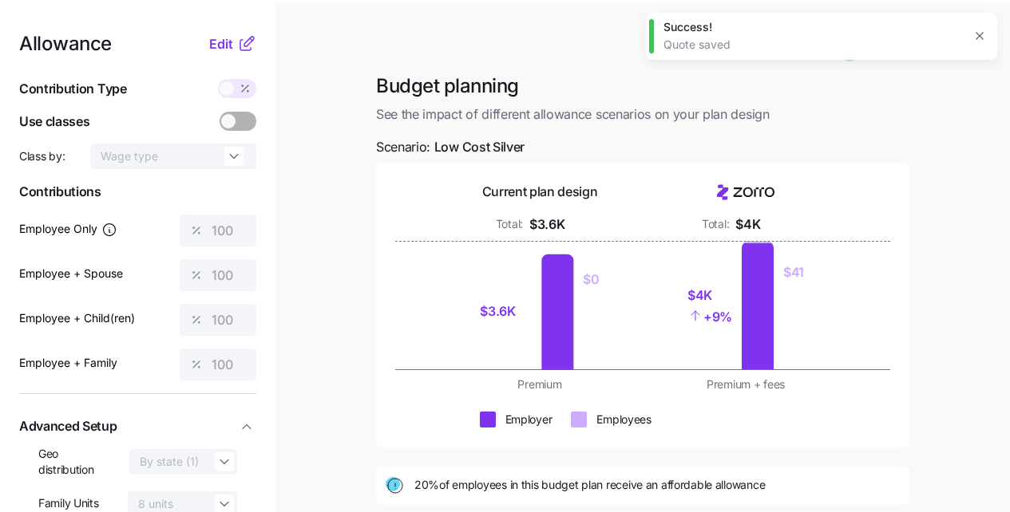
scroll to position [247, 0]
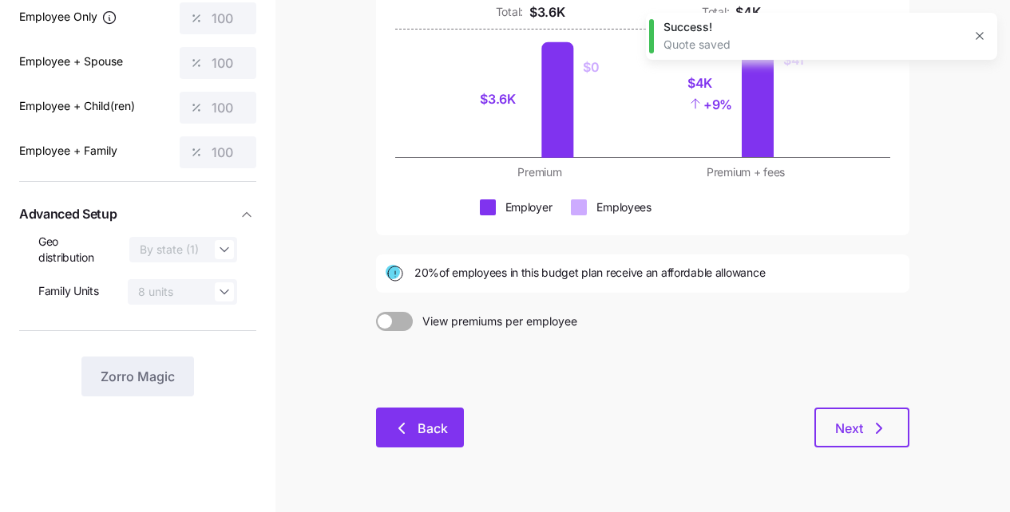
click at [418, 408] on button "Back" at bounding box center [420, 428] width 88 height 40
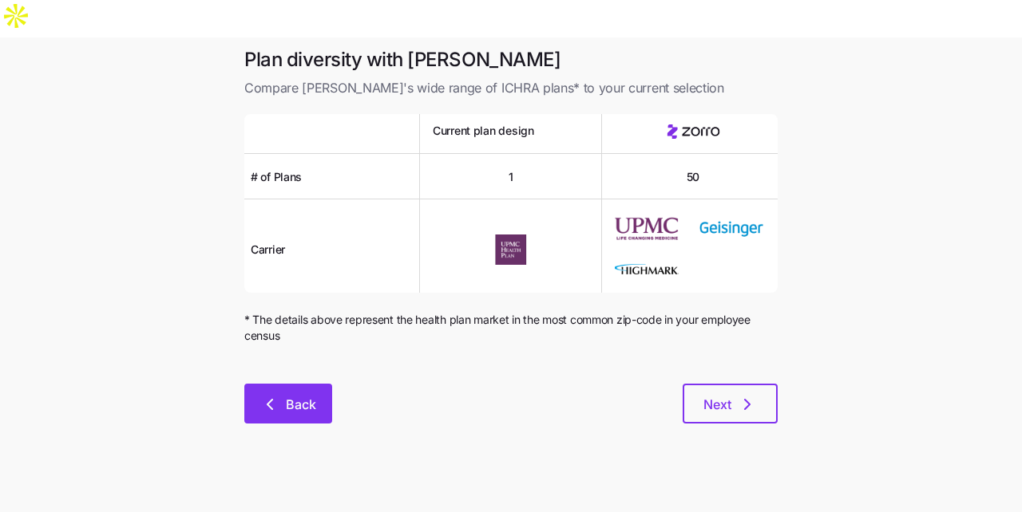
click at [313, 384] on button "Back" at bounding box center [288, 404] width 88 height 40
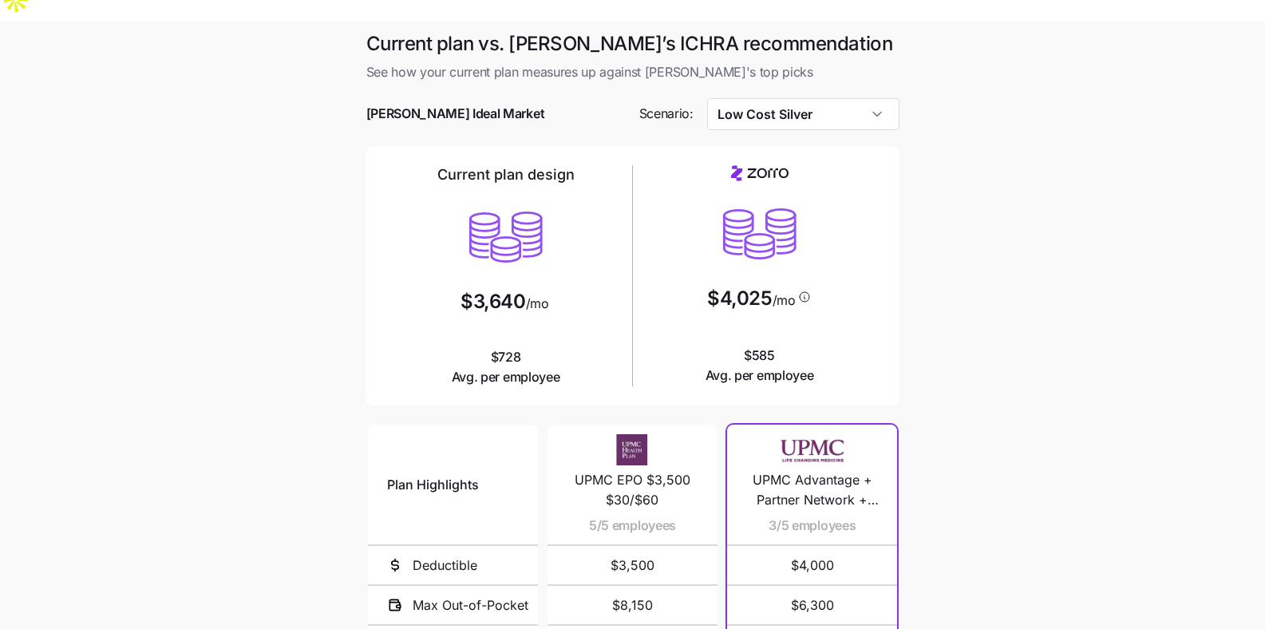
scroll to position [15, 0]
click at [844, 99] on input "Low Cost Silver" at bounding box center [803, 115] width 192 height 32
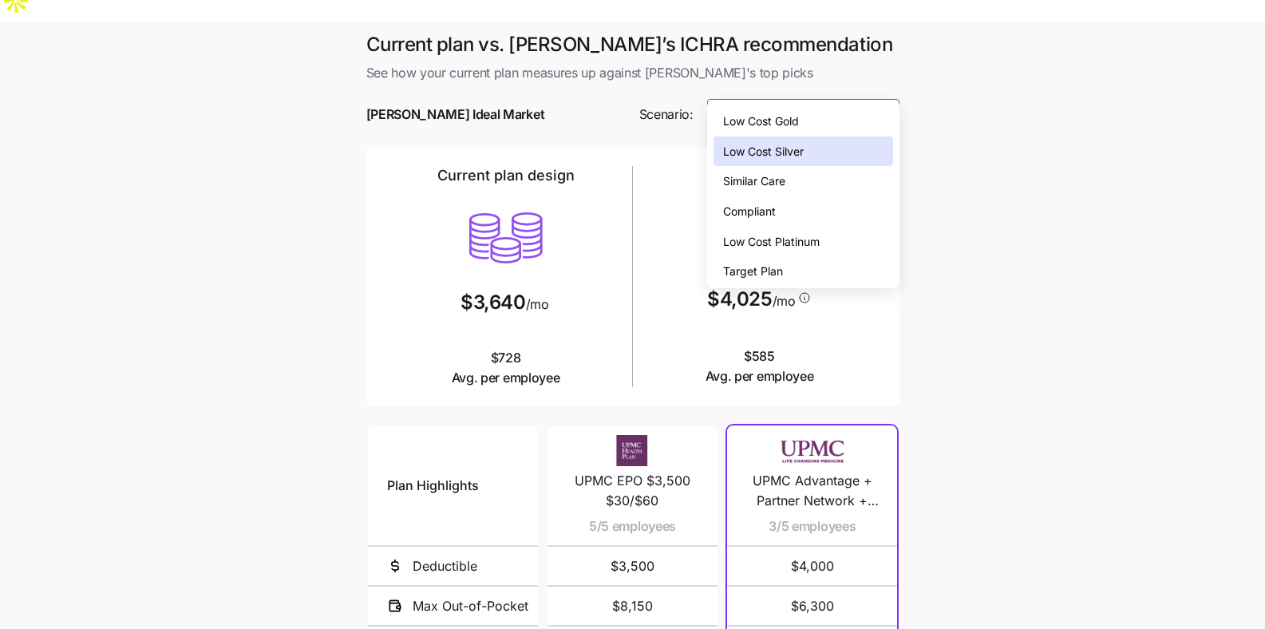
click at [843, 154] on div "Low Cost Silver" at bounding box center [804, 152] width 180 height 30
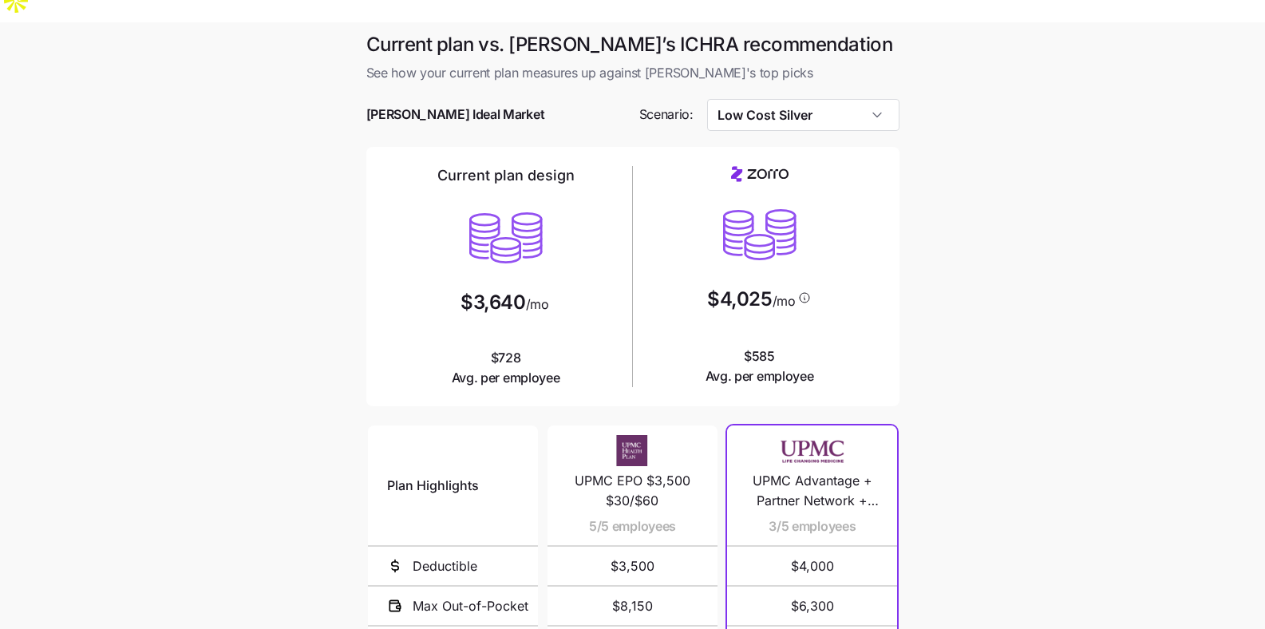
click at [825, 131] on div at bounding box center [632, 139] width 533 height 16
drag, startPoint x: 817, startPoint y: 78, endPoint x: 817, endPoint y: 144, distance: 65.5
click at [817, 99] on input "Low Cost Silver" at bounding box center [803, 115] width 192 height 32
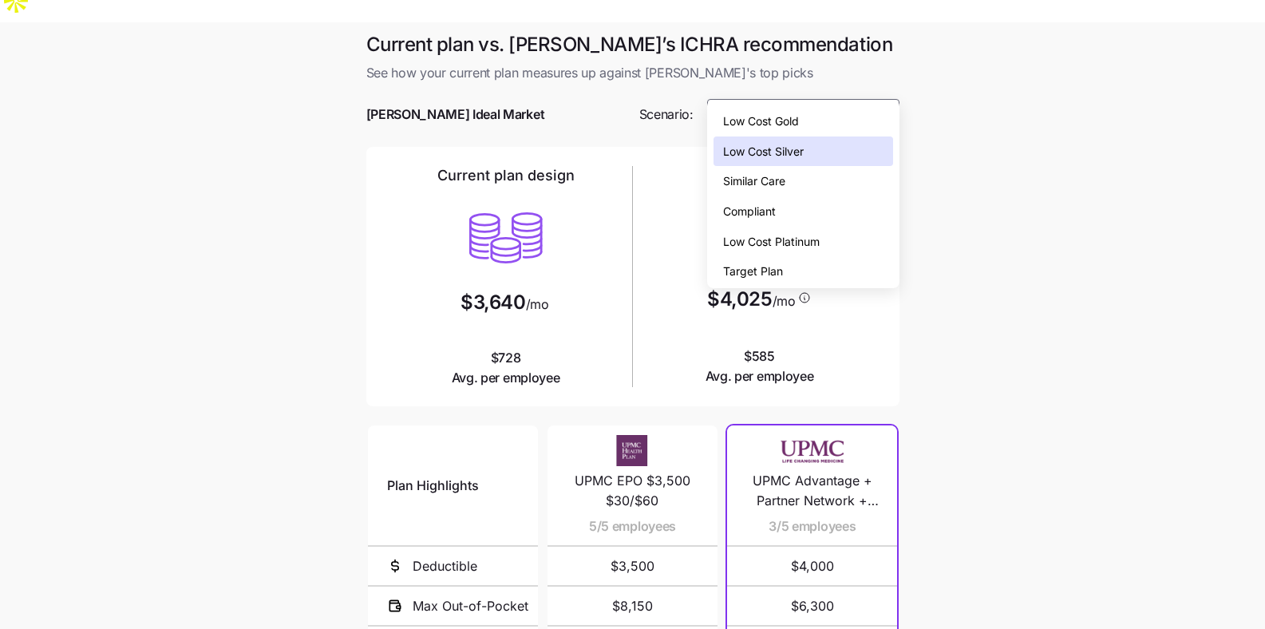
click at [816, 176] on div "Similar Care" at bounding box center [804, 181] width 180 height 30
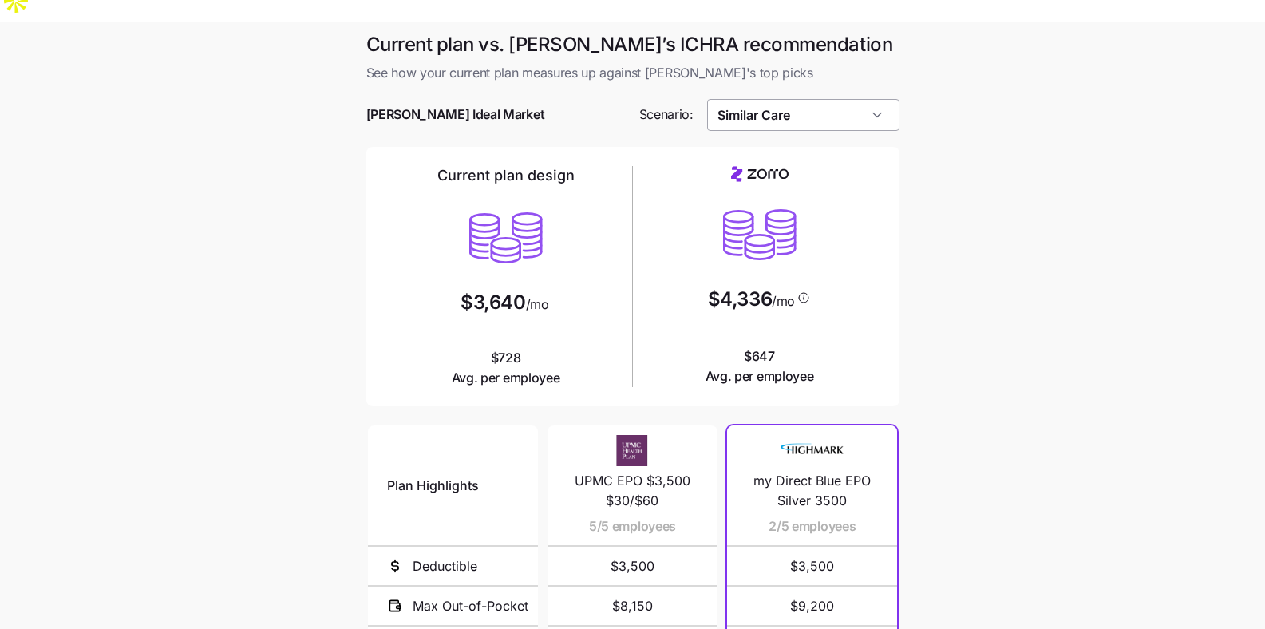
click at [817, 99] on input "Similar Care" at bounding box center [803, 115] width 192 height 32
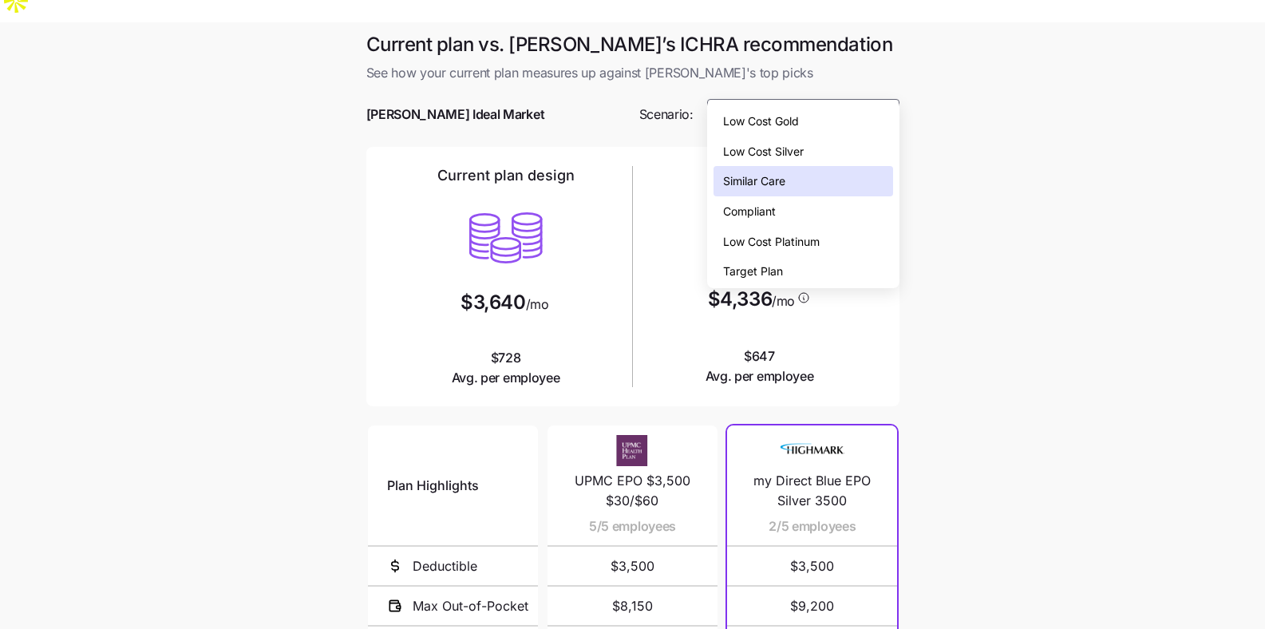
drag, startPoint x: 817, startPoint y: 149, endPoint x: 895, endPoint y: 168, distance: 79.6
click at [817, 149] on div "Low Cost Silver" at bounding box center [804, 152] width 180 height 30
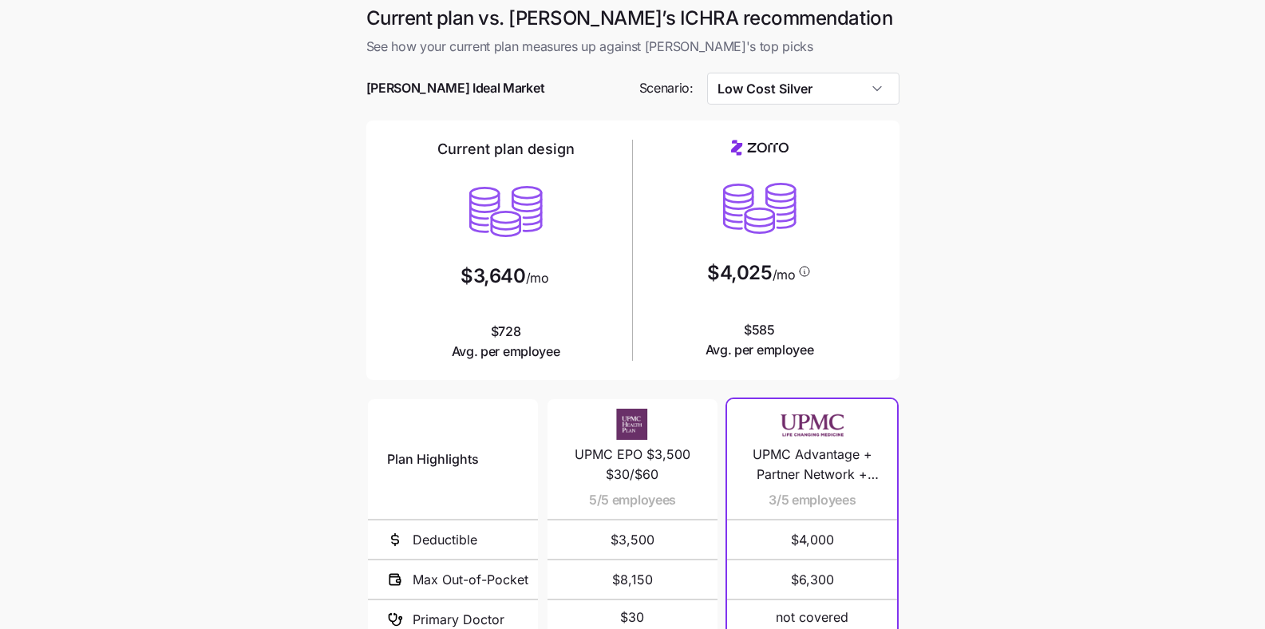
scroll to position [40, 0]
click at [940, 73] on main "Current plan vs. Zorro’s ICHRA recommendation See how your current plan measure…" at bounding box center [632, 434] width 1265 height 872
click at [877, 74] on input "Low Cost Silver" at bounding box center [803, 90] width 192 height 32
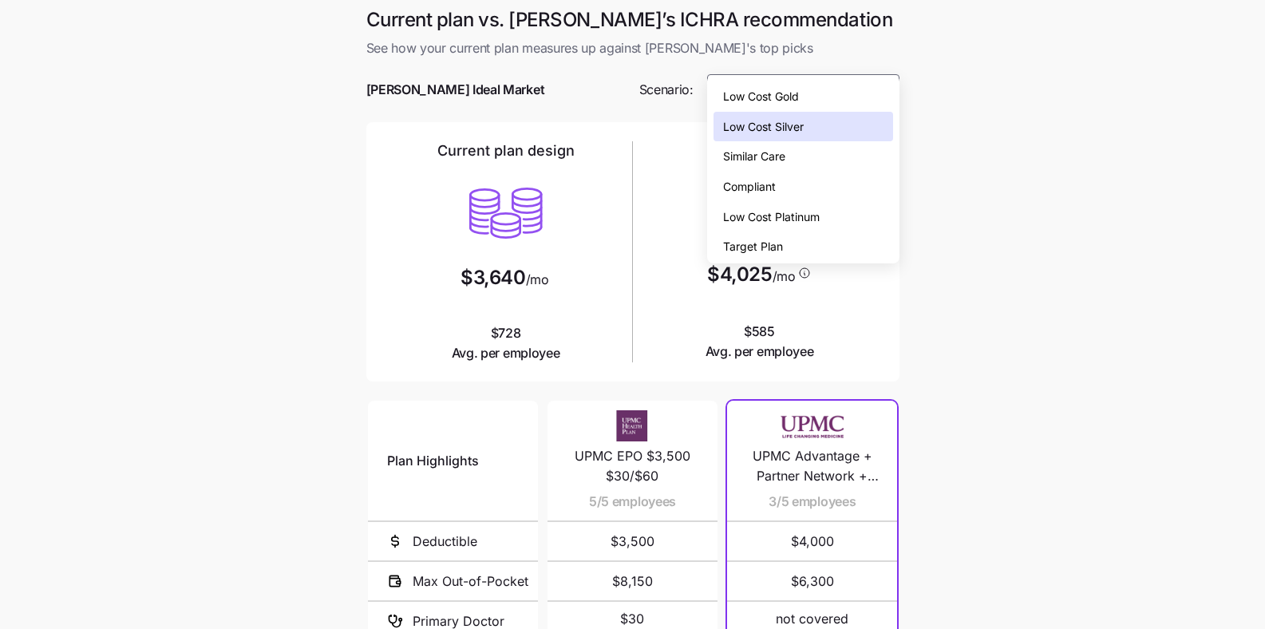
click at [880, 105] on div "Low Cost Gold" at bounding box center [804, 96] width 180 height 30
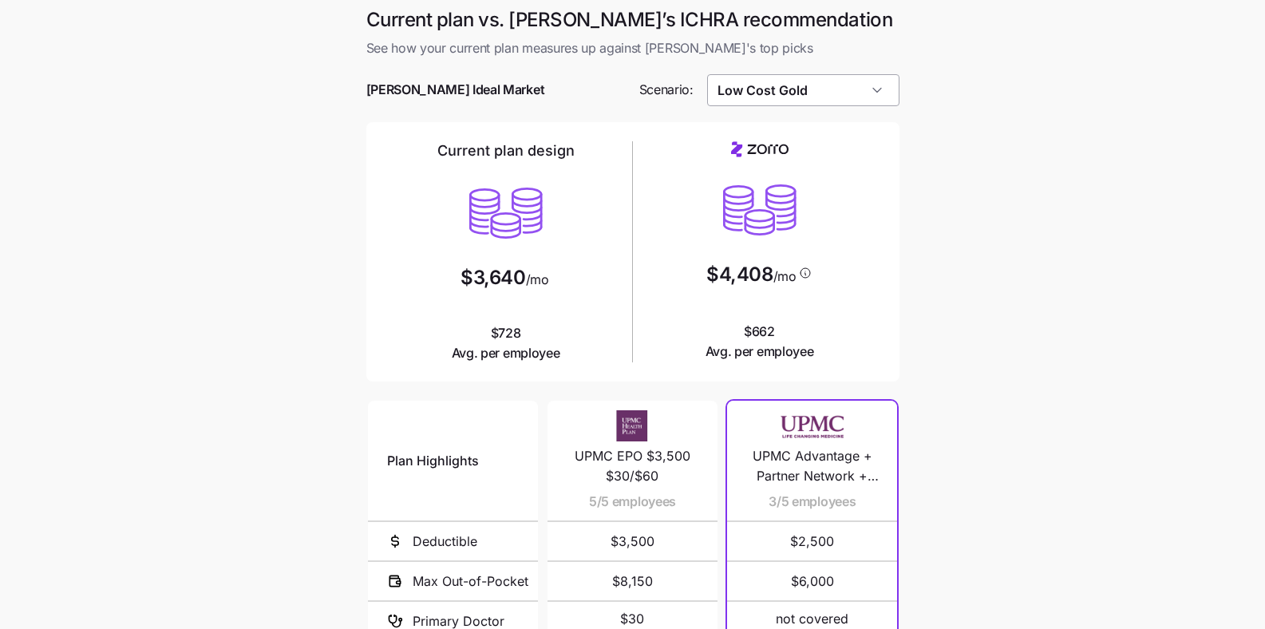
click at [823, 74] on input "Low Cost Gold" at bounding box center [803, 90] width 192 height 32
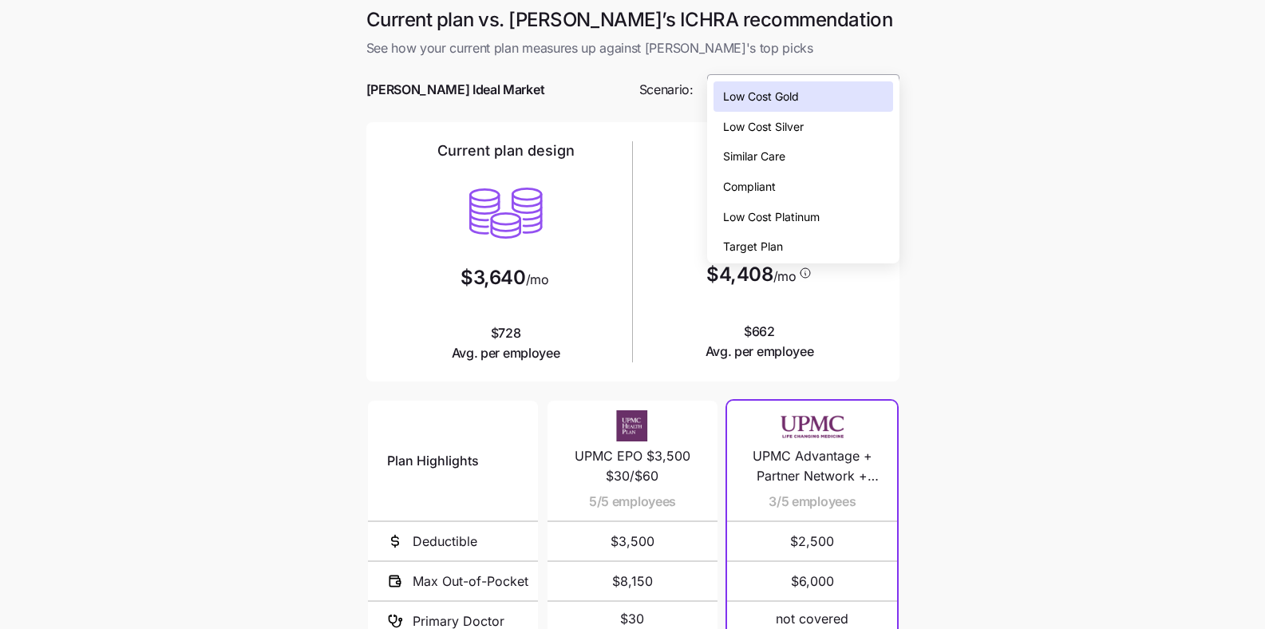
click at [857, 74] on input "Low Cost Gold" at bounding box center [803, 90] width 192 height 32
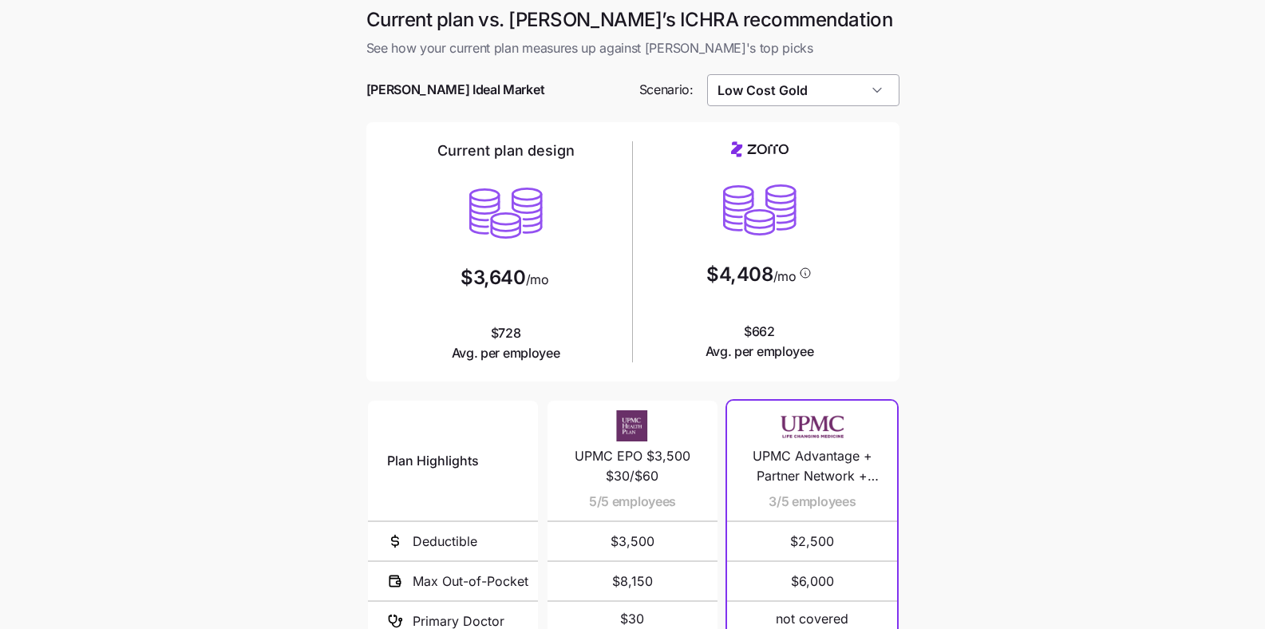
click at [856, 74] on input "Low Cost Gold" at bounding box center [803, 90] width 192 height 32
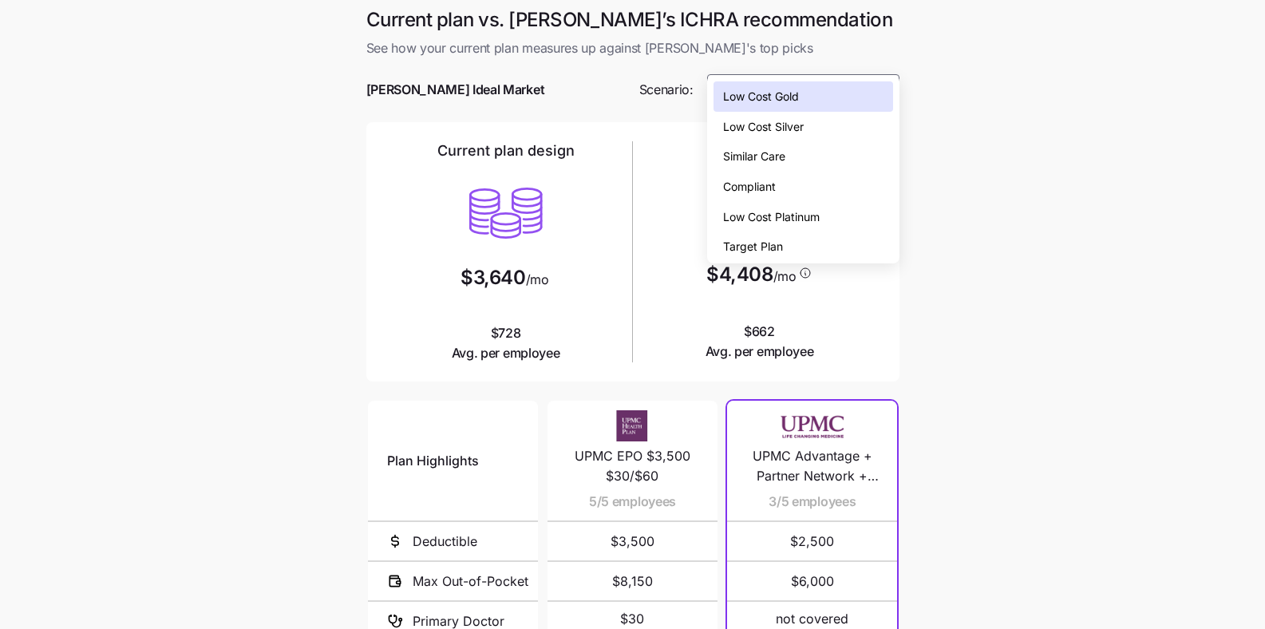
click at [845, 152] on div "Similar Care" at bounding box center [804, 156] width 180 height 30
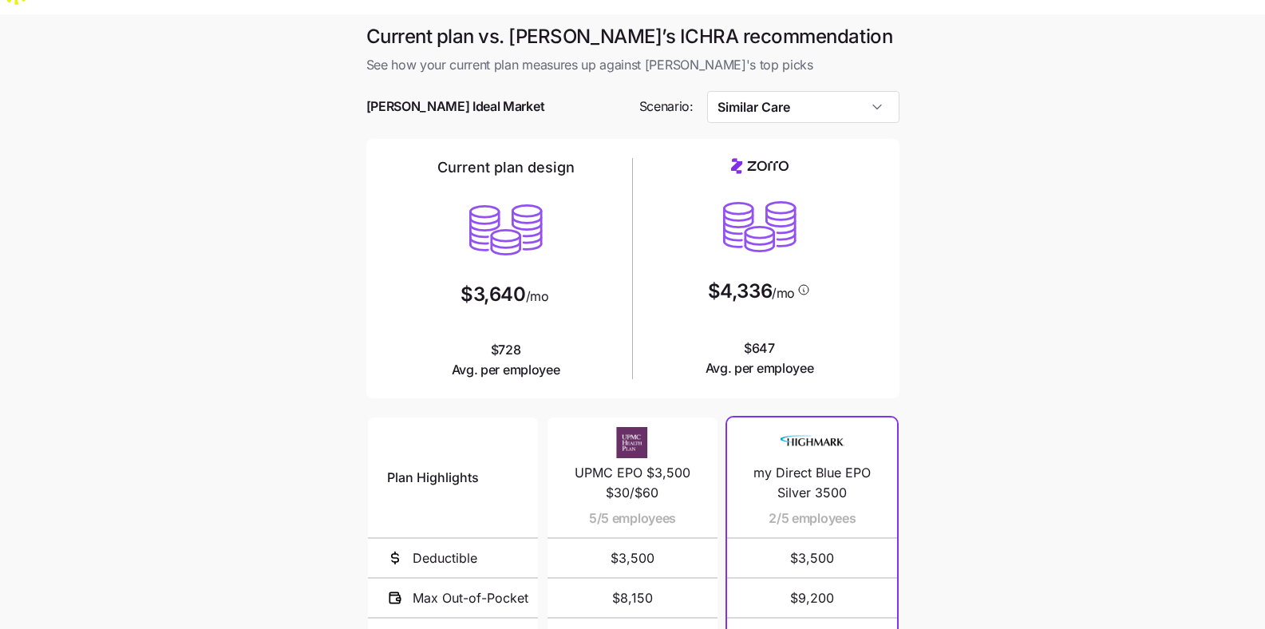
scroll to position [22, 0]
click at [819, 93] on input "Similar Care" at bounding box center [803, 109] width 192 height 32
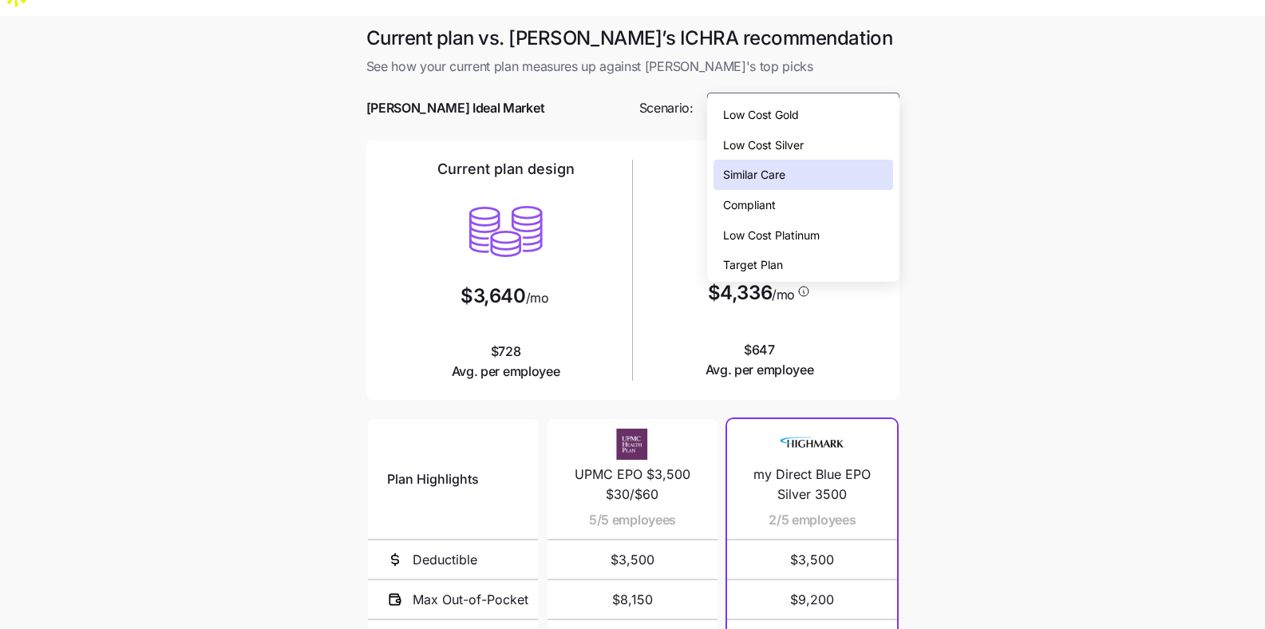
click at [843, 152] on div "Low Cost Silver" at bounding box center [804, 145] width 180 height 30
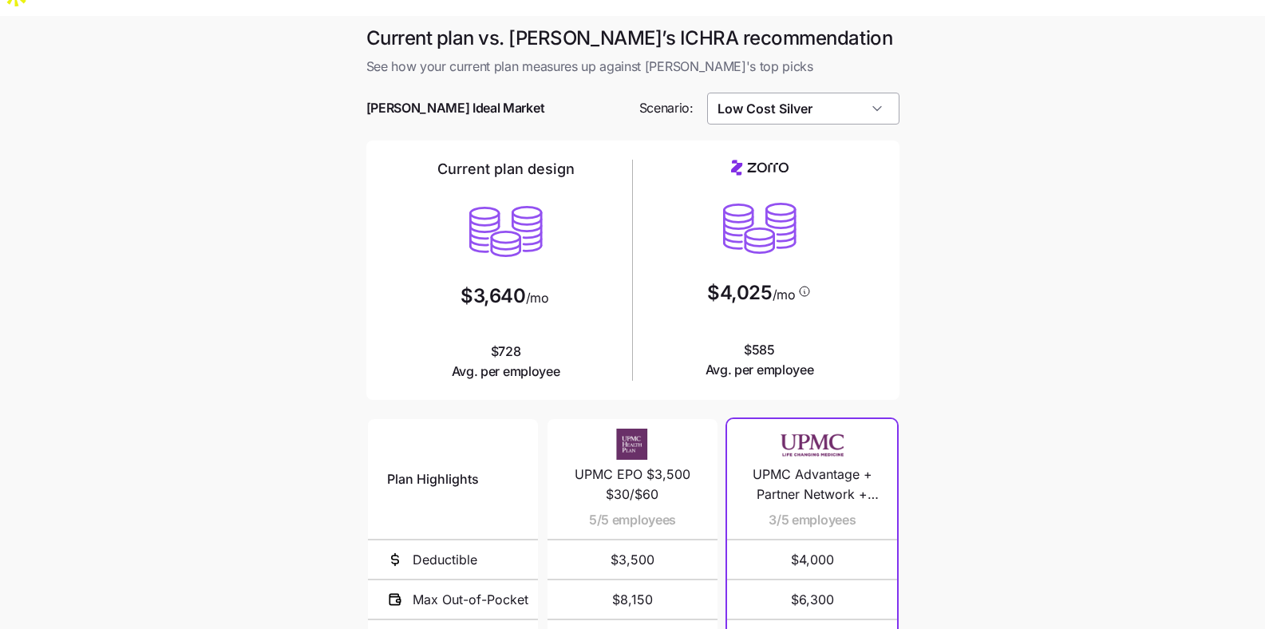
click at [830, 77] on div at bounding box center [632, 85] width 533 height 16
click at [761, 93] on input "Low Cost Silver" at bounding box center [803, 109] width 192 height 32
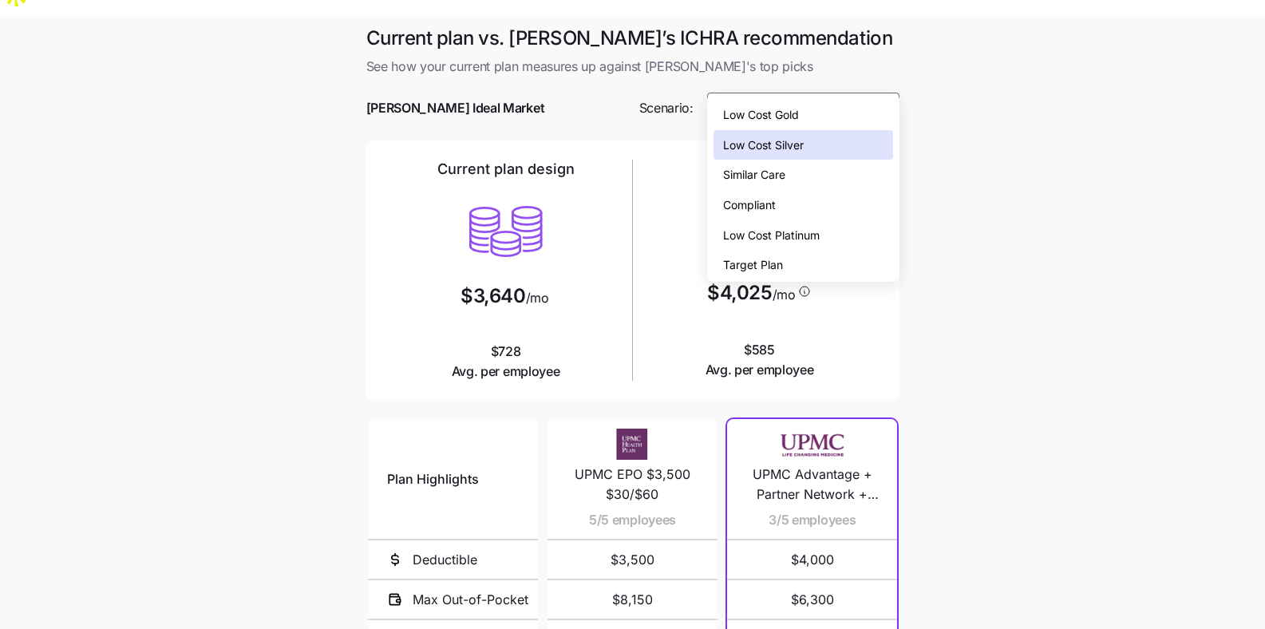
click at [791, 168] on div "Similar Care" at bounding box center [804, 175] width 180 height 30
type input "Similar Care"
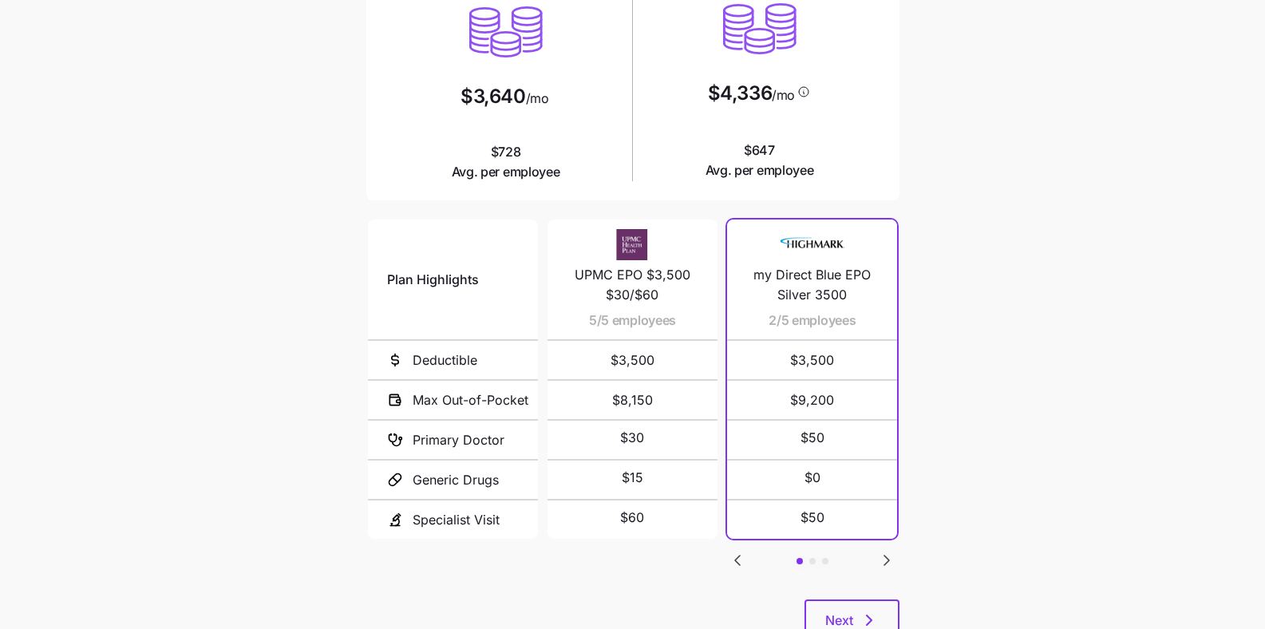
scroll to position [243, 0]
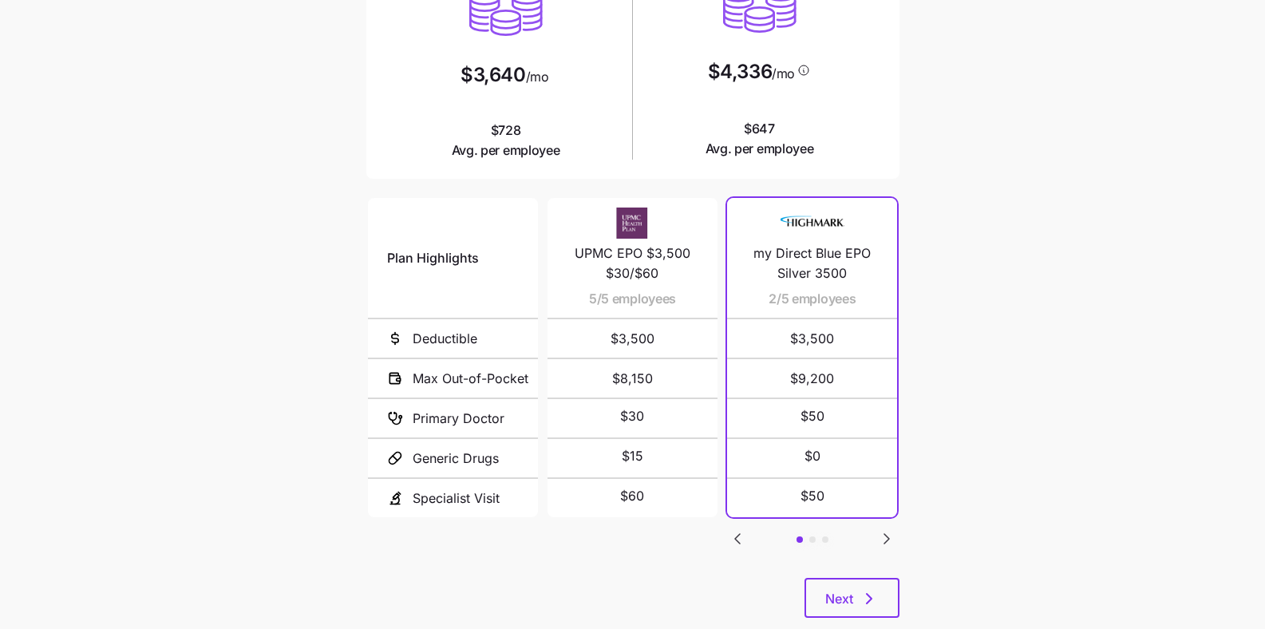
click at [885, 512] on icon "Go to next slide" at bounding box center [886, 539] width 5 height 10
click at [893, 512] on icon "Go to next slide" at bounding box center [886, 538] width 19 height 19
click at [742, 512] on icon "Go to previous slide" at bounding box center [737, 538] width 19 height 19
click at [740, 512] on icon "Go to previous slide" at bounding box center [737, 539] width 5 height 10
click at [869, 512] on icon "button" at bounding box center [869, 598] width 19 height 19
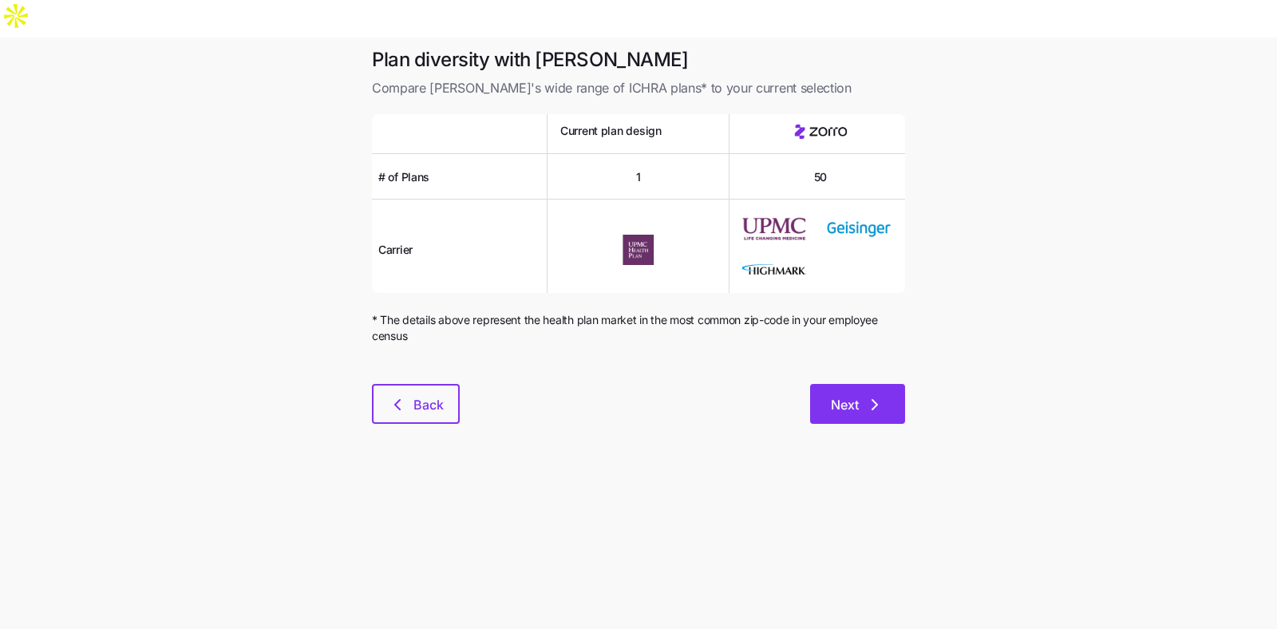
click at [868, 395] on icon "button" at bounding box center [874, 404] width 19 height 19
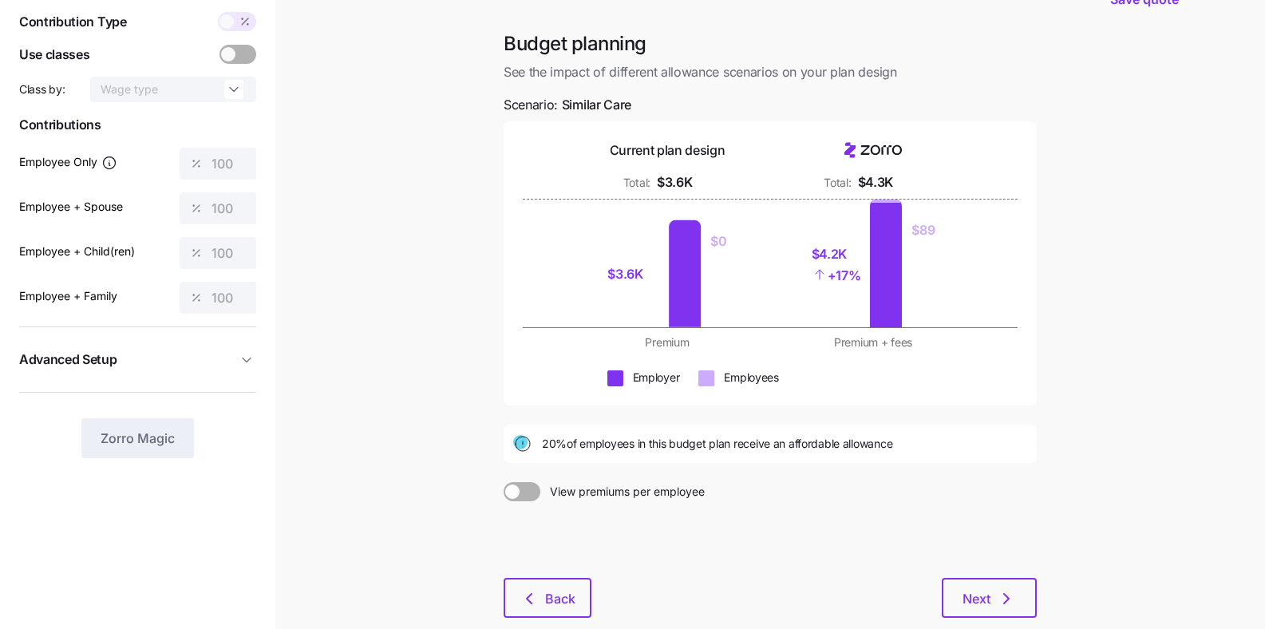
scroll to position [156, 0]
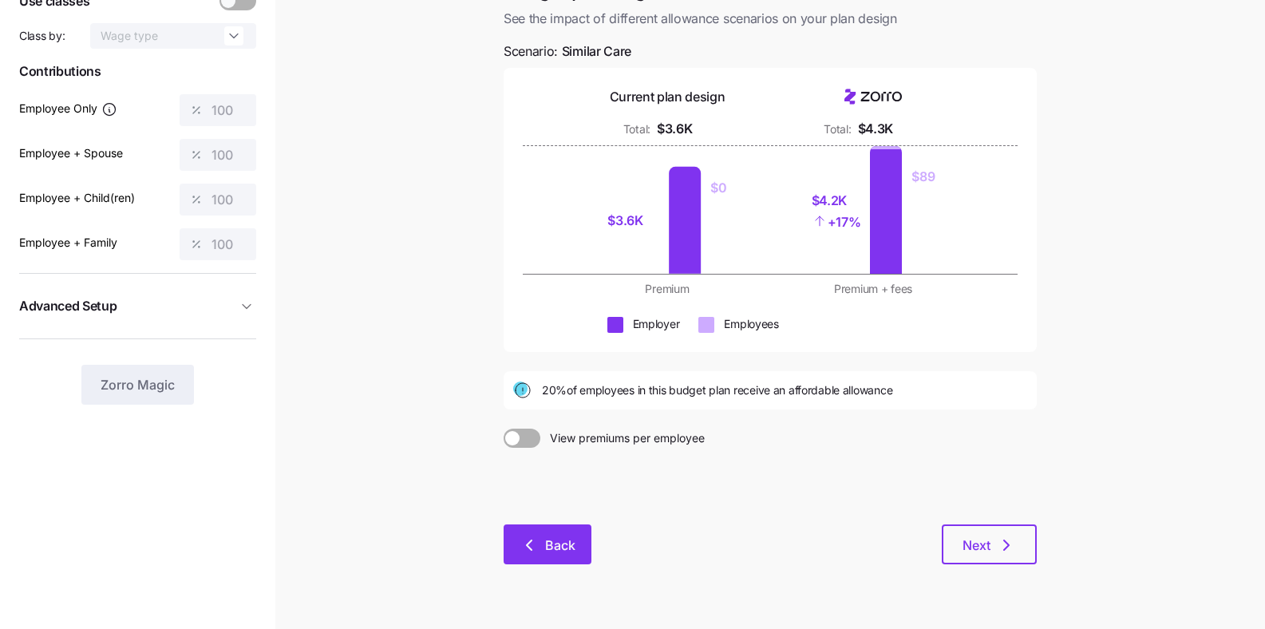
click at [546, 512] on span "Back" at bounding box center [560, 545] width 30 height 19
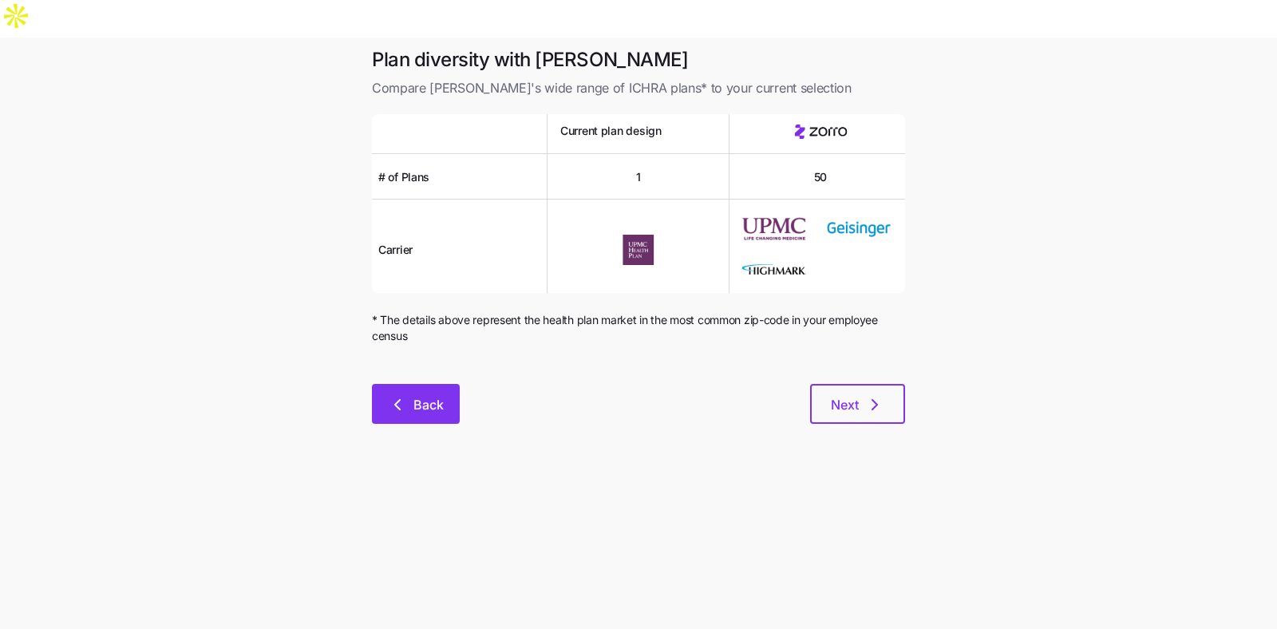
click at [409, 395] on span "Back" at bounding box center [416, 404] width 46 height 19
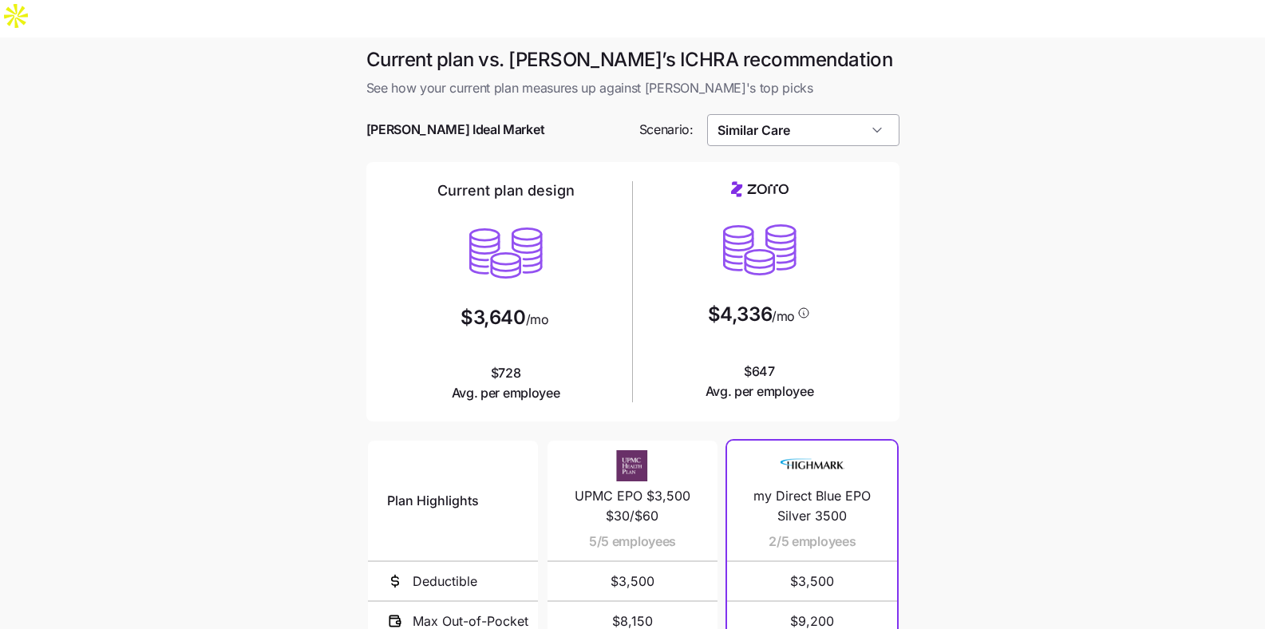
click at [851, 114] on input "Similar Care" at bounding box center [803, 130] width 192 height 32
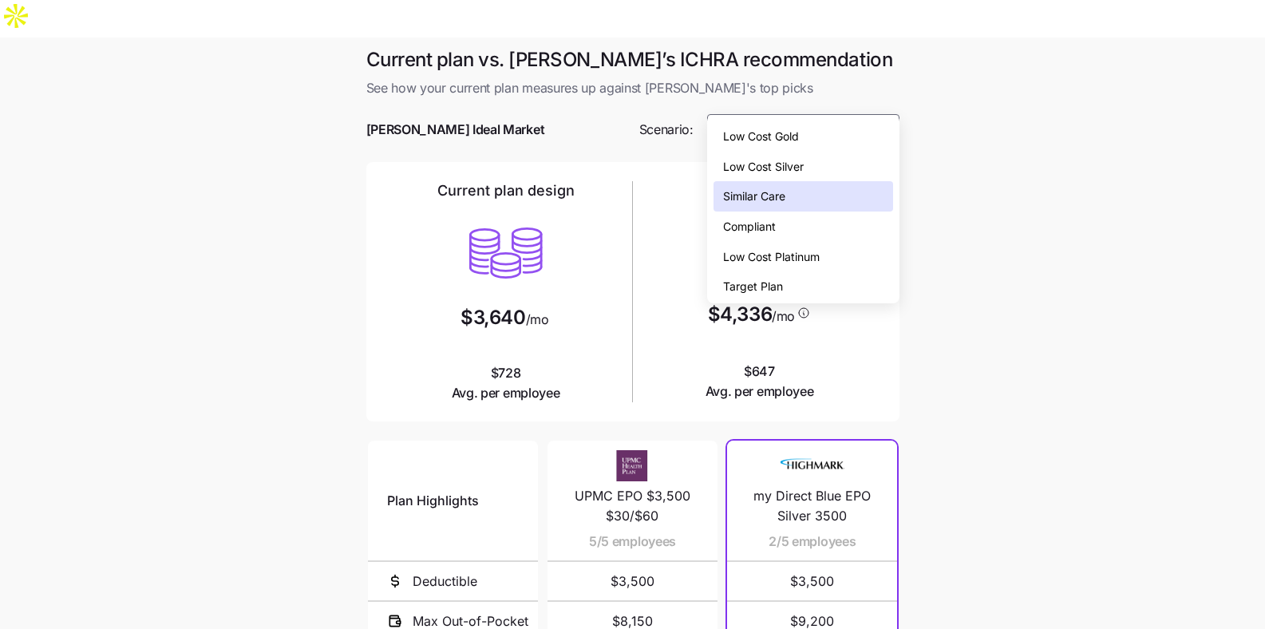
click at [806, 243] on div "Low Cost Platinum" at bounding box center [804, 257] width 180 height 30
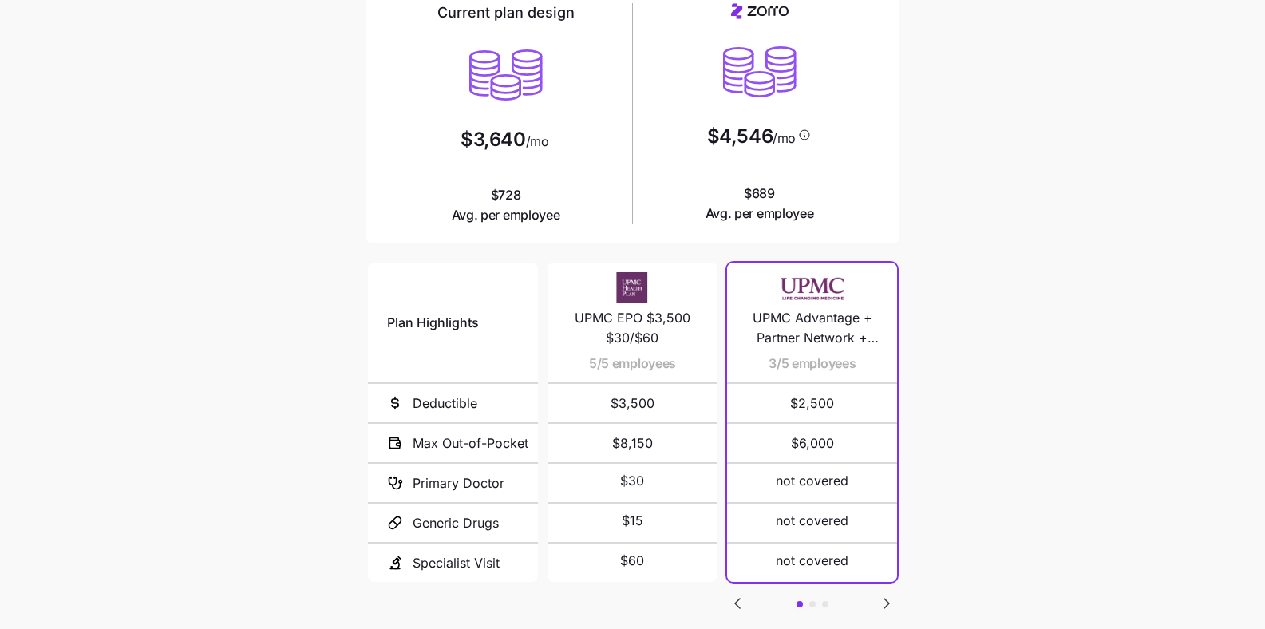
scroll to position [182, 0]
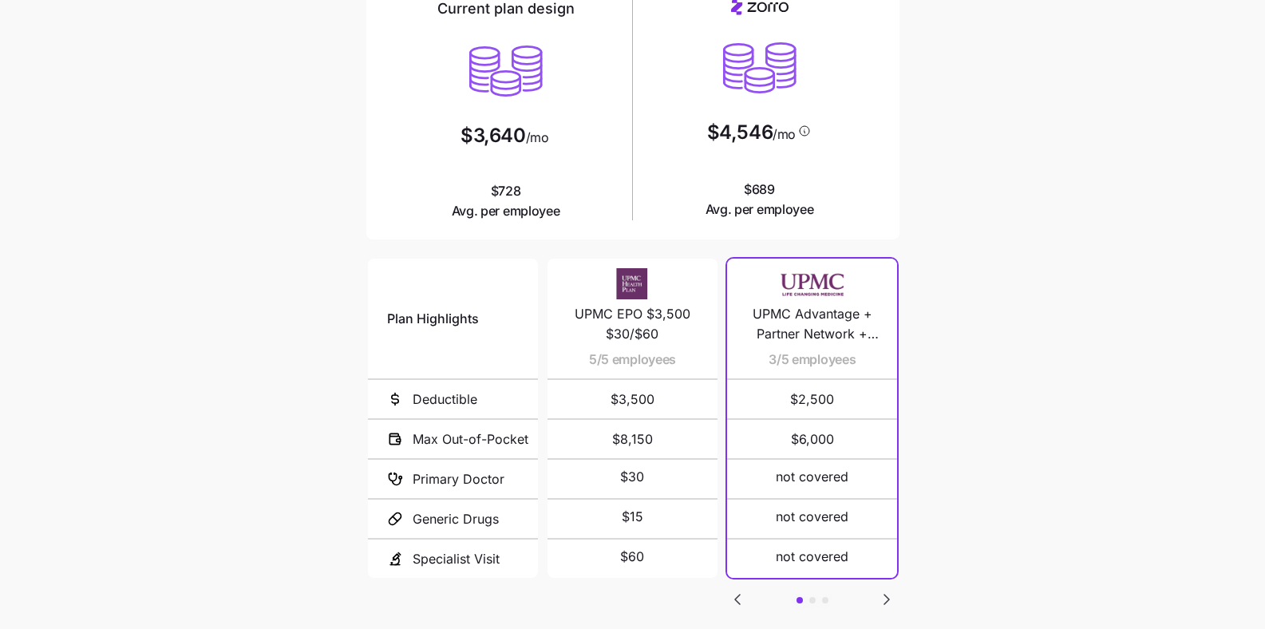
click at [890, 512] on icon "Go to next slide" at bounding box center [886, 599] width 19 height 19
click at [887, 512] on icon "Go to next slide" at bounding box center [886, 599] width 19 height 19
click at [730, 512] on icon "Go to previous slide" at bounding box center [737, 599] width 19 height 19
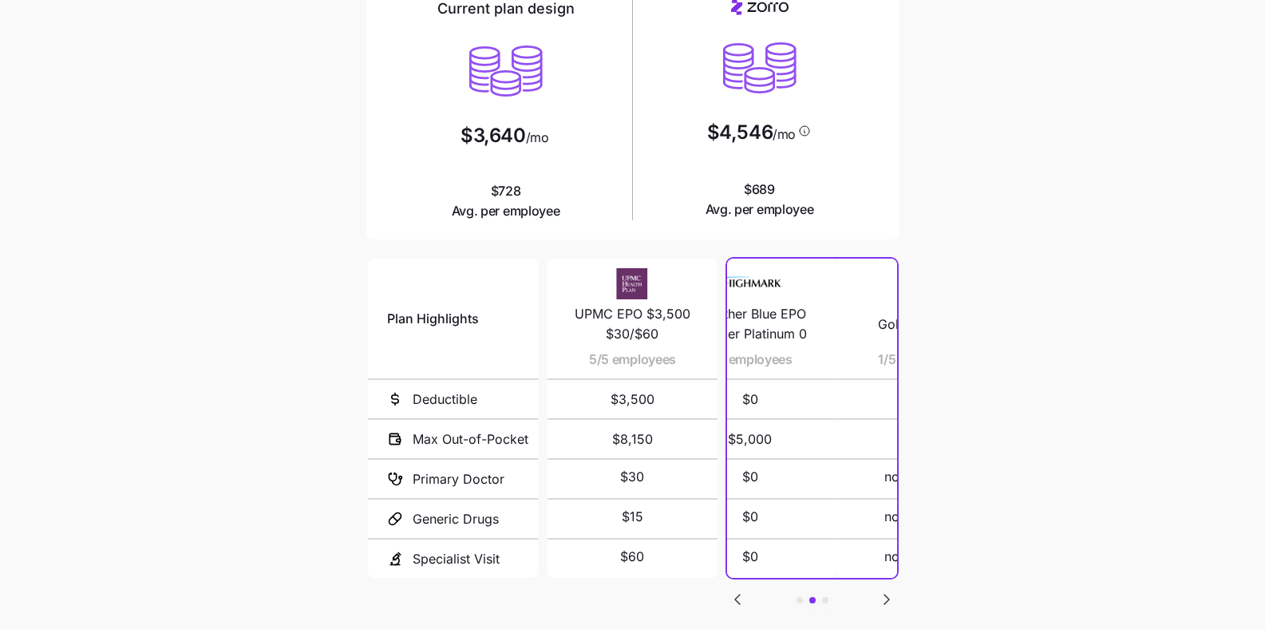
click at [735, 512] on icon "Go to previous slide" at bounding box center [737, 599] width 19 height 19
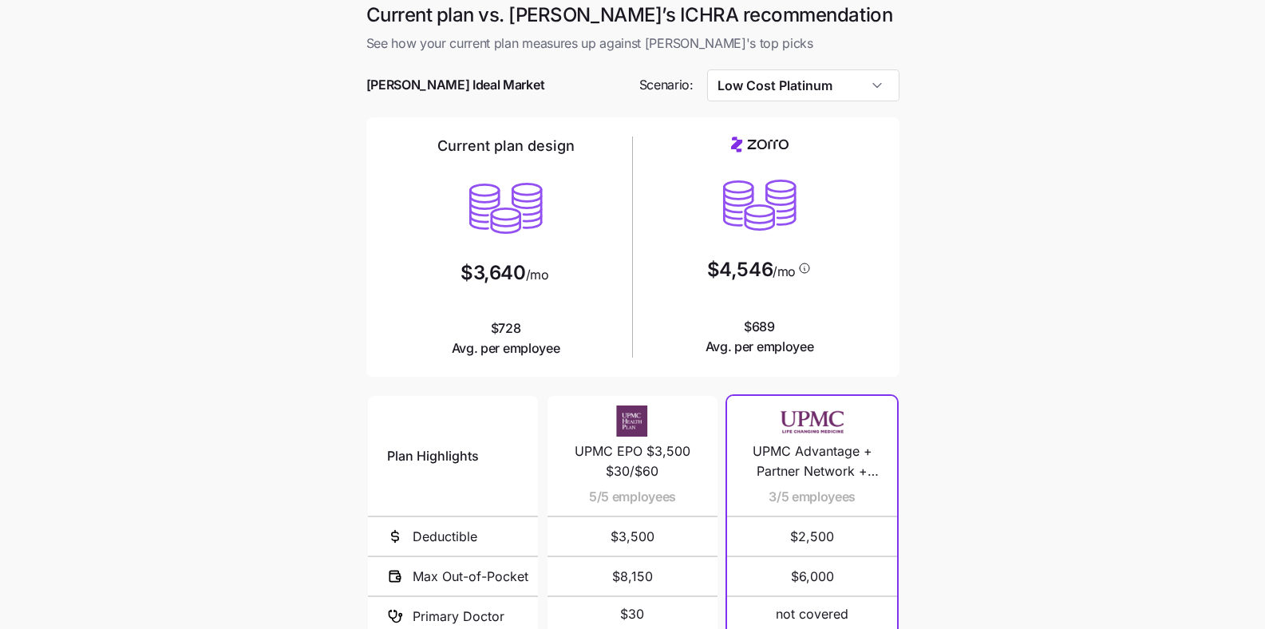
scroll to position [0, 0]
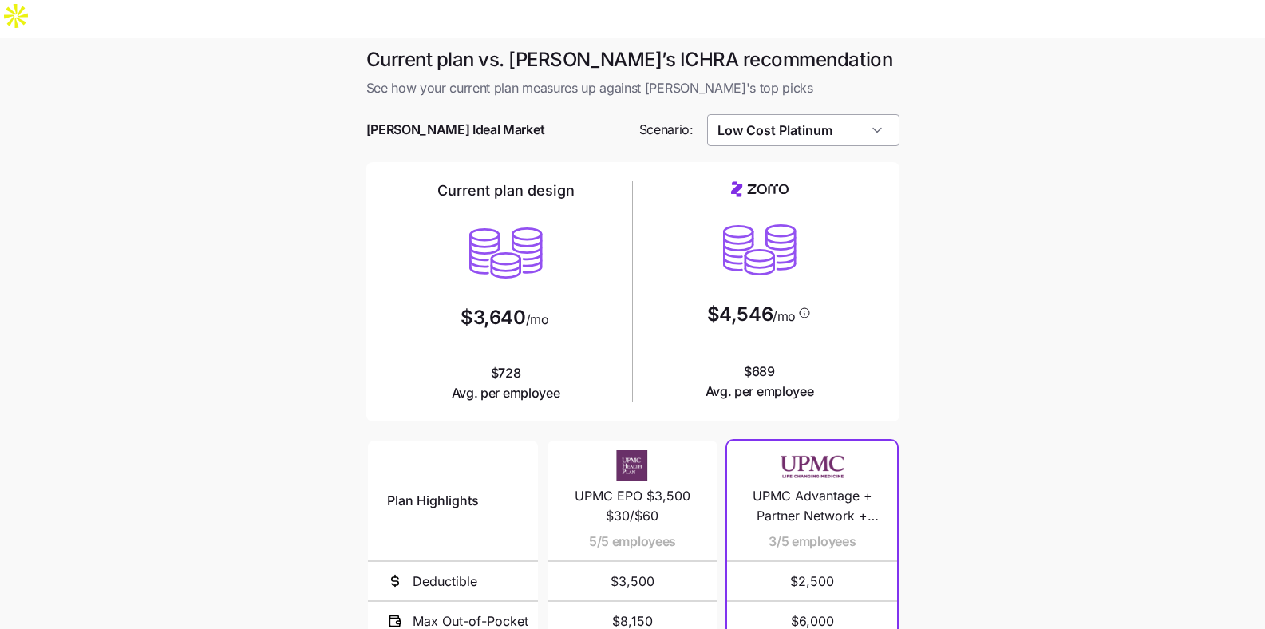
click at [836, 114] on input "Low Cost Platinum" at bounding box center [803, 130] width 192 height 32
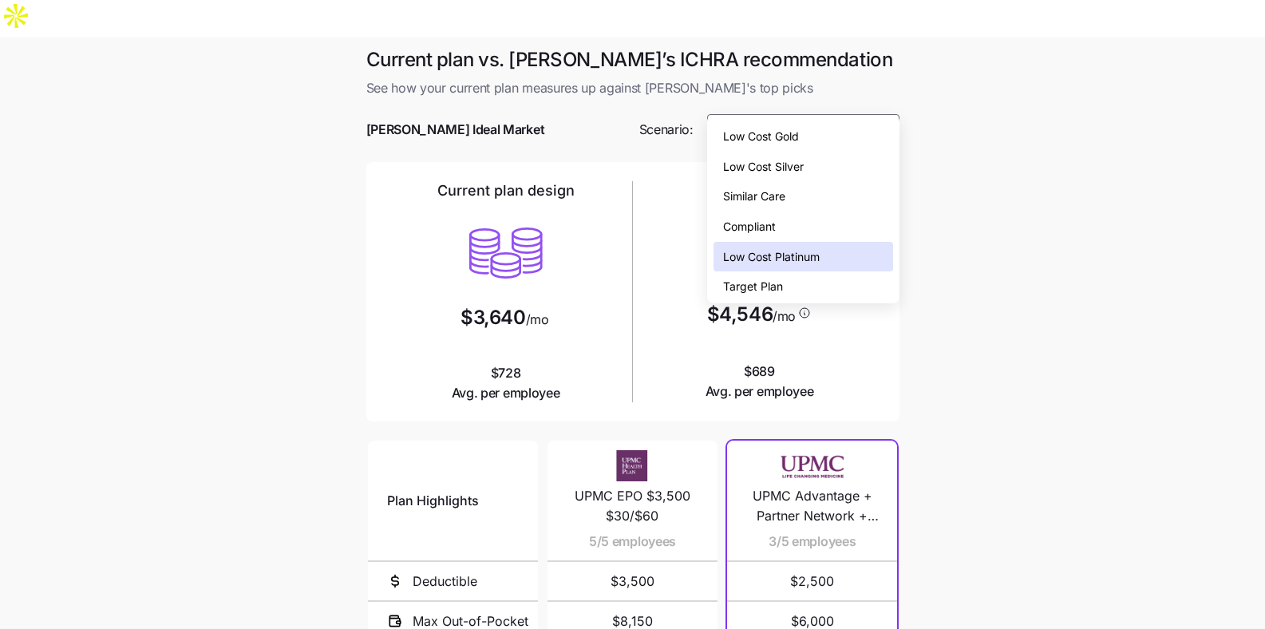
drag, startPoint x: 817, startPoint y: 167, endPoint x: 810, endPoint y: 128, distance: 39.6
click at [810, 128] on div "Low Cost Gold Low Cost Silver Similar Care Compliant Low Cost Platinum Target P…" at bounding box center [804, 211] width 180 height 180
click at [809, 129] on div "Low Cost Gold" at bounding box center [804, 136] width 180 height 30
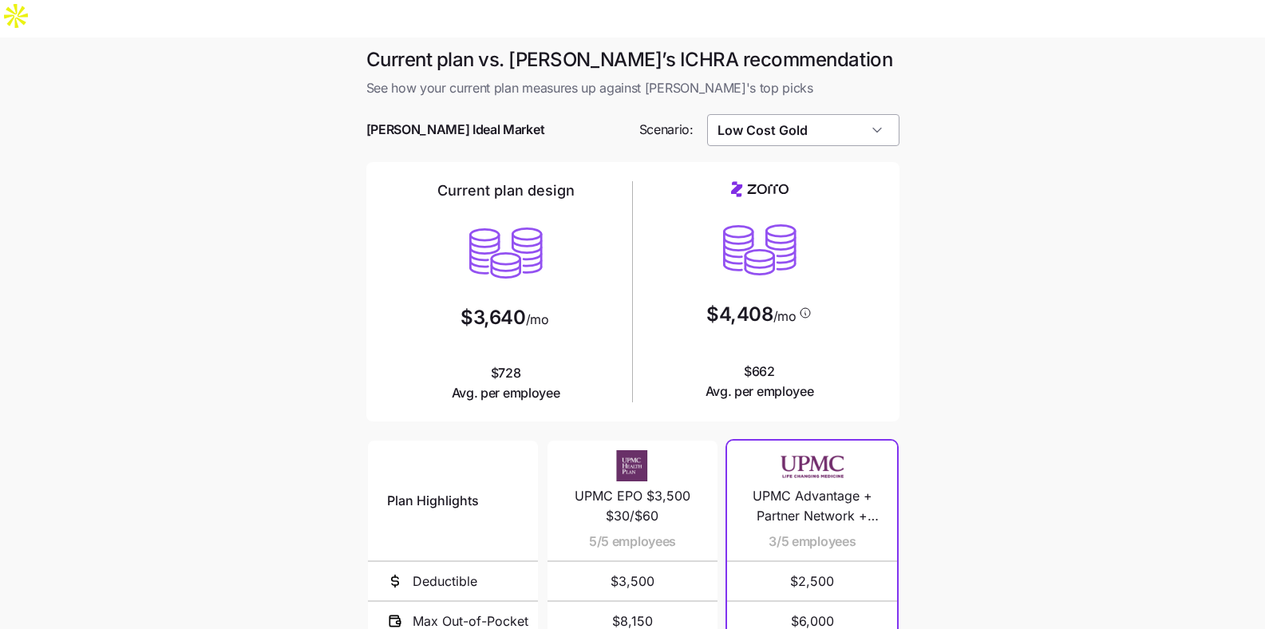
click at [786, 114] on input "Low Cost Gold" at bounding box center [803, 130] width 192 height 32
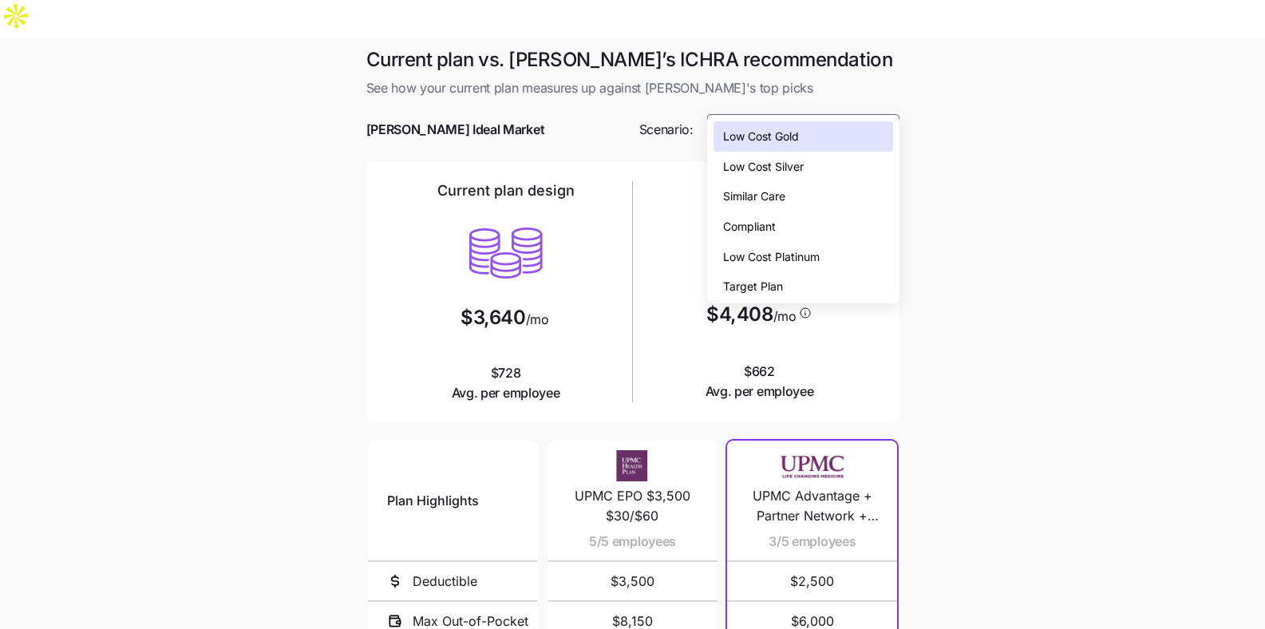
click at [780, 198] on span "Similar Care" at bounding box center [754, 197] width 62 height 18
type input "Similar Care"
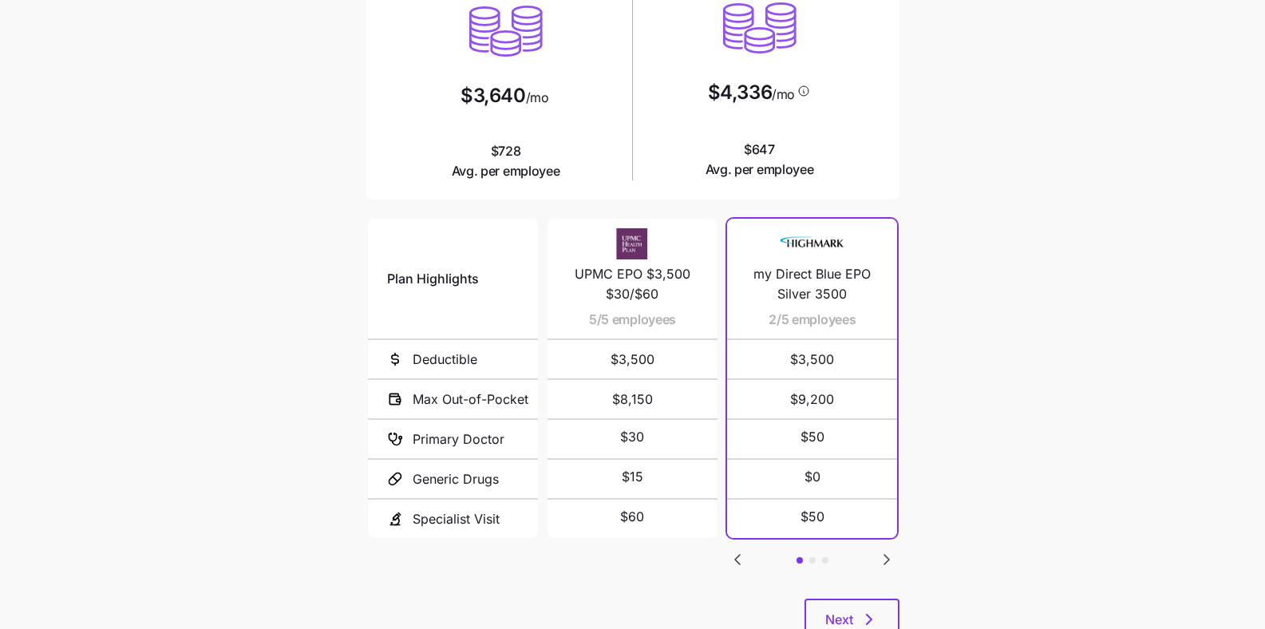
scroll to position [243, 0]
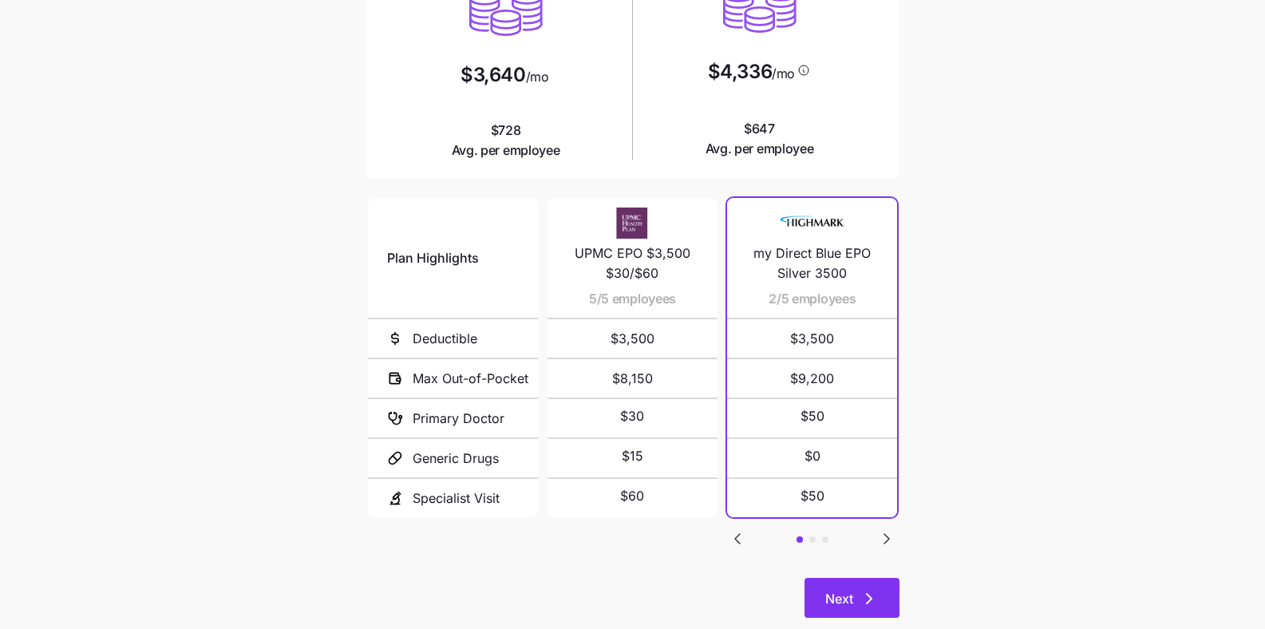
click at [865, 512] on button "Next" at bounding box center [852, 598] width 95 height 40
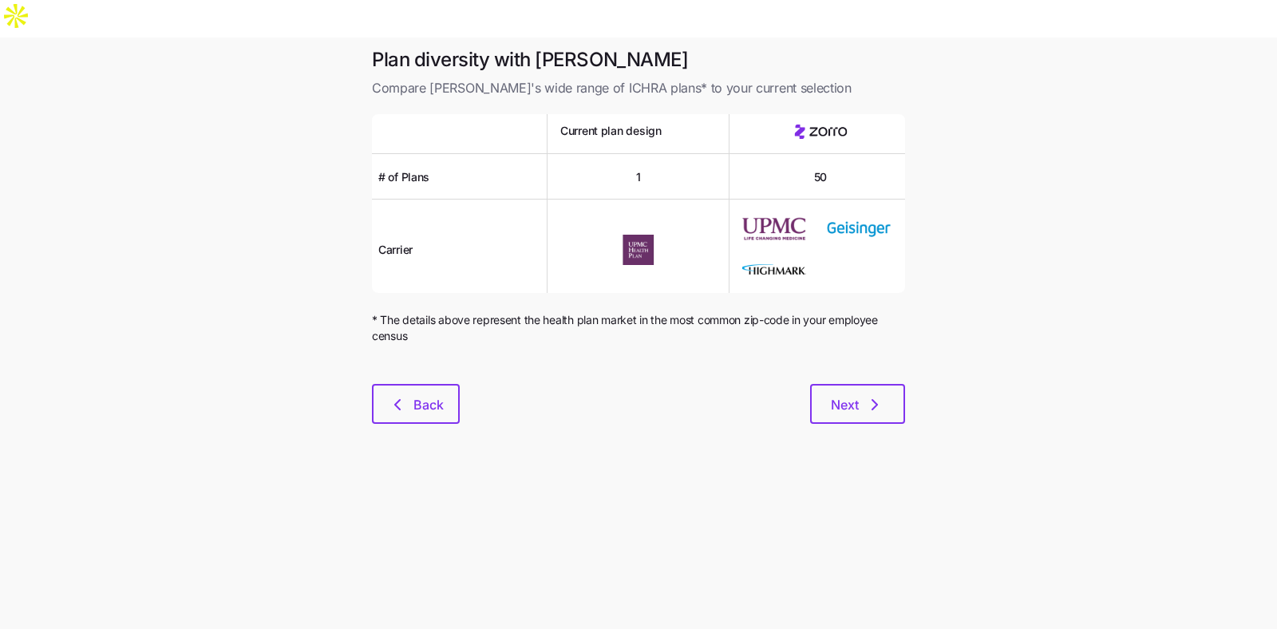
click at [486, 416] on main "Plan diversity with Zorro Compare Zorro's wide range of ICHRA plans* to your cu…" at bounding box center [638, 352] width 1277 height 629
drag, startPoint x: 437, startPoint y: 376, endPoint x: 726, endPoint y: 342, distance: 291.0
click at [726, 342] on div "Plan diversity with Zorro Compare Zorro's wide range of ICHRA plans* to your cu…" at bounding box center [638, 245] width 559 height 396
click at [425, 384] on button "Back" at bounding box center [416, 404] width 88 height 40
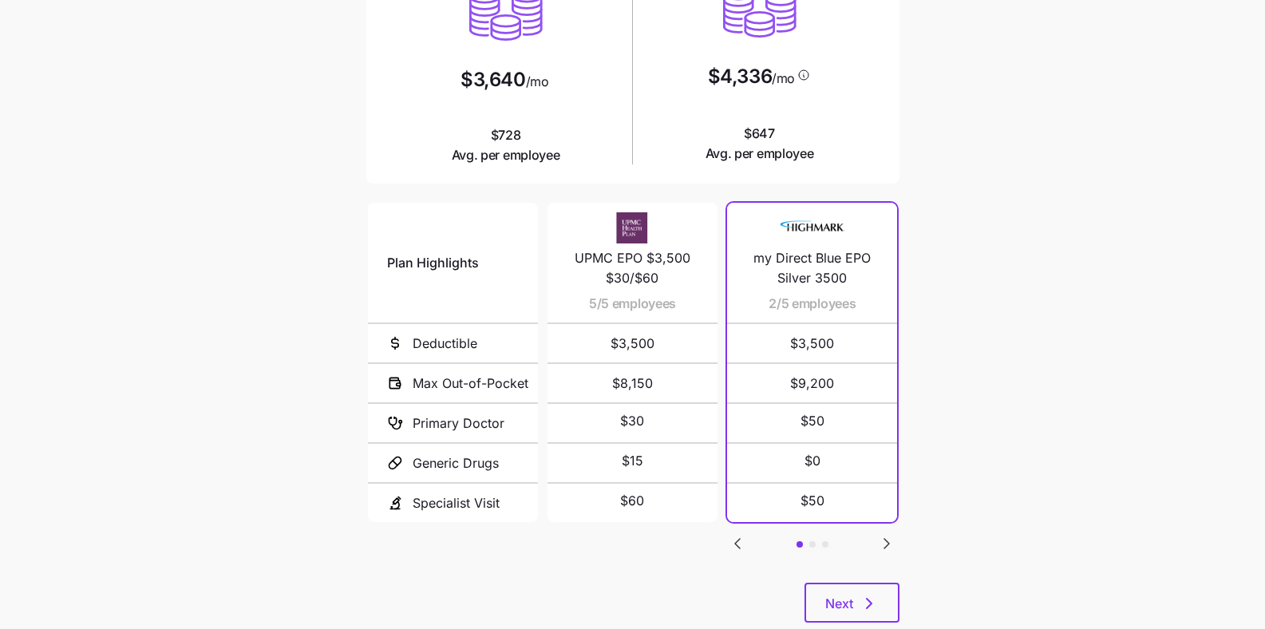
scroll to position [243, 0]
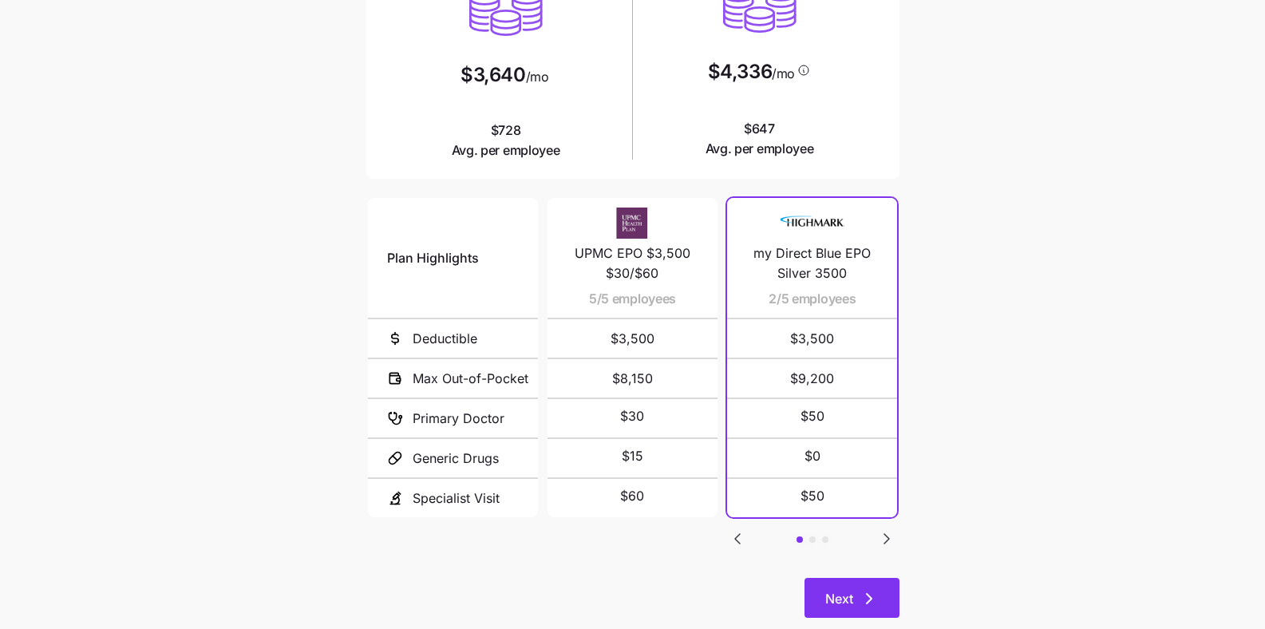
drag, startPoint x: 991, startPoint y: 394, endPoint x: 892, endPoint y: 555, distance: 189.2
click at [991, 394] on main "Current plan vs. Zorro’s ICHRA recommendation See how your current plan measure…" at bounding box center [632, 231] width 1265 height 872
click at [867, 512] on button "Next" at bounding box center [852, 598] width 95 height 40
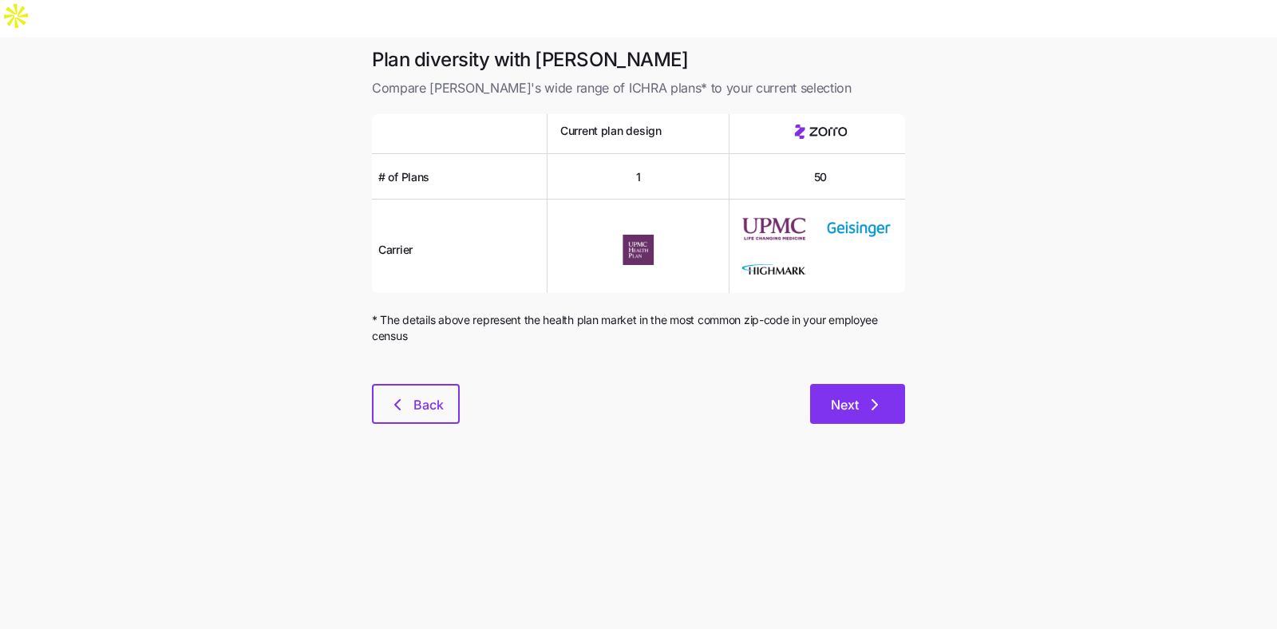
click at [887, 386] on div "Next" at bounding box center [682, 404] width 445 height 40
click at [883, 384] on button "Next" at bounding box center [857, 404] width 95 height 40
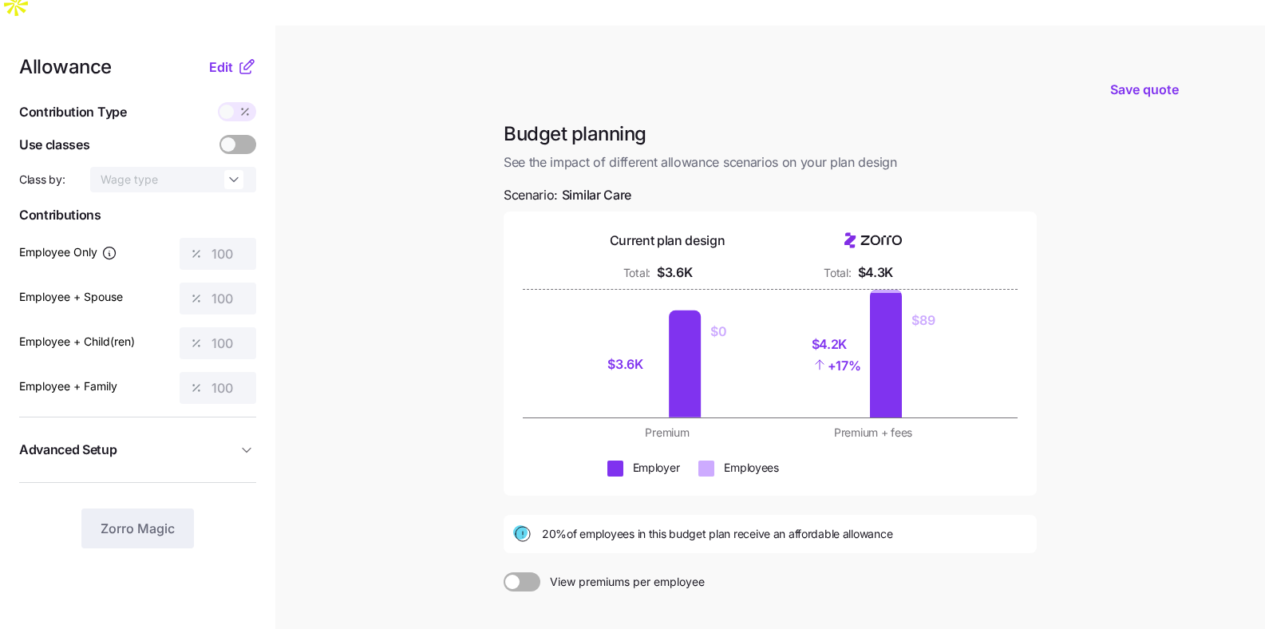
scroll to position [6, 0]
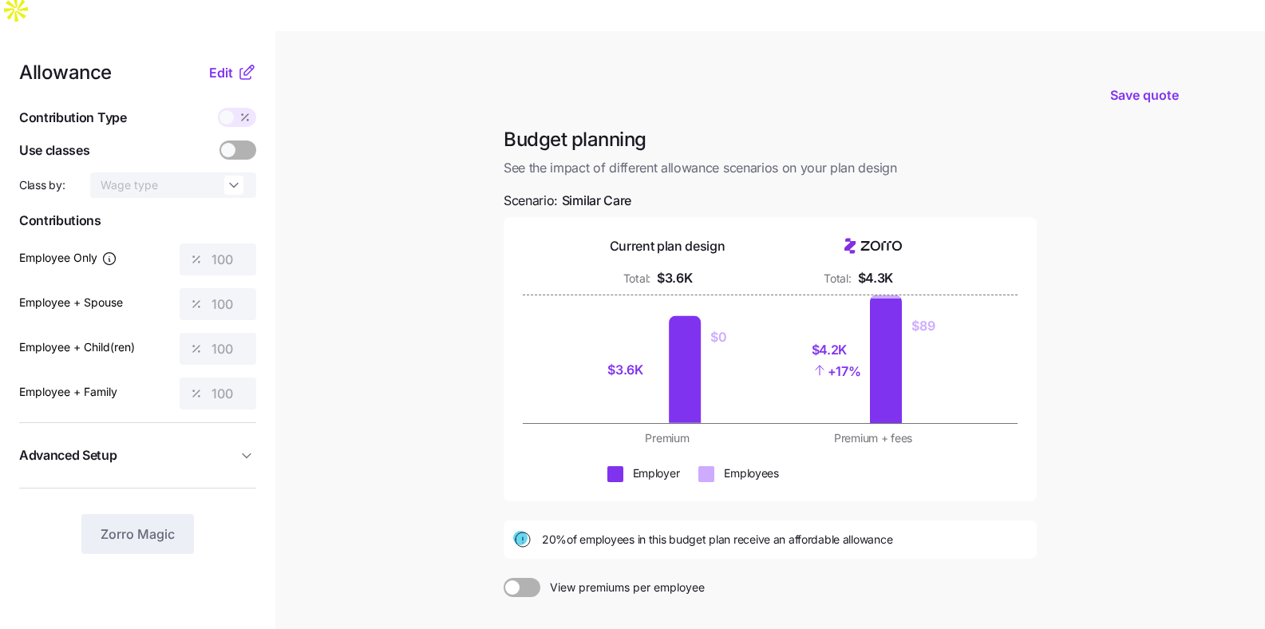
click at [209, 63] on div "Allowance Edit Contribution Type Use classes Class by: Wage type Contributions …" at bounding box center [137, 308] width 237 height 491
click at [215, 63] on span "Edit" at bounding box center [221, 72] width 24 height 19
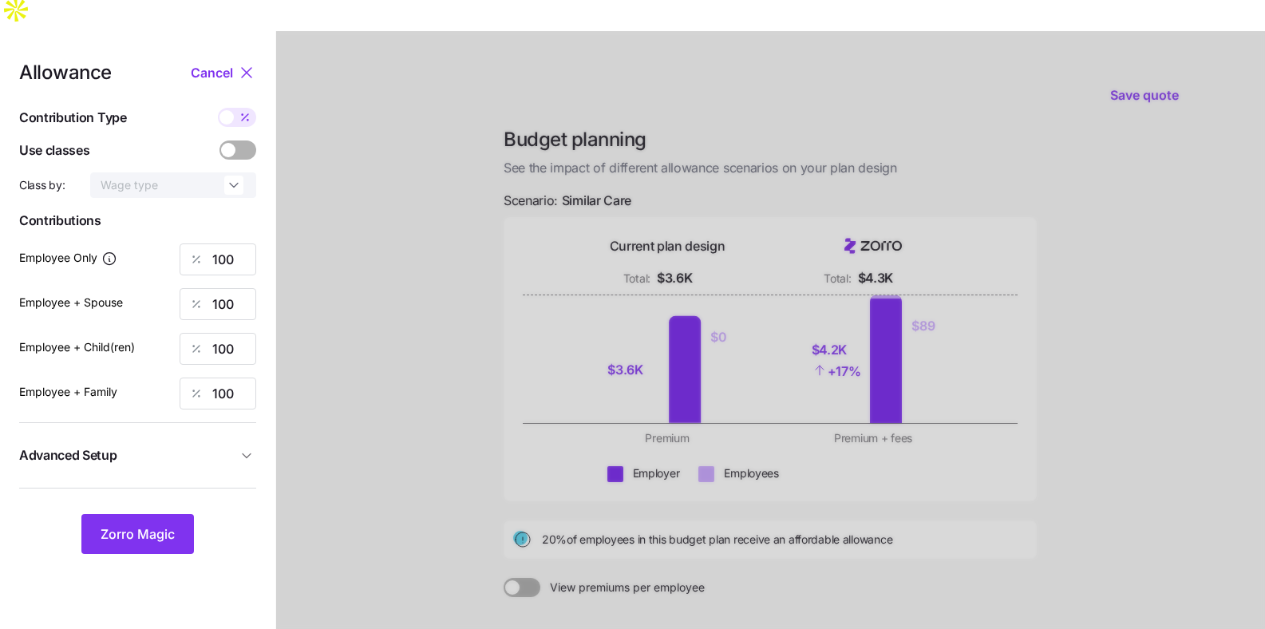
click at [205, 445] on span "Advanced Setup" at bounding box center [128, 455] width 218 height 20
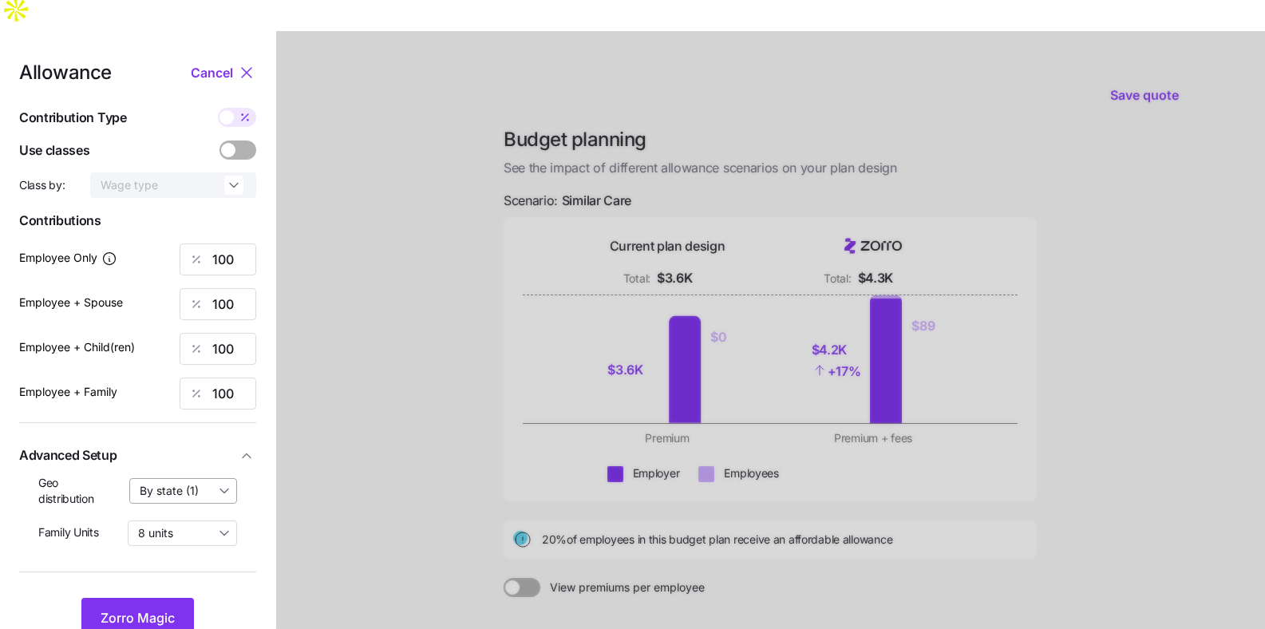
click at [221, 478] on input "By state (1)" at bounding box center [183, 491] width 109 height 26
click at [219, 512] on div "By area (2)" at bounding box center [184, 519] width 94 height 27
type input "By area (2)"
click at [149, 512] on span "Zorro Magic" at bounding box center [138, 617] width 74 height 19
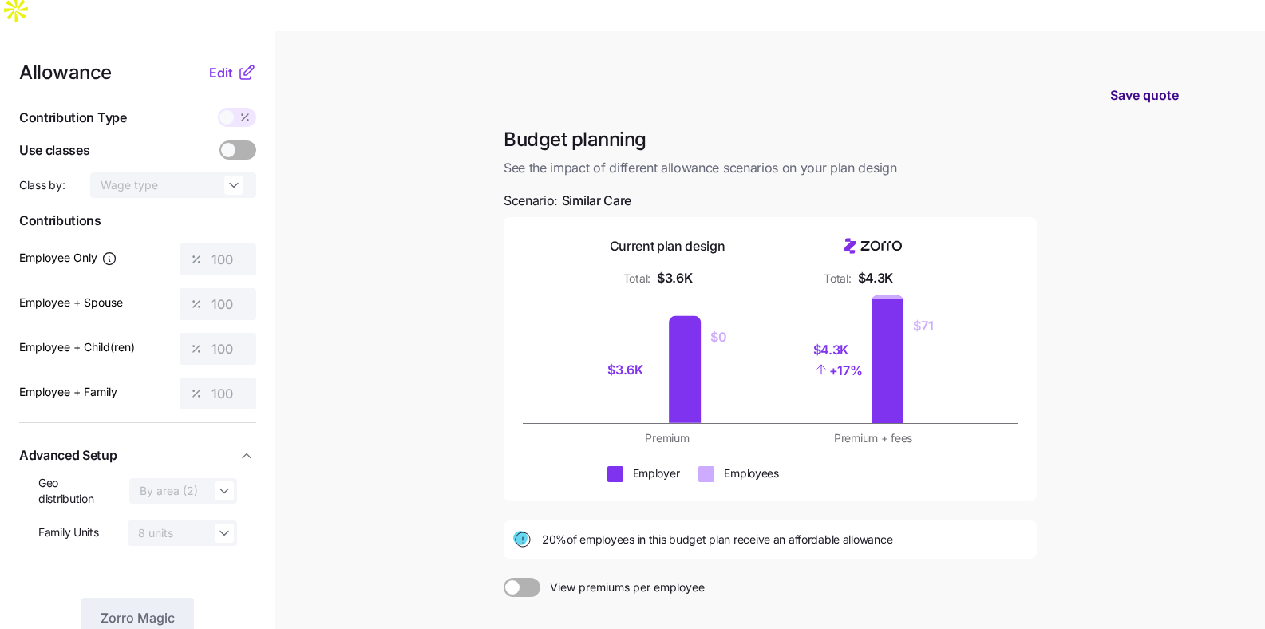
click at [1021, 85] on span "Save quote" at bounding box center [1144, 94] width 69 height 19
